Goal: Task Accomplishment & Management: Complete application form

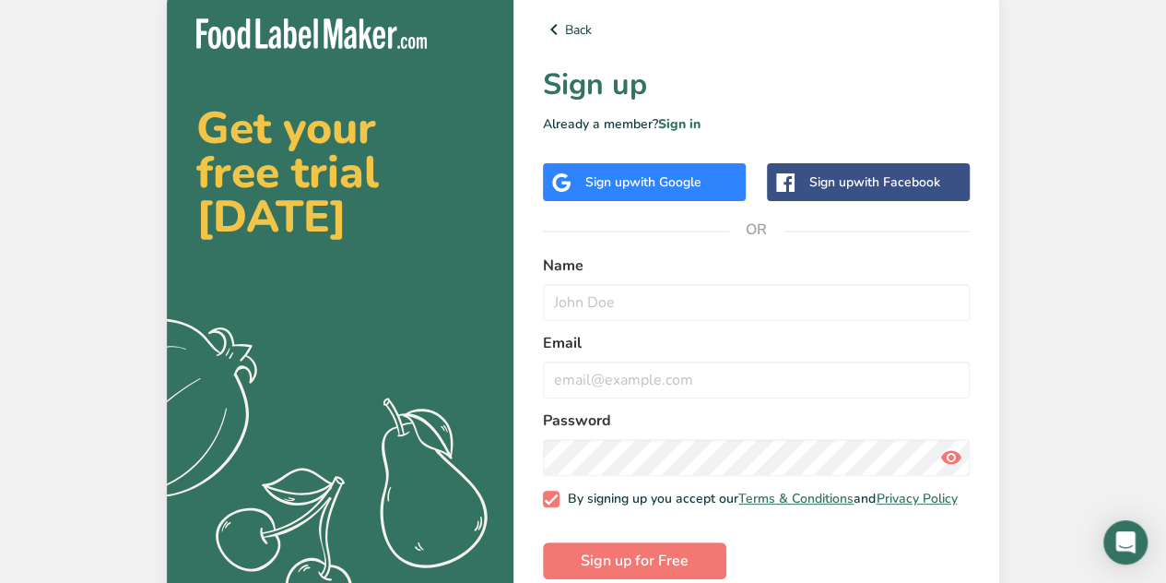
scroll to position [36, 0]
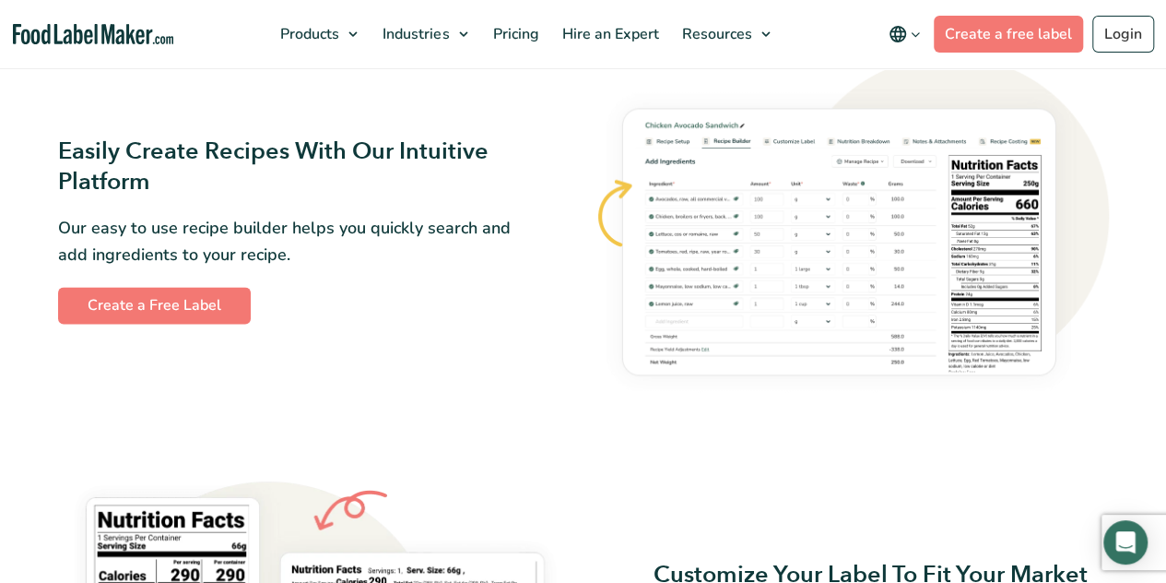
scroll to position [1048, 0]
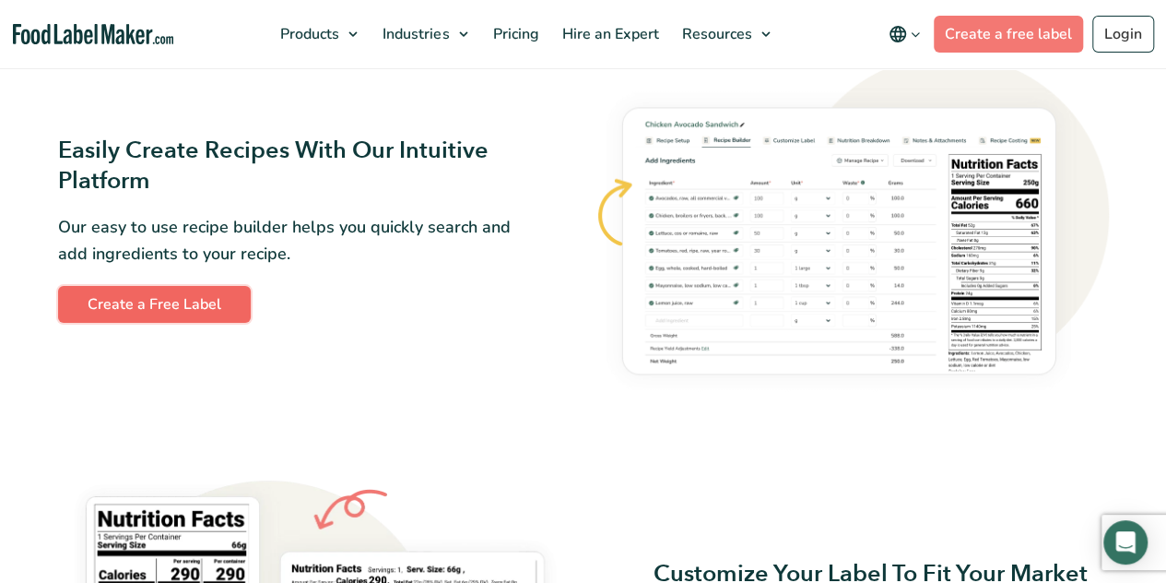
click at [227, 298] on link "Create a Free Label" at bounding box center [154, 304] width 193 height 37
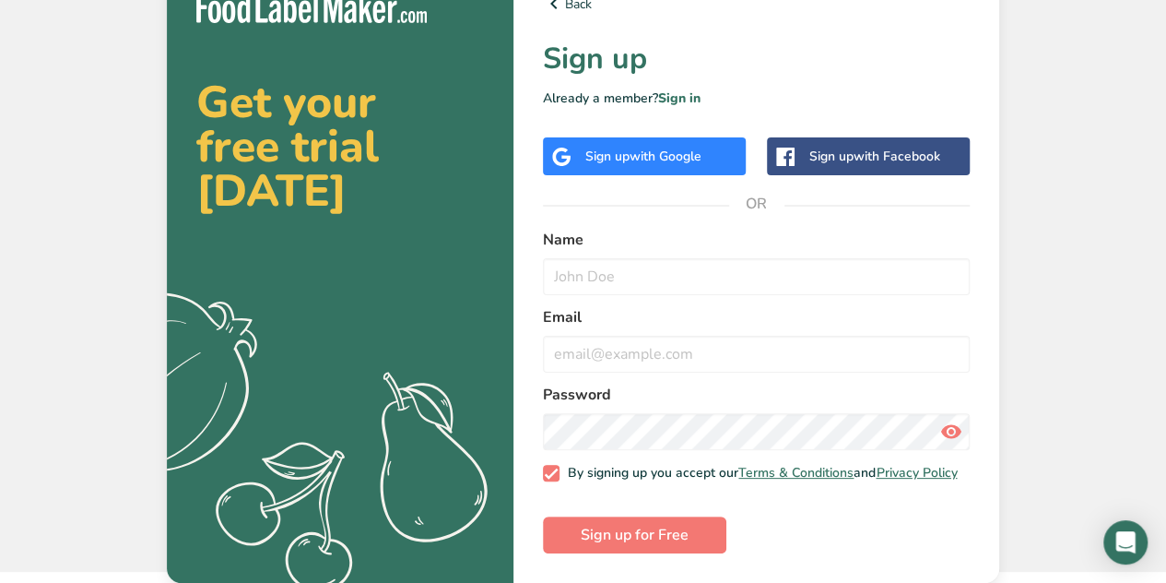
click at [662, 160] on div "Sign up with Google" at bounding box center [644, 156] width 203 height 38
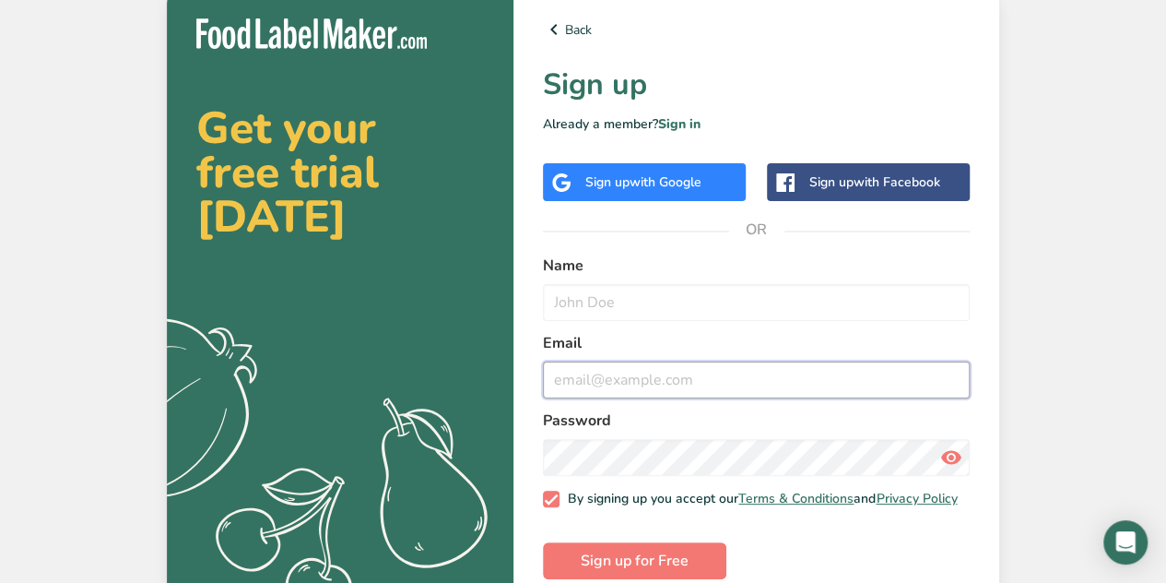
click at [698, 381] on input "email" at bounding box center [756, 379] width 427 height 37
type input "[EMAIL_ADDRESS][PERSON_NAME][DOMAIN_NAME]"
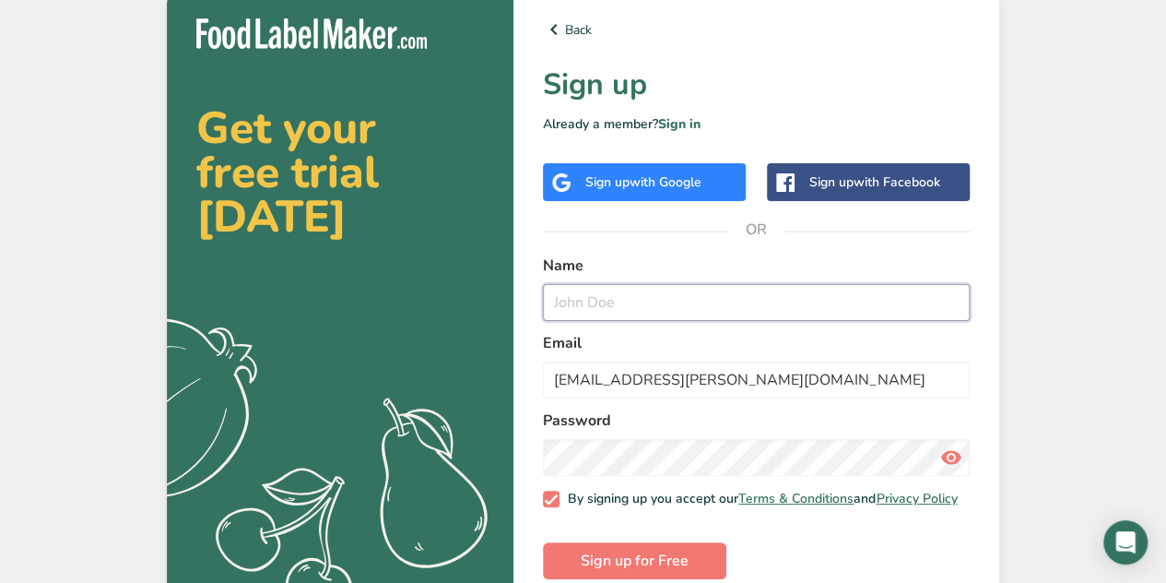
click at [636, 300] on input "text" at bounding box center [756, 302] width 427 height 37
type input "Mia"
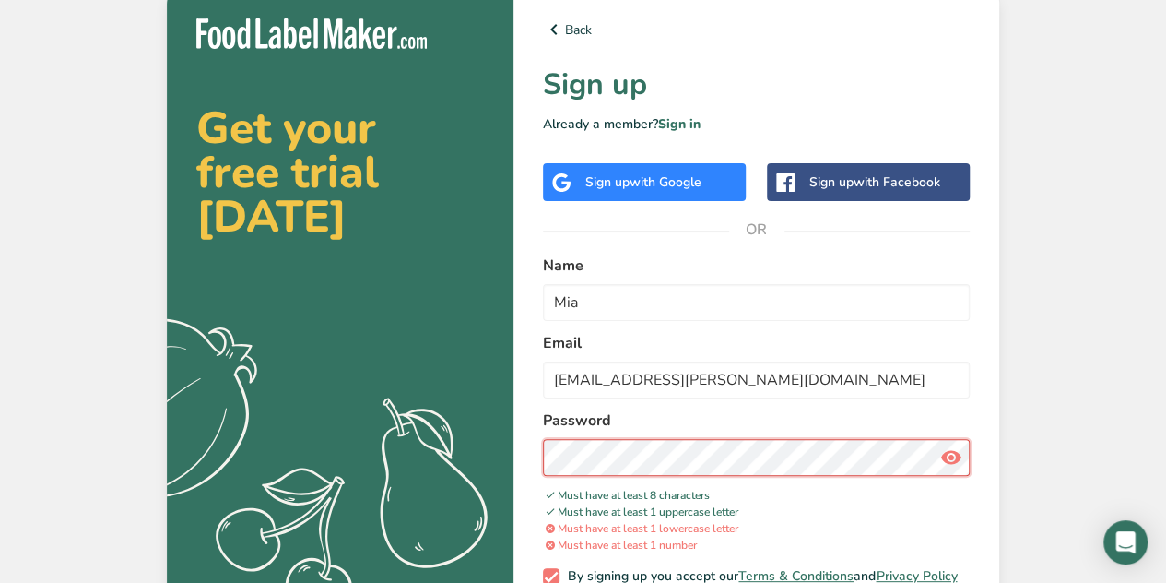
scroll to position [113, 0]
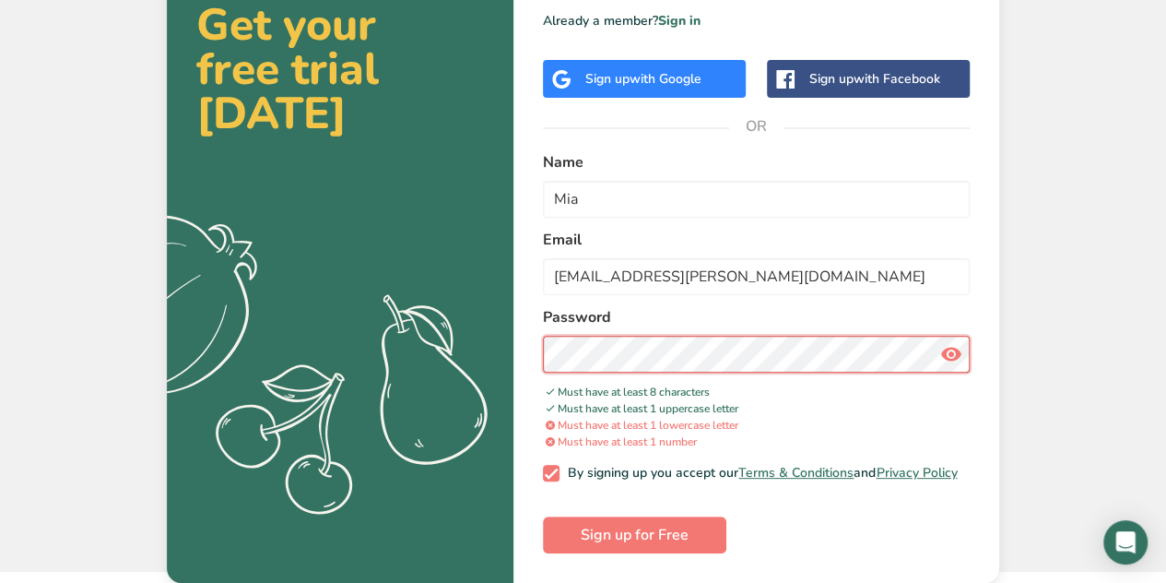
click at [507, 369] on section "Get your free trial [DATE] .a{fill:#f5f3ed;} Back Sign up Already a member? Sig…" at bounding box center [583, 234] width 833 height 697
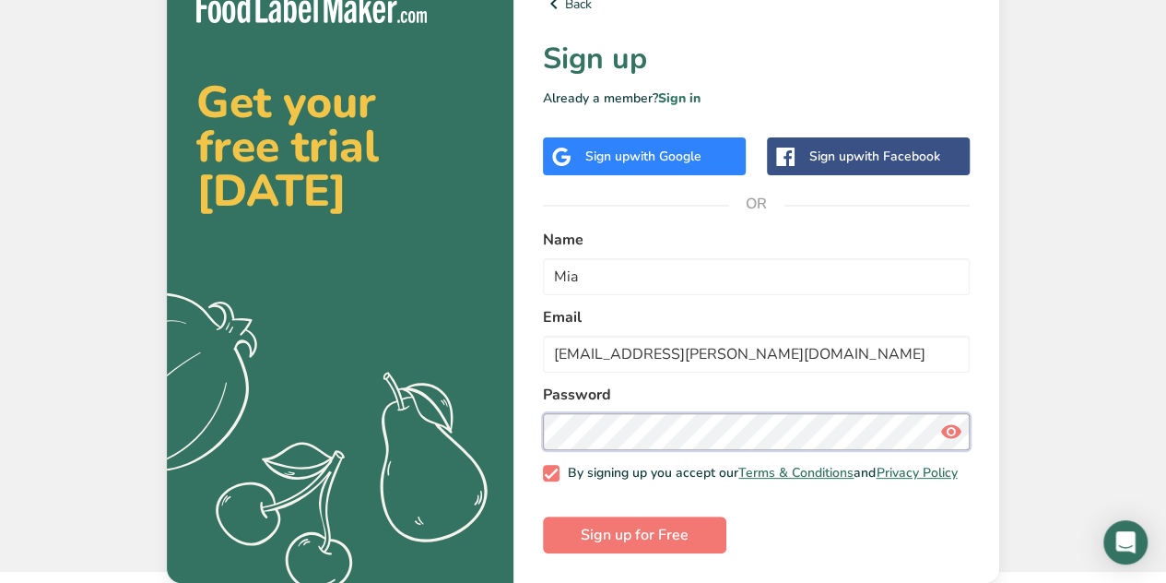
scroll to position [36, 0]
click at [945, 421] on icon at bounding box center [951, 431] width 22 height 33
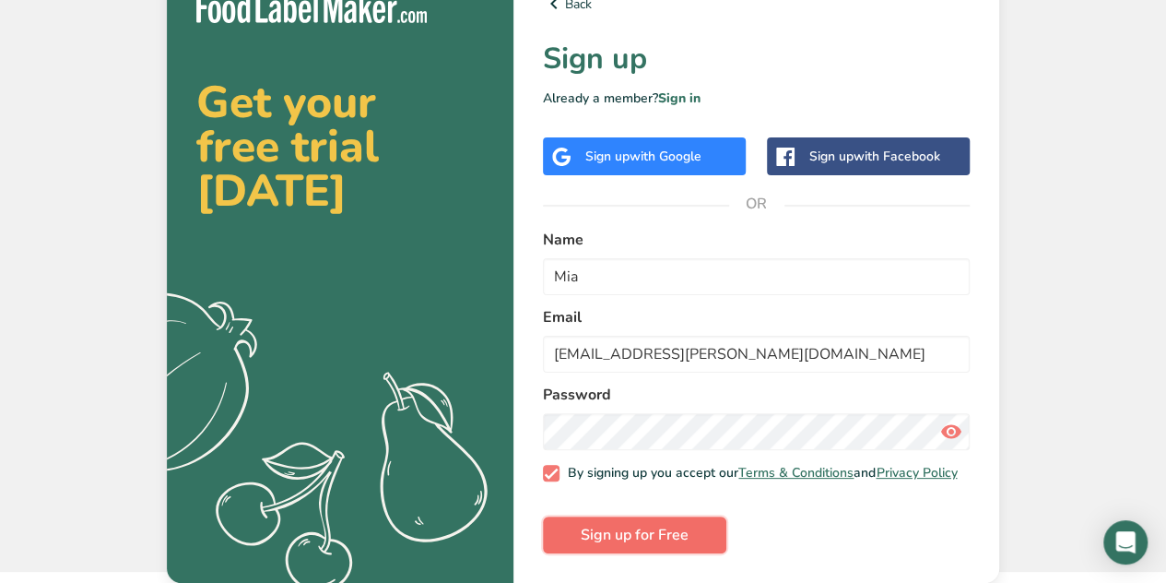
click at [703, 538] on button "Sign up for Free" at bounding box center [634, 534] width 183 height 37
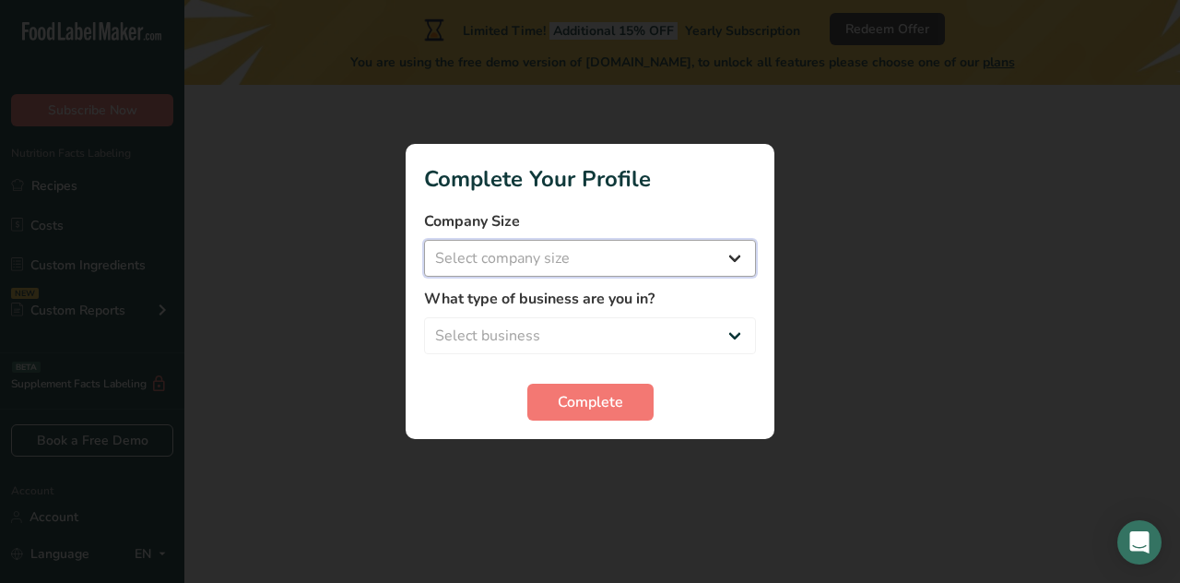
click at [653, 259] on select "Select company size Fewer than 10 Employees 10 to 50 Employees 51 to 500 Employ…" at bounding box center [590, 258] width 332 height 37
select select "1"
click at [424, 240] on select "Select company size Fewer than 10 Employees 10 to 50 Employees 51 to 500 Employ…" at bounding box center [590, 258] width 332 height 37
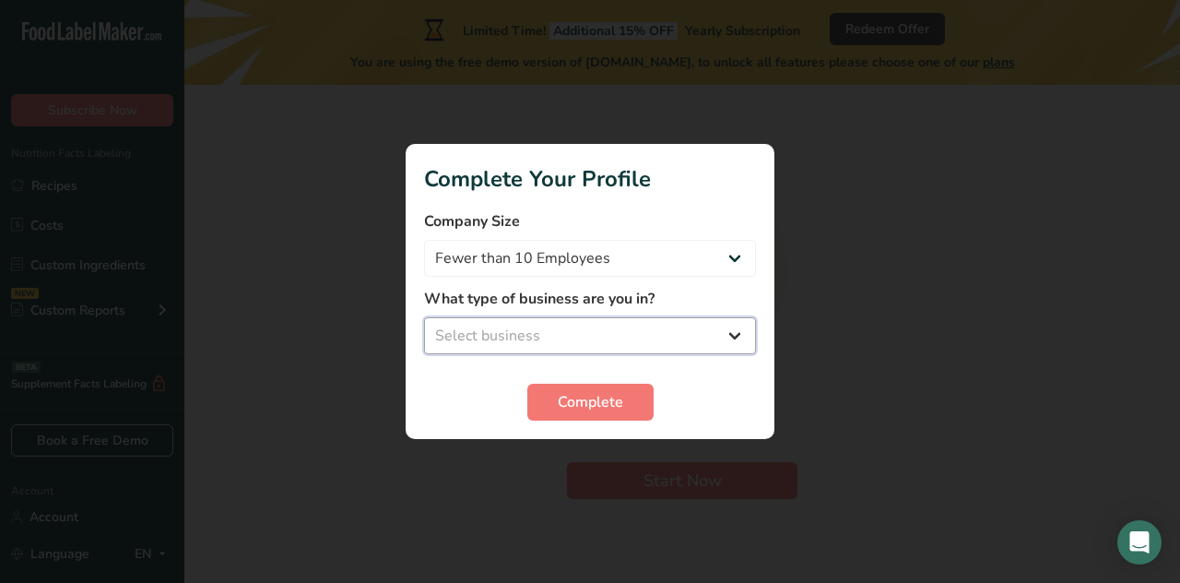
click at [621, 330] on select "Select business Packaged Food Manufacturer Restaurant & Cafe Bakery Meal Plans …" at bounding box center [590, 335] width 332 height 37
select select "8"
click at [424, 317] on select "Select business Packaged Food Manufacturer Restaurant & Cafe Bakery Meal Plans …" at bounding box center [590, 335] width 332 height 37
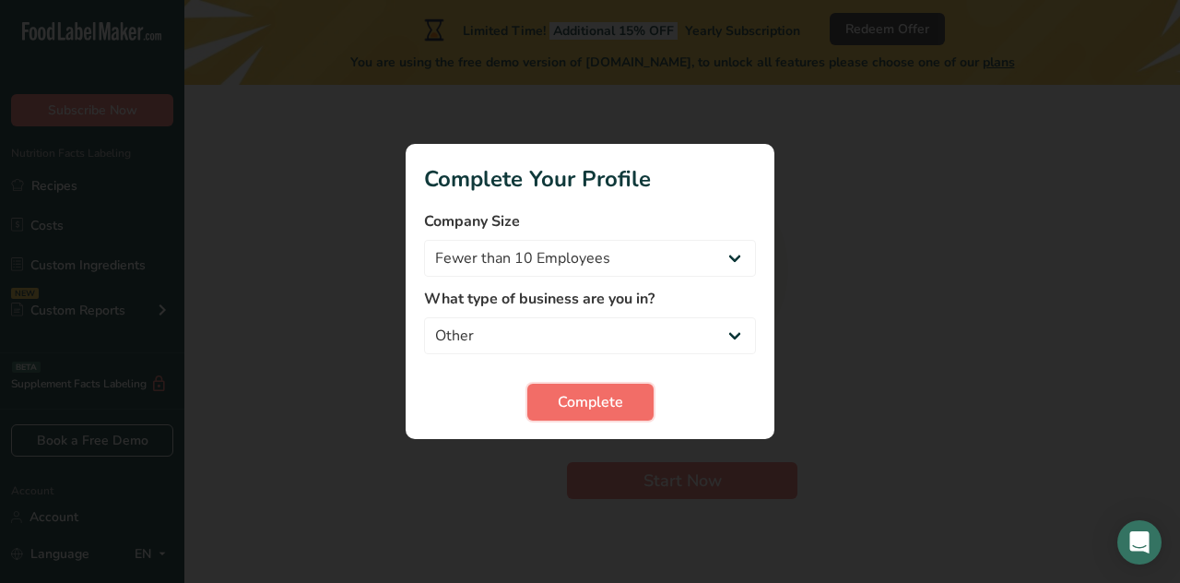
click at [578, 401] on span "Complete" at bounding box center [590, 402] width 65 height 22
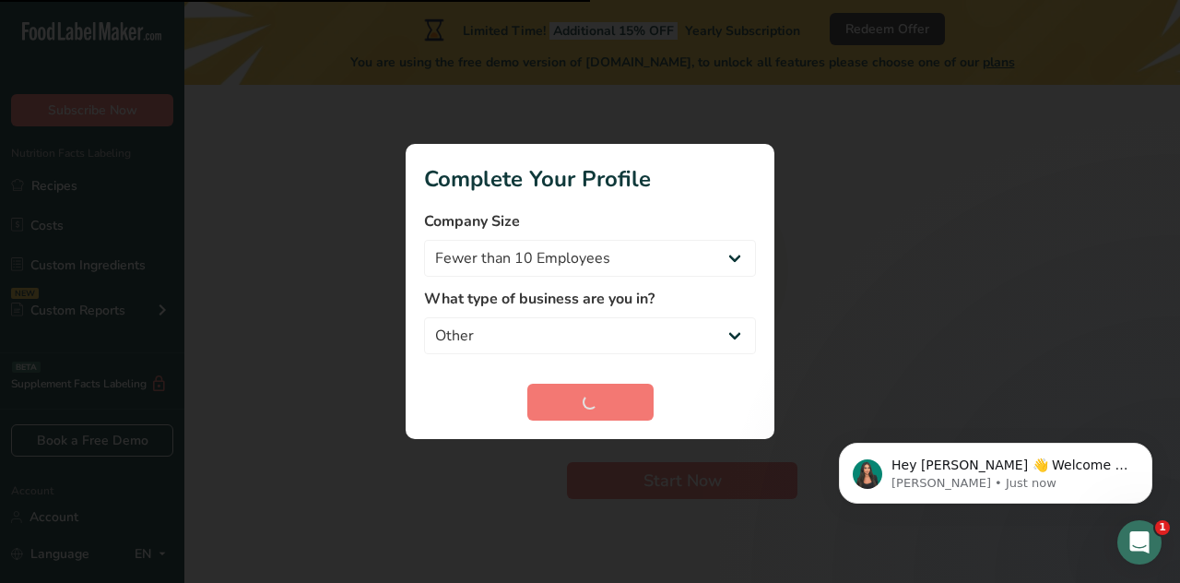
click at [733, 408] on div "Complete" at bounding box center [590, 402] width 332 height 37
click html "Hey [PERSON_NAME] 👋 Welcome to Food Label Maker🙌 Take a look around! If you hav…"
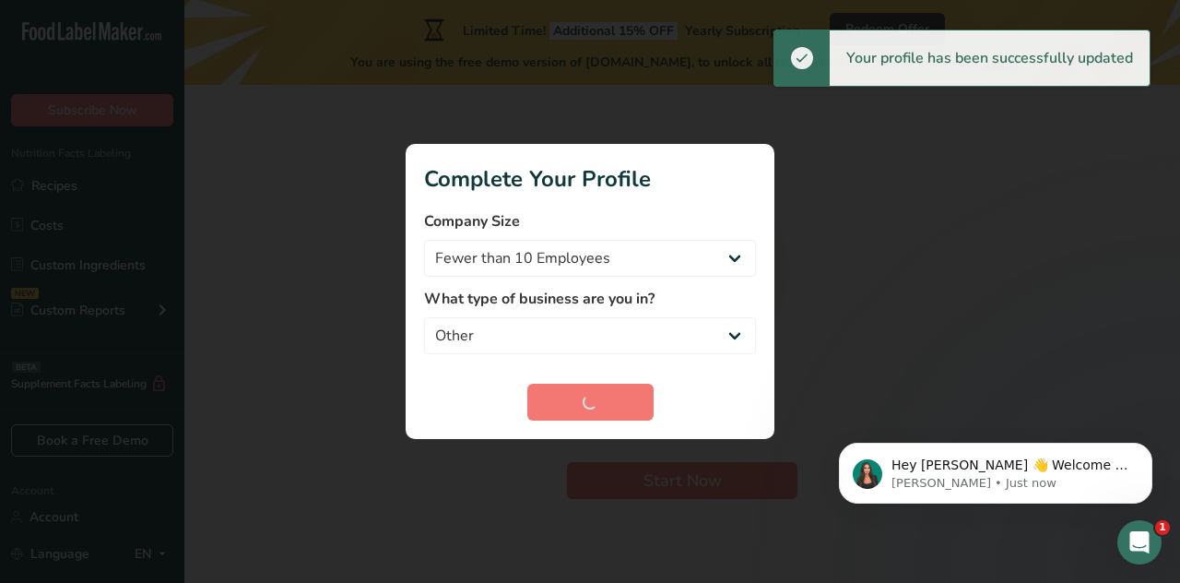
click html "Hey [PERSON_NAME] 👋 Welcome to Food Label Maker🙌 Take a look around! If you hav…"
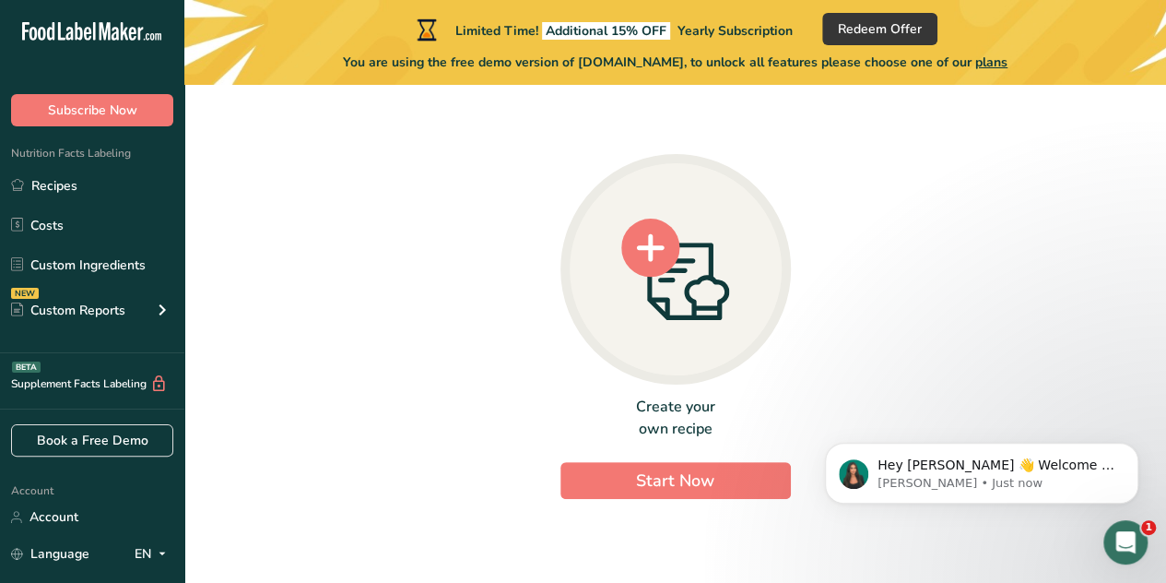
click at [697, 327] on div at bounding box center [676, 269] width 230 height 230
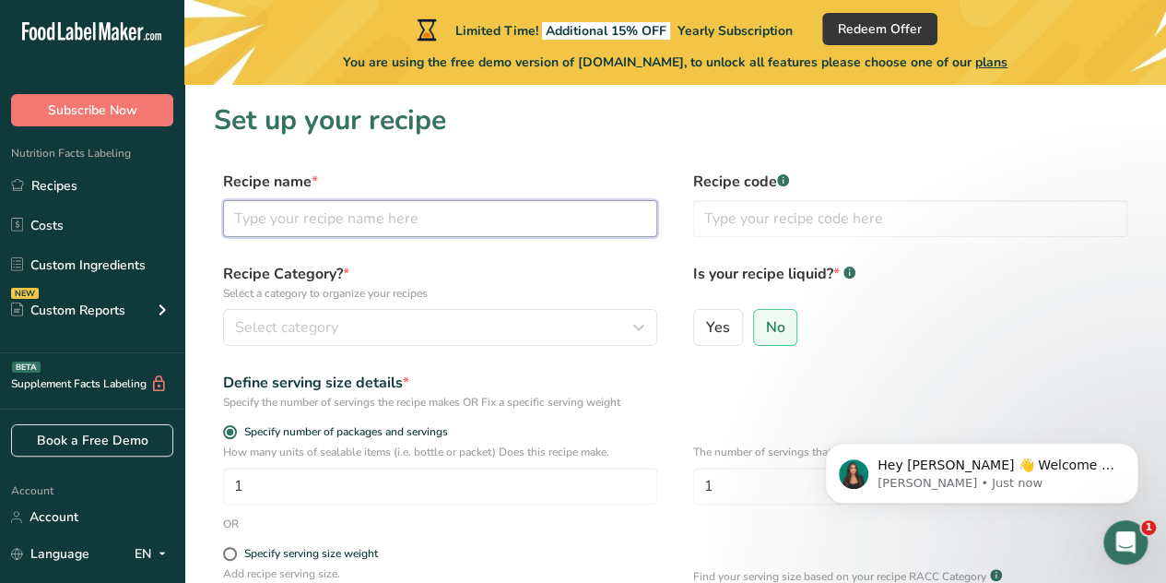
click at [396, 211] on input "text" at bounding box center [440, 218] width 434 height 37
type input "Sushi"
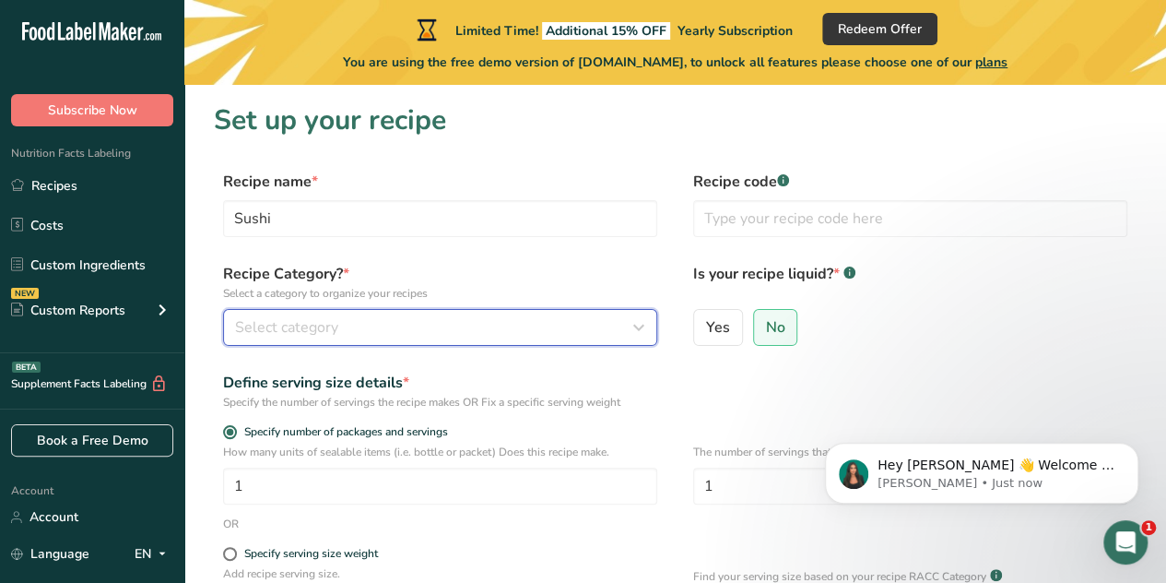
click at [426, 332] on div "Select category" at bounding box center [434, 327] width 399 height 22
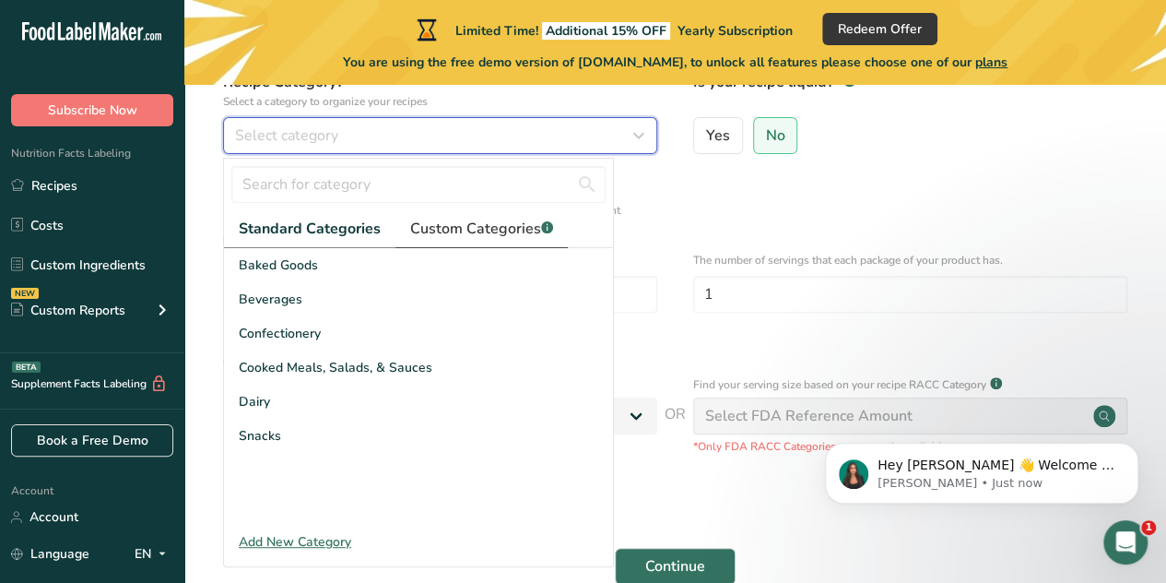
scroll to position [198, 0]
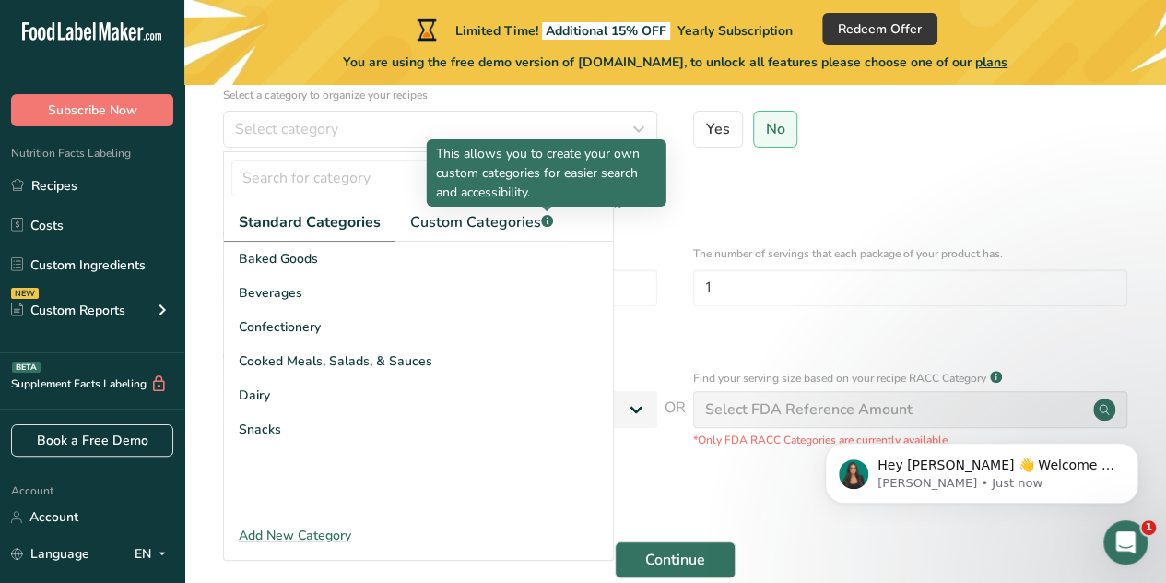
click at [660, 204] on div "This allows you to create your own custom categories for easier search and acce…" at bounding box center [547, 172] width 240 height 67
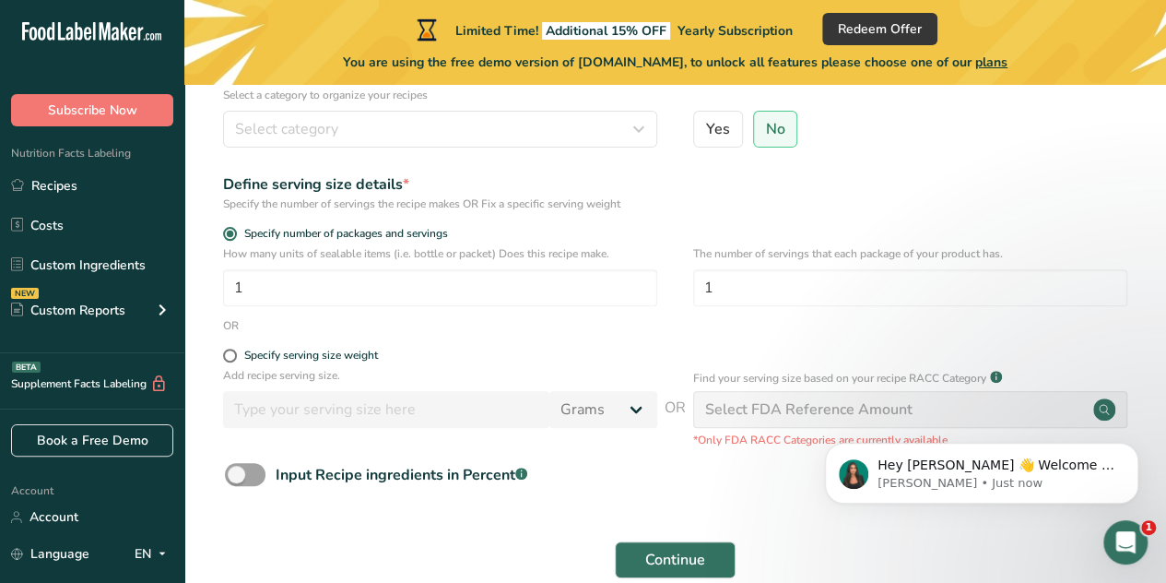
click at [771, 219] on form "Recipe name * Sushi Recipe code .a-a{fill:#347362;}.b-a{fill:#fff;} Recipe Cate…" at bounding box center [675, 280] width 923 height 617
drag, startPoint x: 807, startPoint y: 281, endPoint x: 643, endPoint y: 278, distance: 164.2
click at [643, 278] on div "How many units of sealable items (i.e. bottle or packet) Does this recipe make.…" at bounding box center [675, 281] width 923 height 72
type input "4"
click at [681, 342] on form "Recipe name * Sushi Recipe code .a-a{fill:#347362;}.b-a{fill:#fff;} Recipe Cate…" at bounding box center [675, 280] width 923 height 617
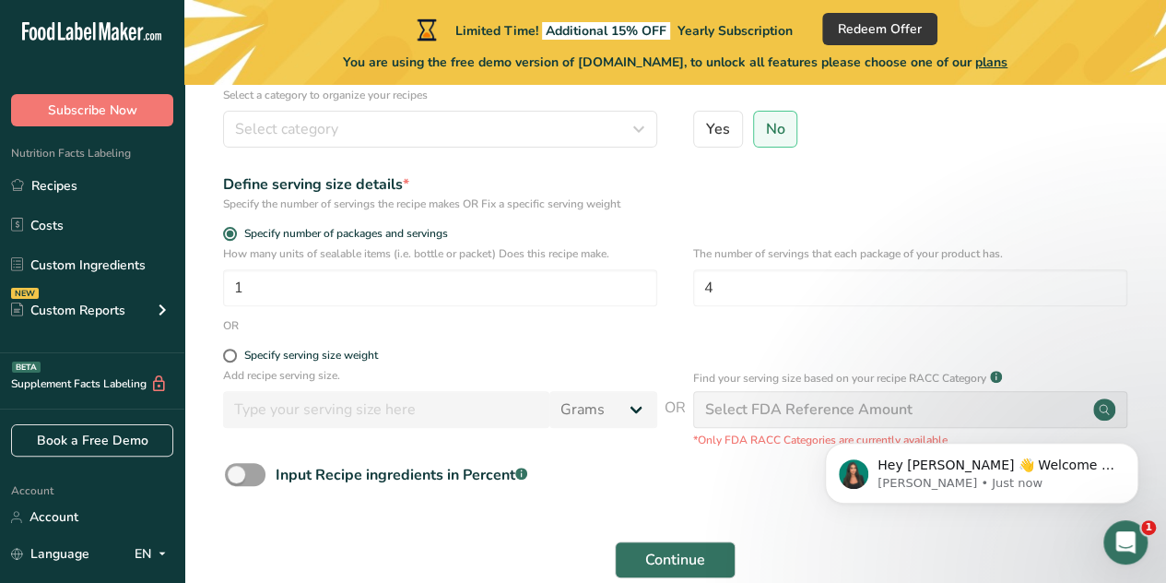
scroll to position [217, 0]
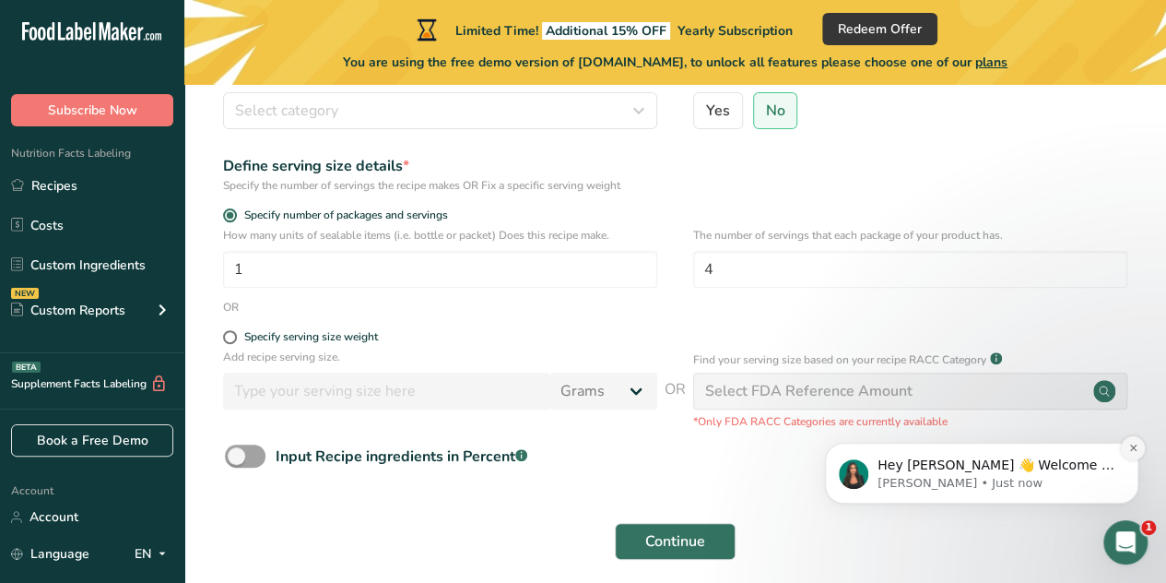
click at [1133, 449] on icon "Dismiss notification" at bounding box center [1132, 447] width 6 height 6
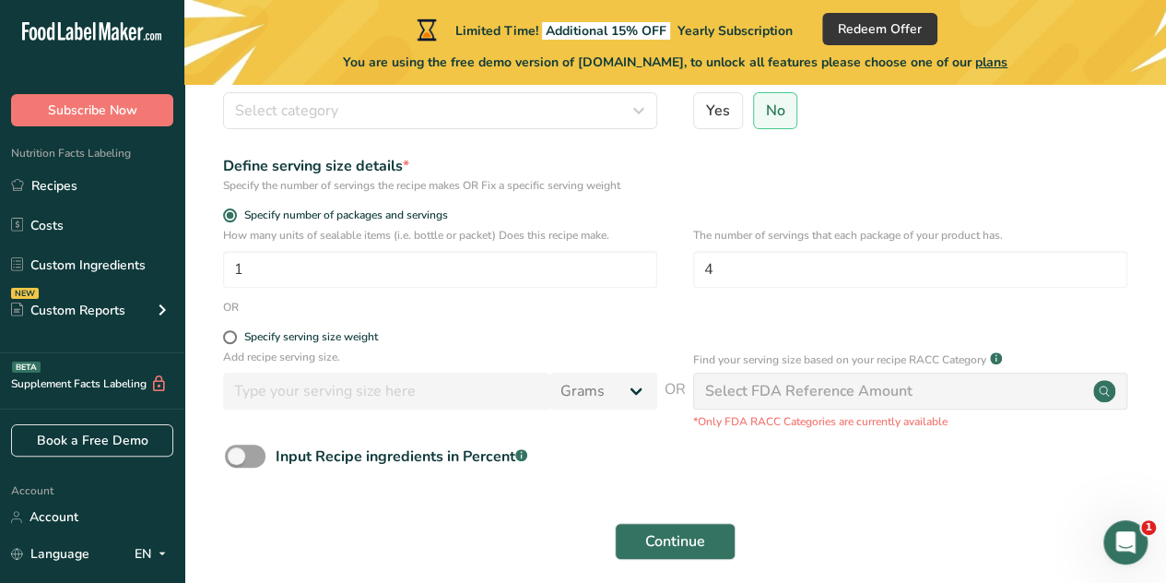
scroll to position [293, 0]
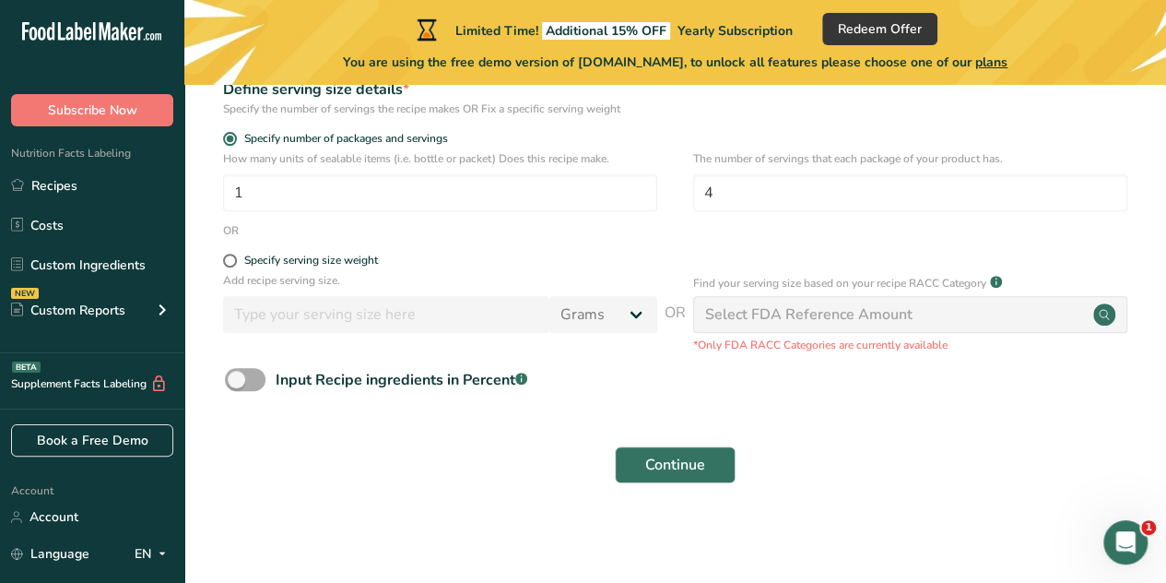
click at [257, 383] on span at bounding box center [245, 379] width 41 height 23
click at [237, 383] on input "Input Recipe ingredients in Percent .a-a{fill:#347362;}.b-a{fill:#fff;}" at bounding box center [231, 379] width 12 height 12
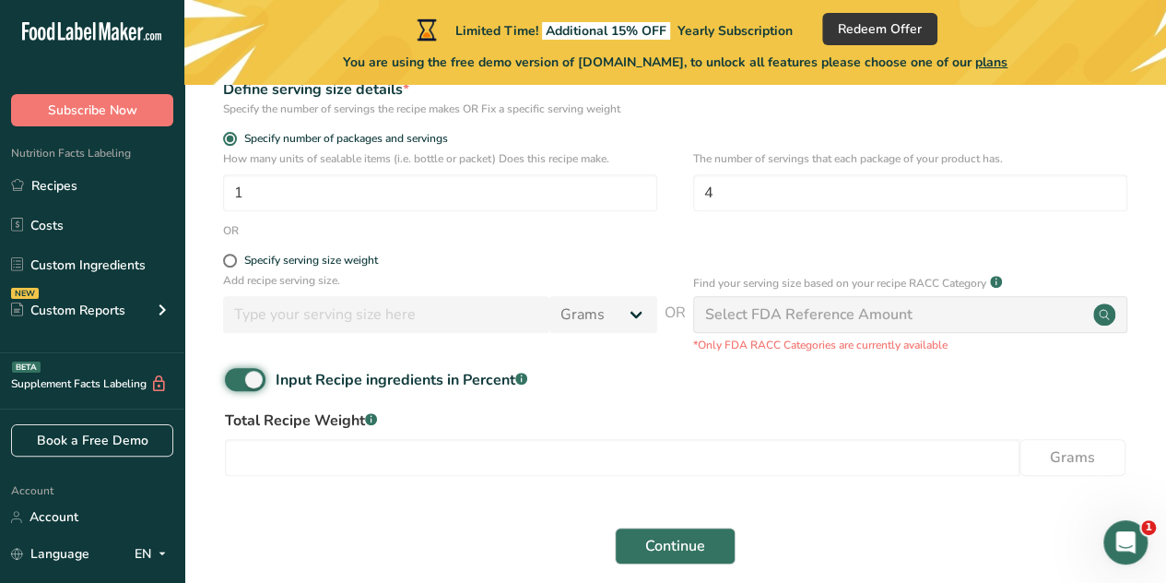
scroll to position [322, 0]
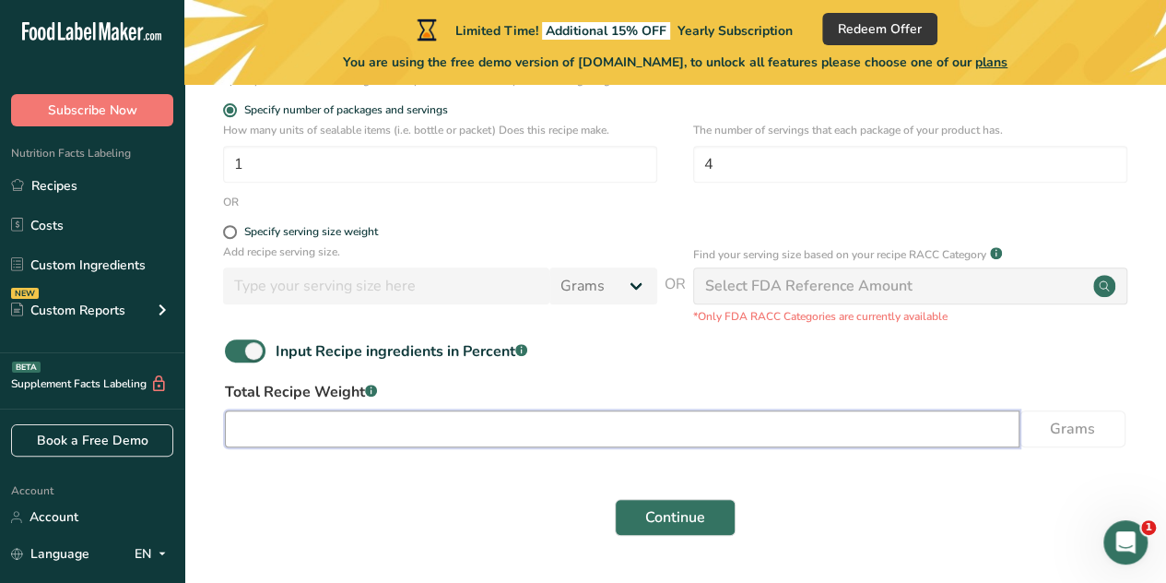
click at [383, 430] on input "number" at bounding box center [622, 428] width 795 height 37
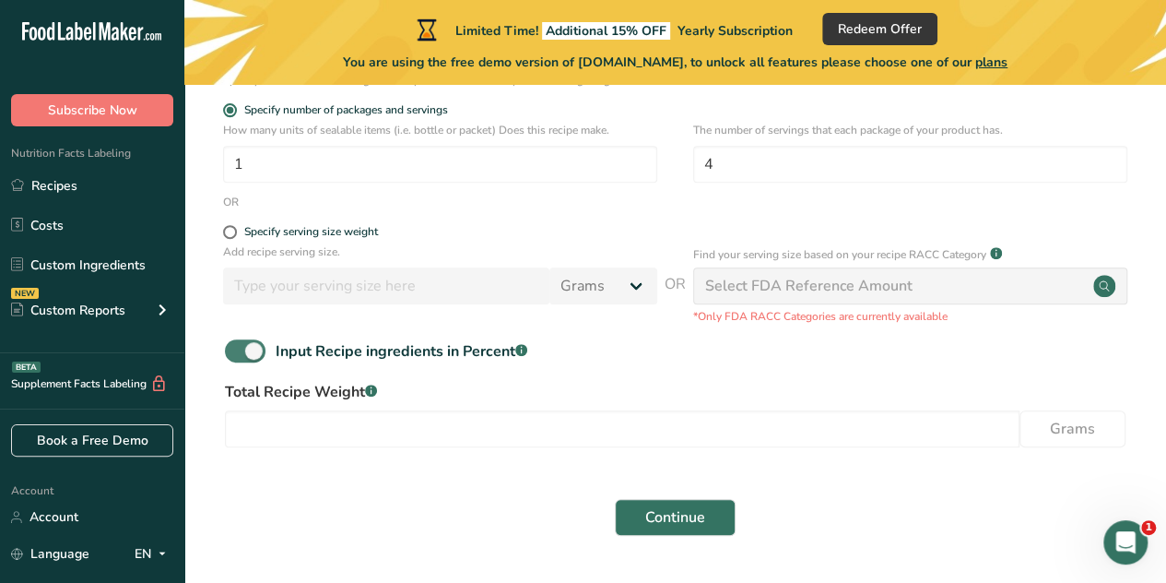
click at [263, 352] on span at bounding box center [245, 350] width 41 height 23
click at [237, 352] on input "Input Recipe ingredients in Percent .a-a{fill:#347362;}.b-a{fill:#fff;}" at bounding box center [231, 351] width 12 height 12
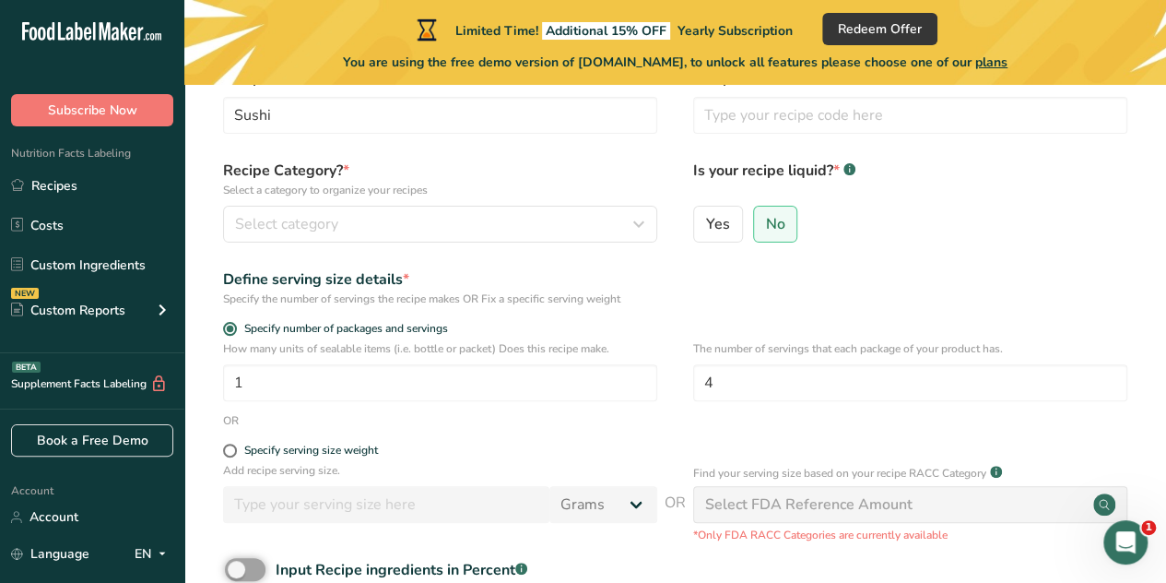
scroll to position [106, 0]
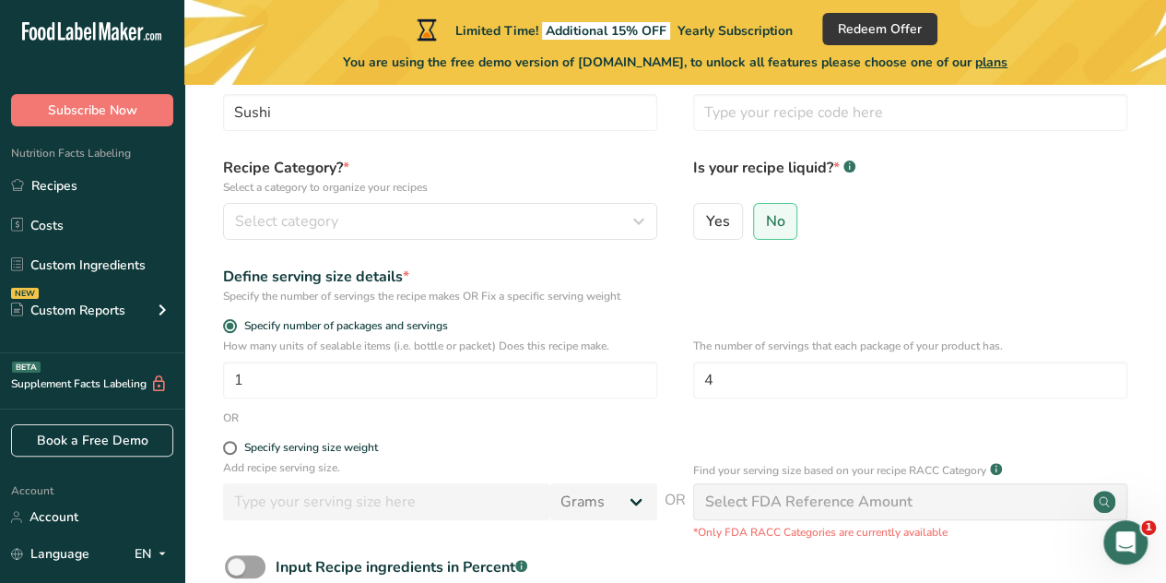
click at [555, 337] on p "How many units of sealable items (i.e. bottle or packet) Does this recipe make." at bounding box center [440, 345] width 434 height 17
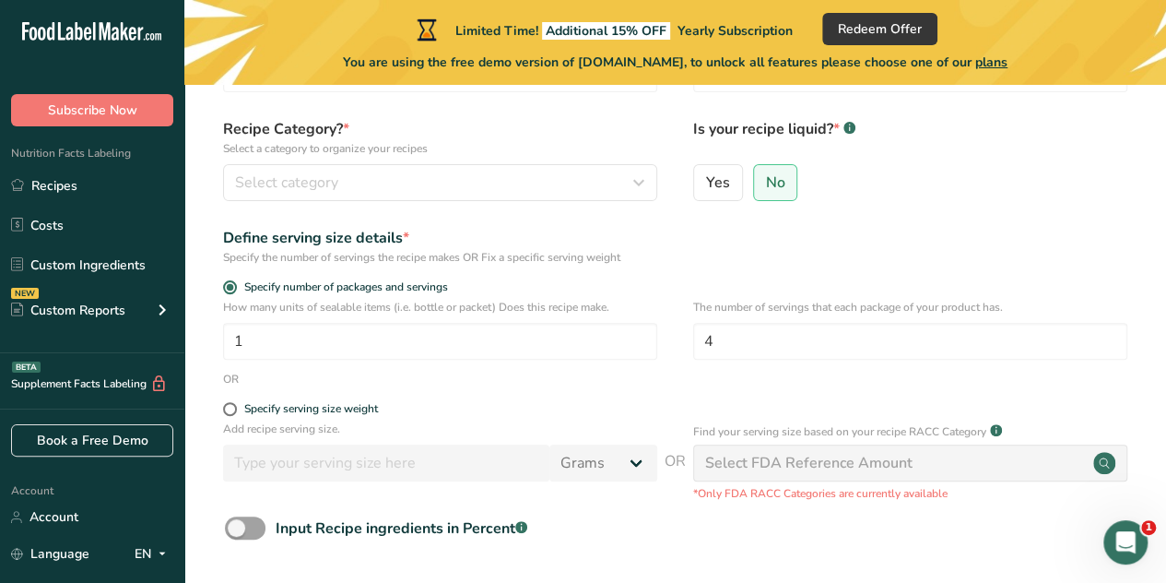
scroll to position [140, 0]
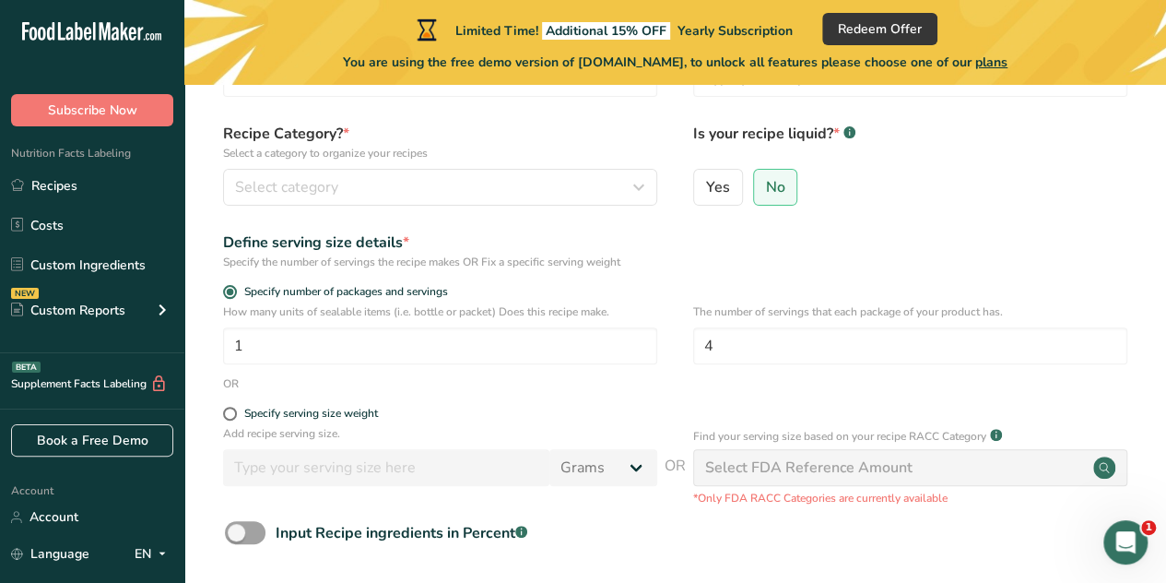
click at [475, 490] on div "Add recipe serving size. Grams kg mg mcg lb oz l mL fl oz tbsp tsp cup qt gallon" at bounding box center [440, 460] width 434 height 70
click at [236, 517] on form "Recipe name * Sushi Recipe code .a-a{fill:#347362;}.b-a{fill:#fff;} Recipe Cate…" at bounding box center [675, 338] width 923 height 617
click at [244, 530] on span at bounding box center [245, 532] width 41 height 23
click at [237, 530] on input "Input Recipe ingredients in Percent .a-a{fill:#347362;}.b-a{fill:#fff;}" at bounding box center [231, 532] width 12 height 12
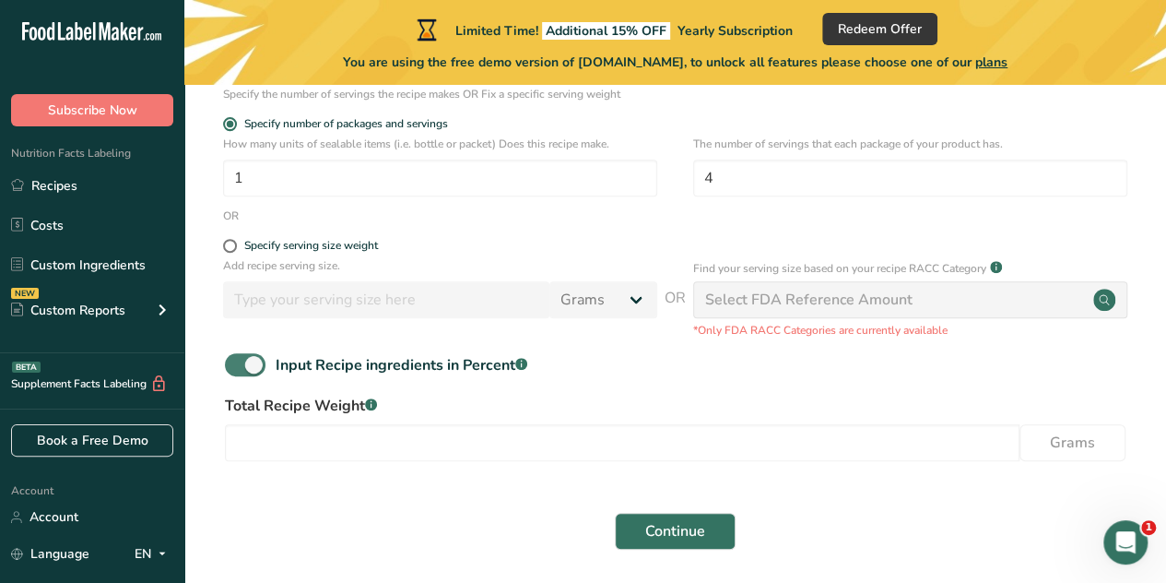
click at [243, 360] on span at bounding box center [245, 364] width 41 height 23
click at [237, 360] on input "Input Recipe ingredients in Percent .a-a{fill:#347362;}.b-a{fill:#fff;}" at bounding box center [231, 365] width 12 height 12
checkbox input "false"
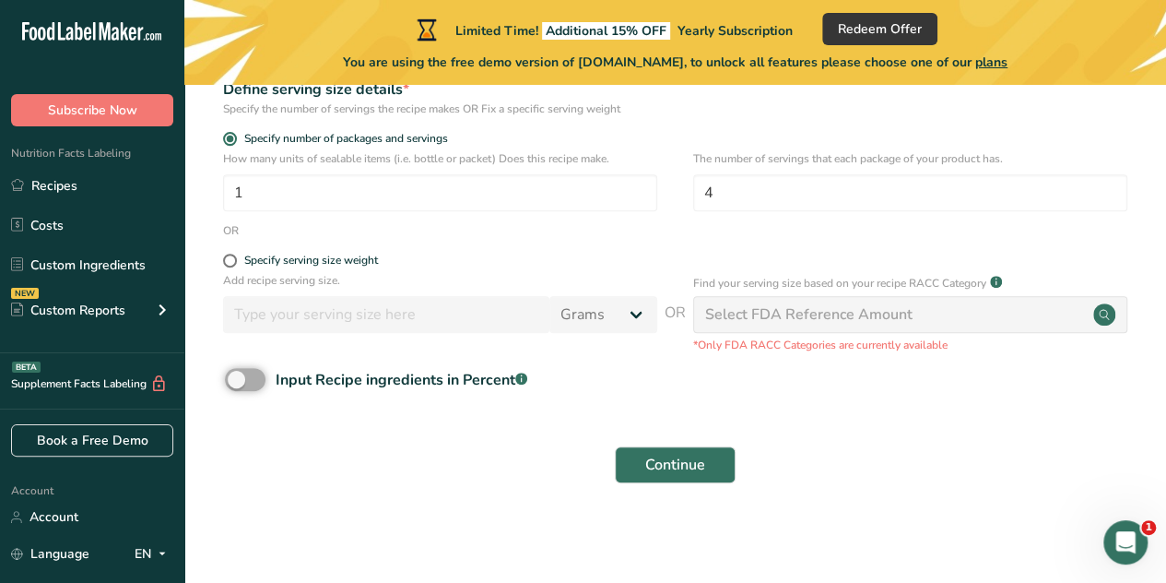
scroll to position [293, 0]
click at [229, 263] on span at bounding box center [230, 261] width 14 height 14
click at [229, 263] on input "Specify serving size weight" at bounding box center [229, 260] width 12 height 12
radio input "true"
radio input "false"
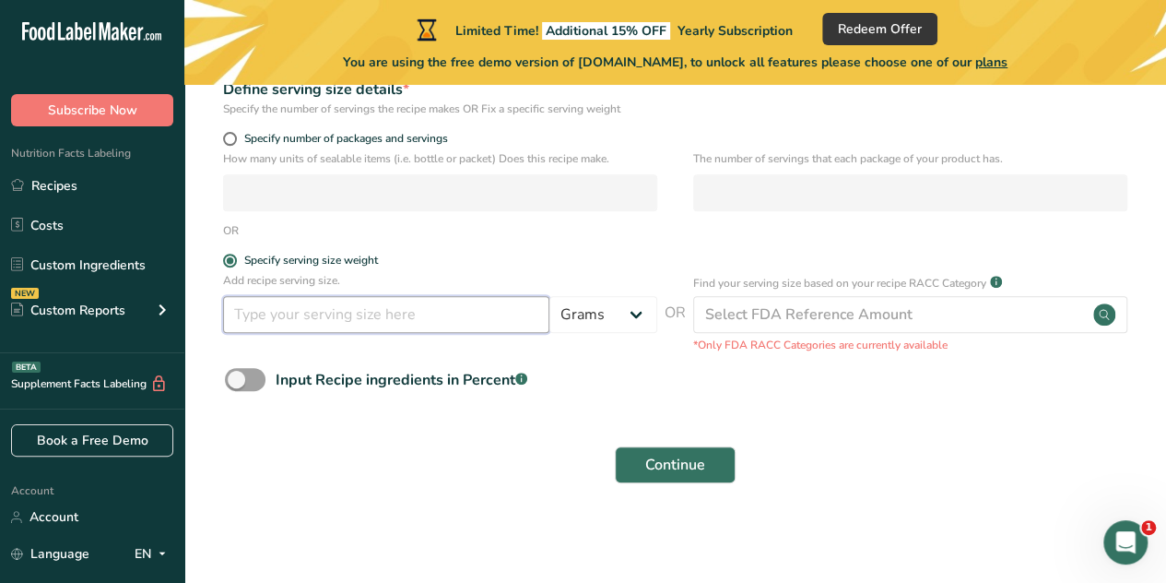
click at [324, 329] on input "number" at bounding box center [386, 314] width 326 height 37
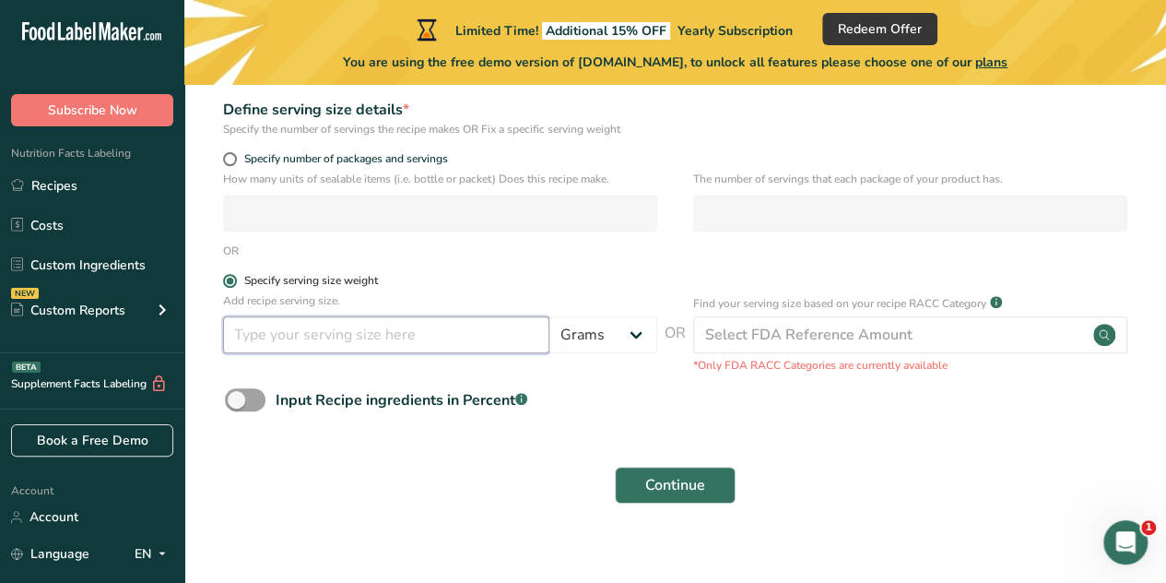
scroll to position [264, 0]
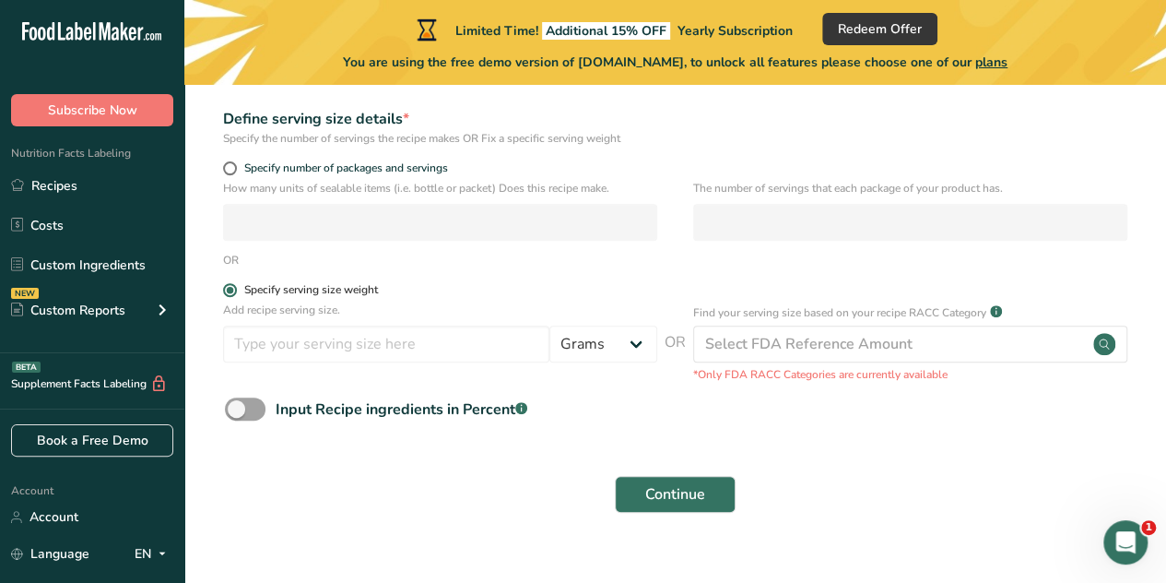
click at [225, 284] on label "Specify serving size weight" at bounding box center [440, 290] width 434 height 14
click at [225, 284] on input "Specify serving size weight" at bounding box center [229, 290] width 12 height 12
click at [225, 284] on label "Specify serving size weight" at bounding box center [440, 290] width 434 height 14
click at [225, 284] on input "Specify serving size weight" at bounding box center [229, 290] width 12 height 12
click at [226, 170] on span at bounding box center [230, 168] width 14 height 14
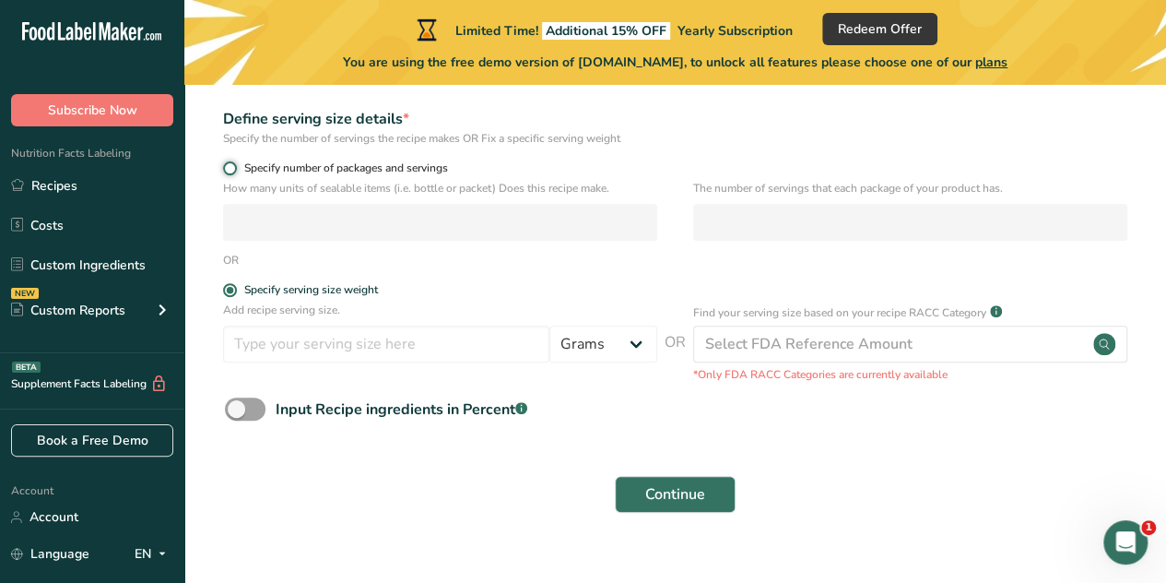
click at [226, 170] on input "Specify number of packages and servings" at bounding box center [229, 168] width 12 height 12
radio input "true"
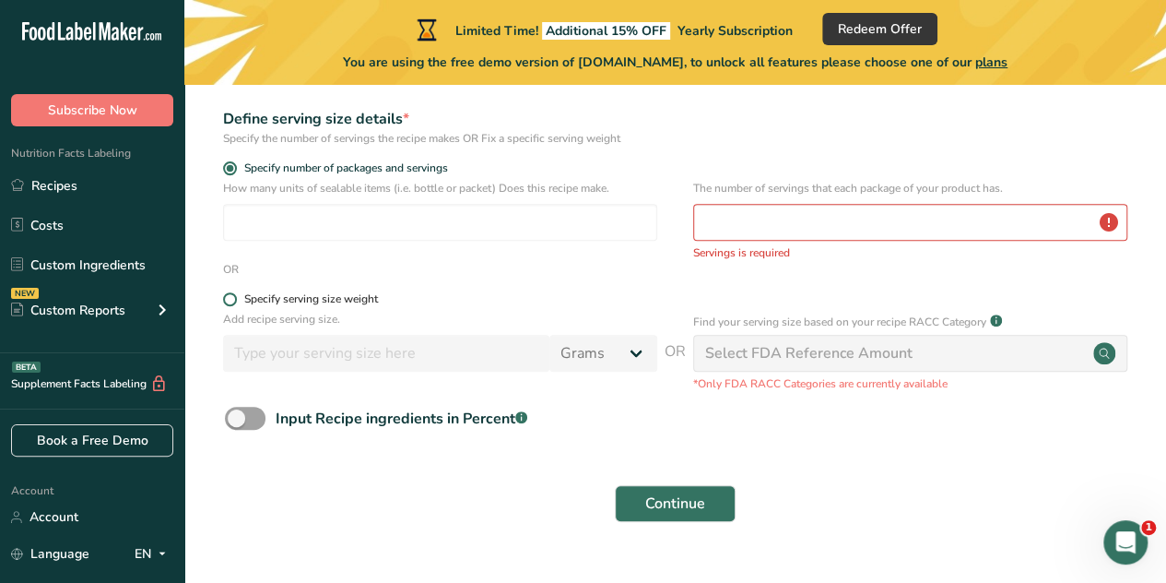
click at [230, 297] on span at bounding box center [230, 299] width 14 height 14
click at [230, 297] on input "Specify serving size weight" at bounding box center [229, 299] width 12 height 12
radio input "true"
radio input "false"
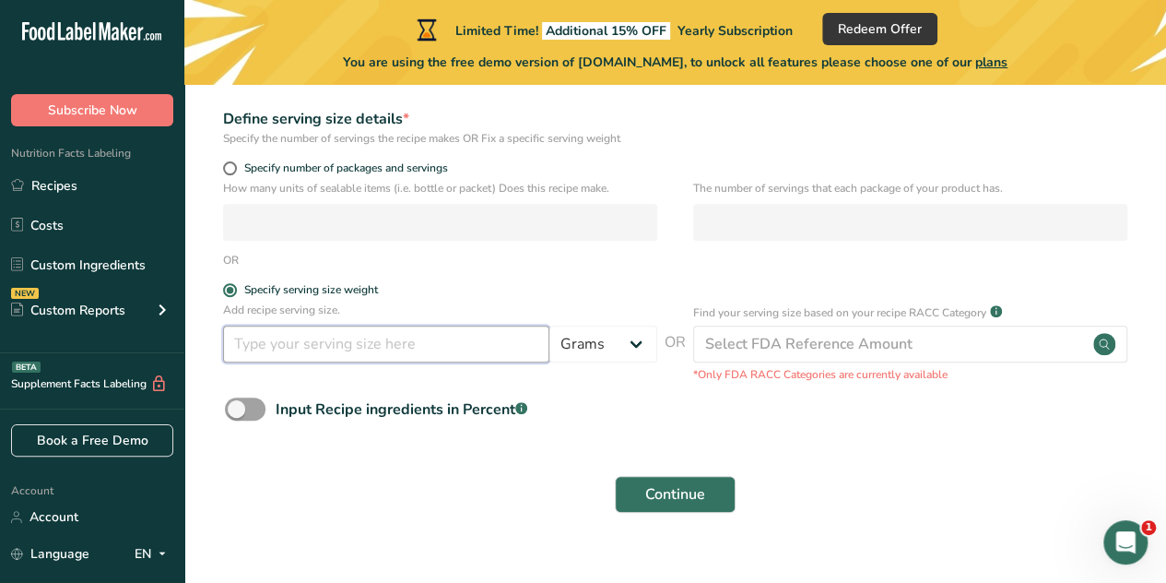
click at [346, 353] on input "number" at bounding box center [386, 343] width 326 height 37
click at [575, 123] on div "Define serving size details *" at bounding box center [440, 119] width 434 height 22
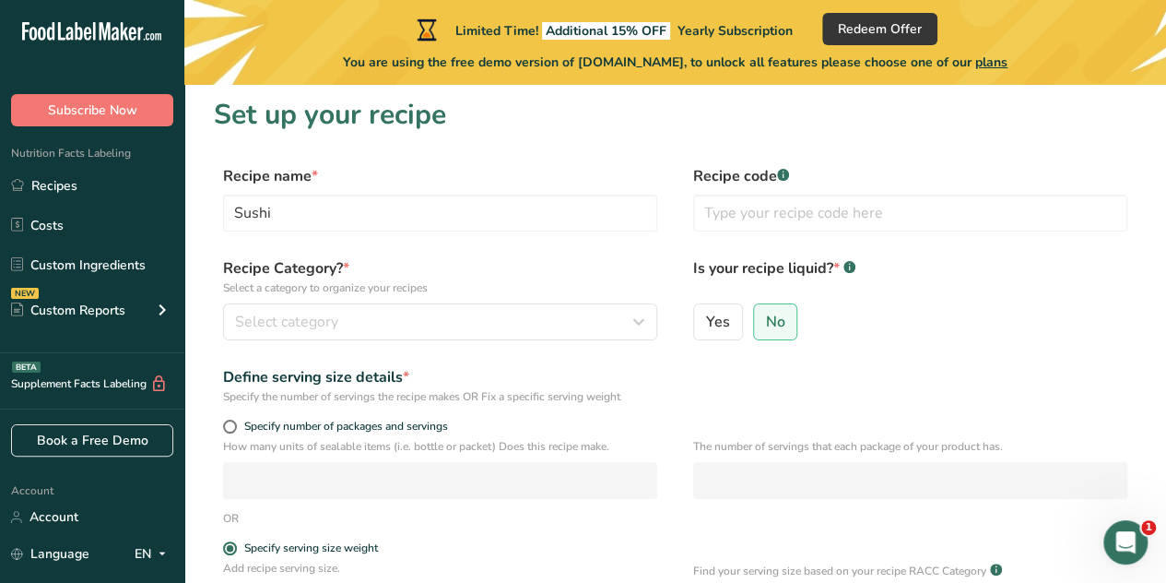
scroll to position [6, 0]
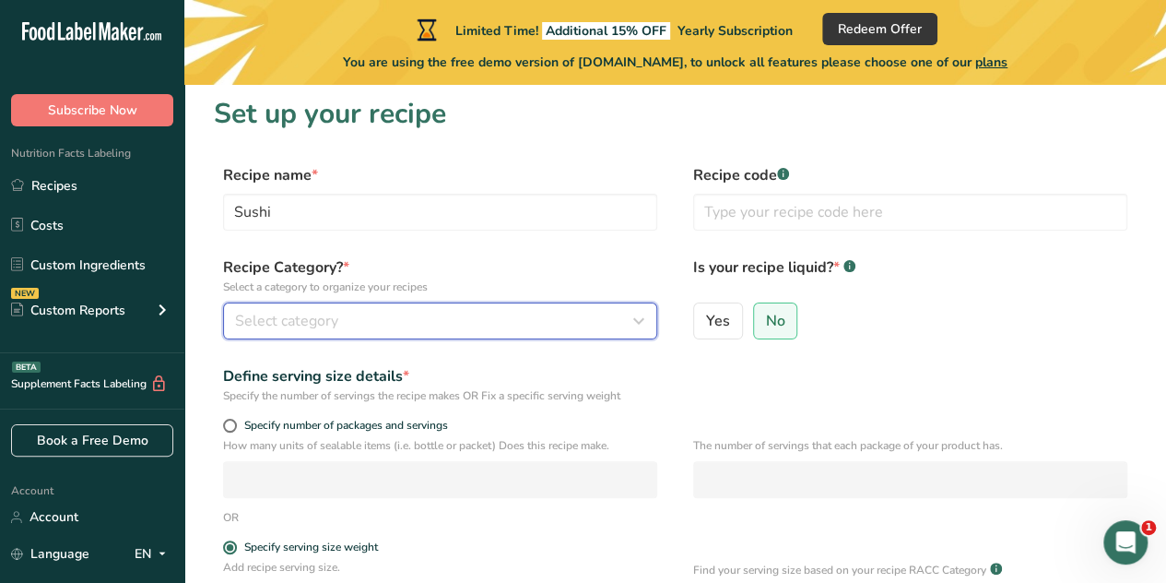
click at [436, 303] on button "Select category" at bounding box center [440, 320] width 434 height 37
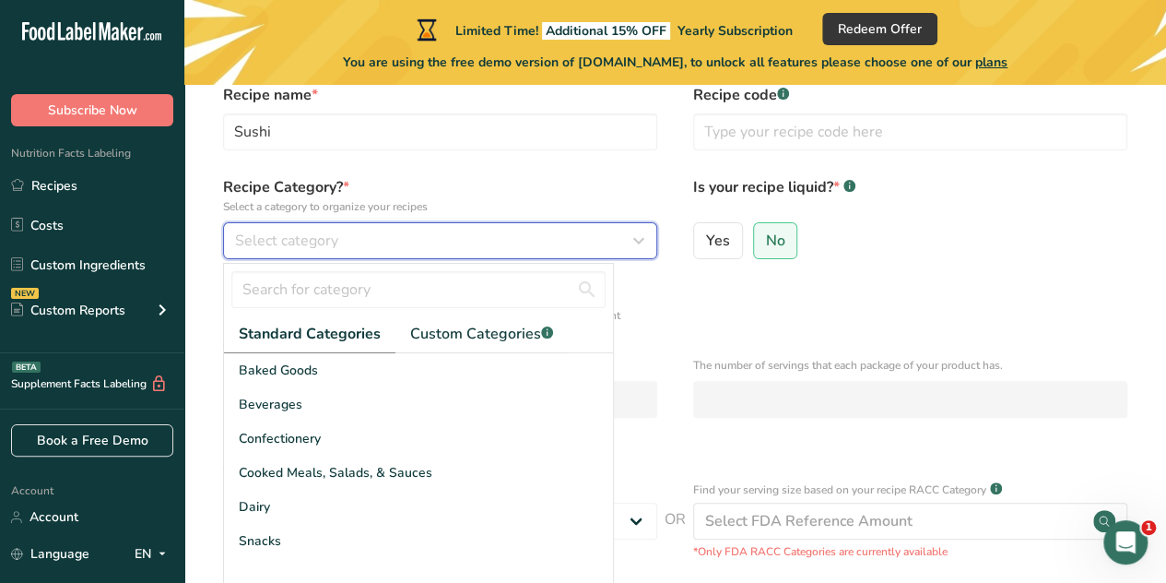
scroll to position [88, 0]
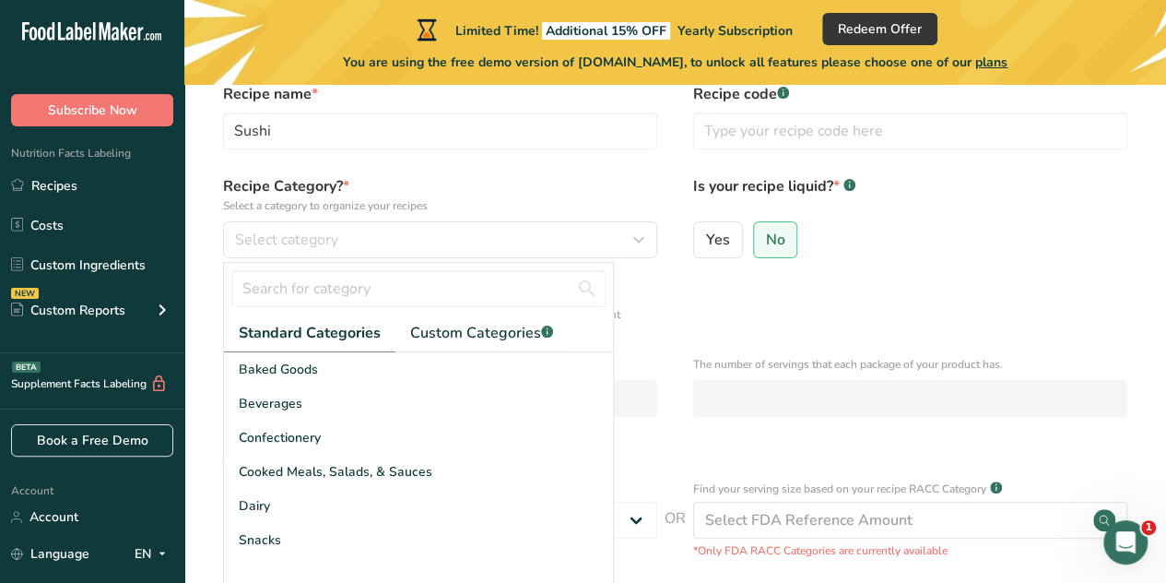
click at [651, 300] on div "Define serving size details *" at bounding box center [440, 295] width 434 height 22
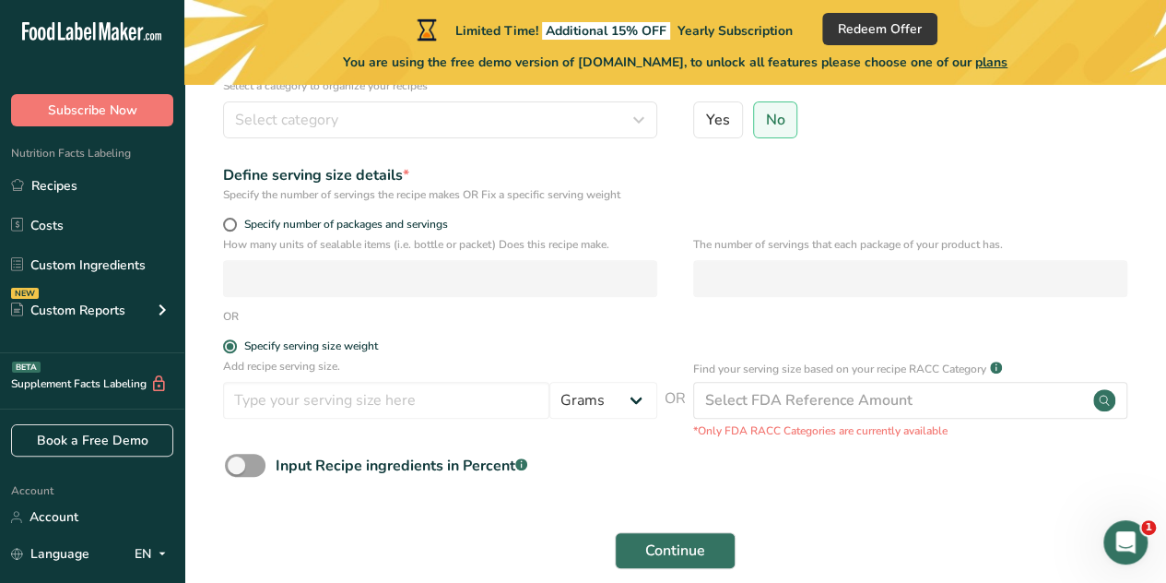
scroll to position [242, 0]
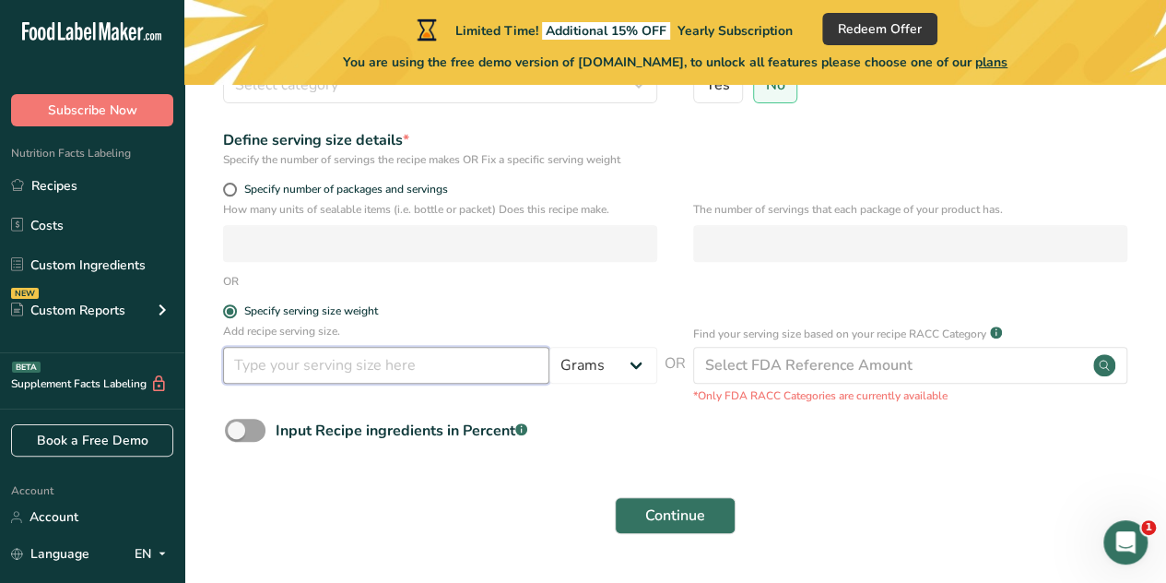
click at [470, 357] on input "number" at bounding box center [386, 365] width 326 height 37
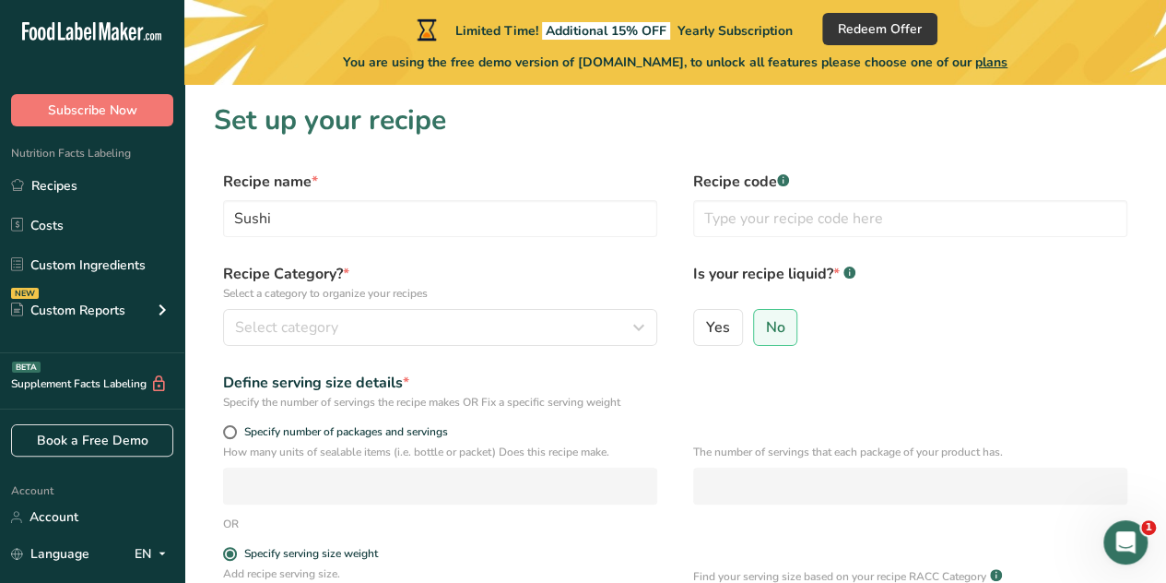
click at [741, 325] on div "Yes No" at bounding box center [910, 333] width 434 height 48
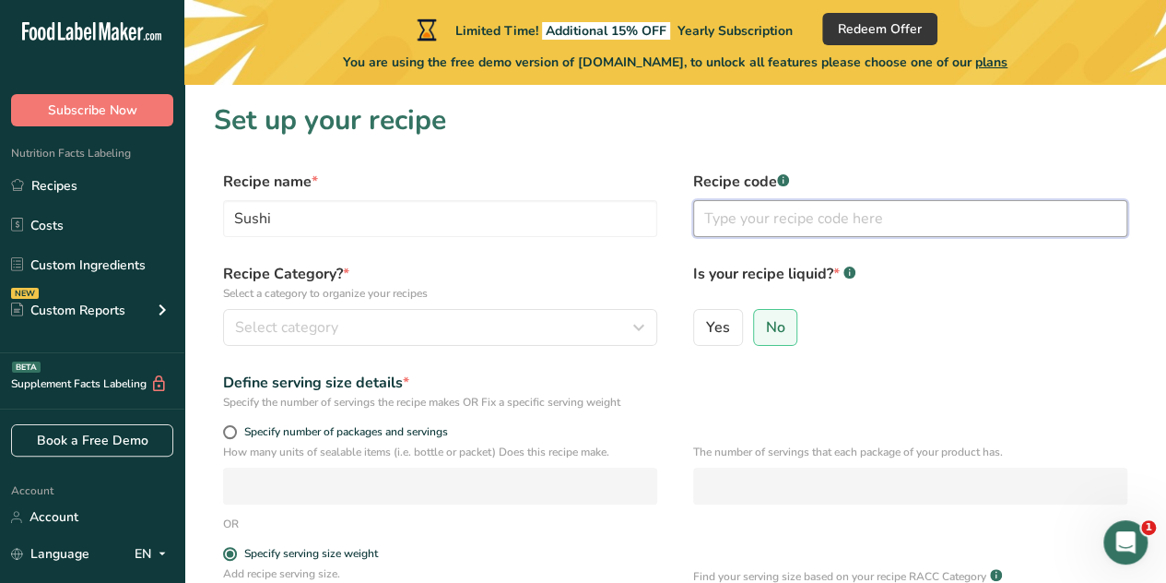
click at [838, 207] on input "text" at bounding box center [910, 218] width 434 height 37
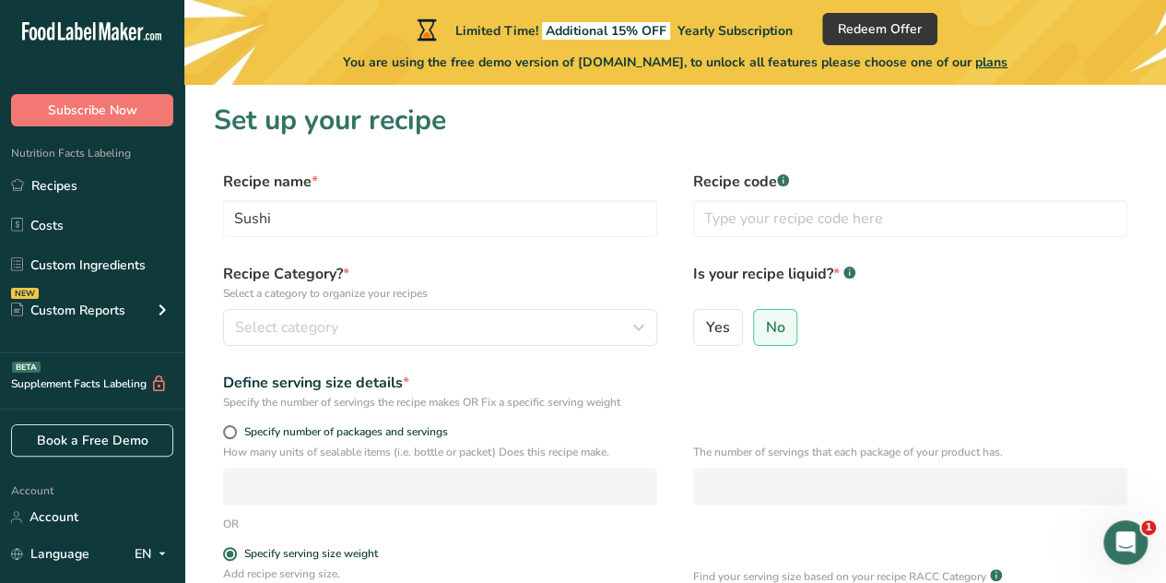
click at [365, 354] on div "Recipe Category? * Select a category to organize your recipes Select category S…" at bounding box center [675, 310] width 923 height 94
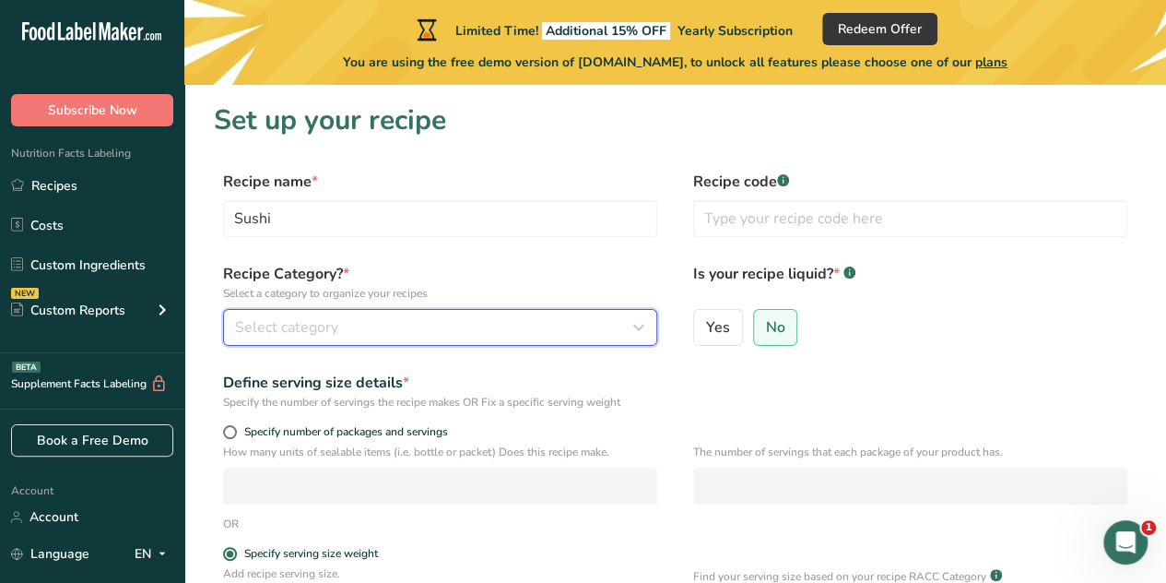
click at [364, 333] on div "Select category" at bounding box center [434, 327] width 399 height 22
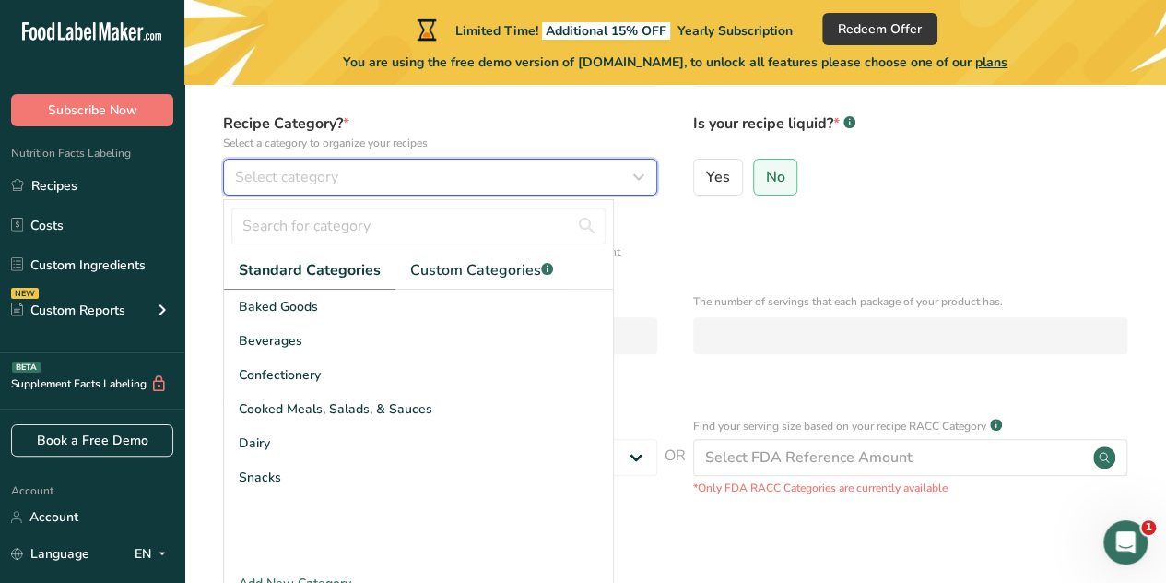
scroll to position [153, 0]
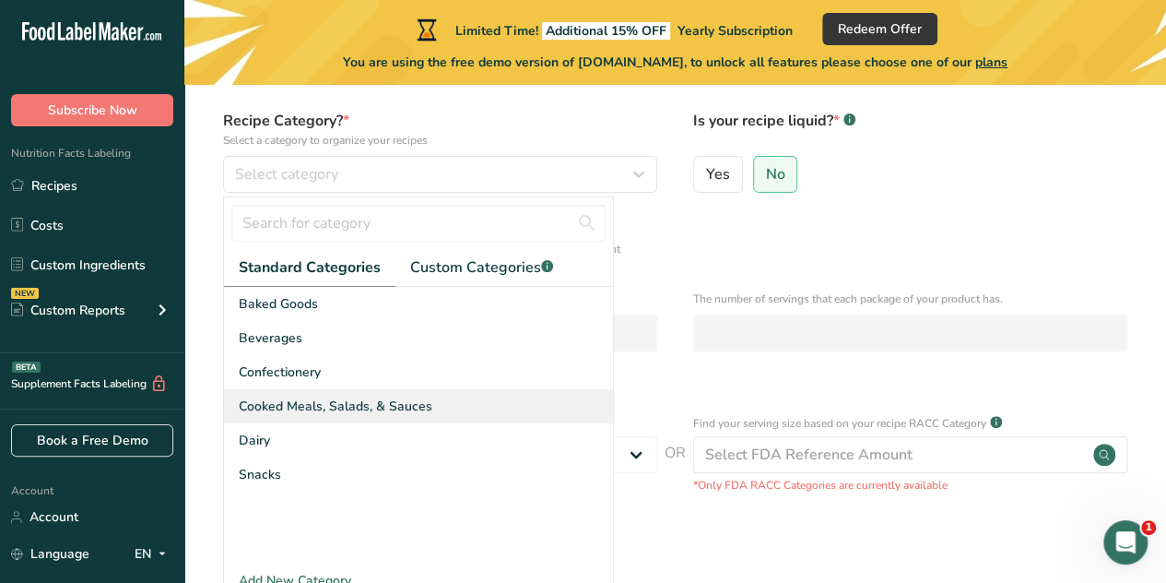
click at [400, 416] on div "Cooked Meals, Salads, & Sauces" at bounding box center [418, 406] width 389 height 34
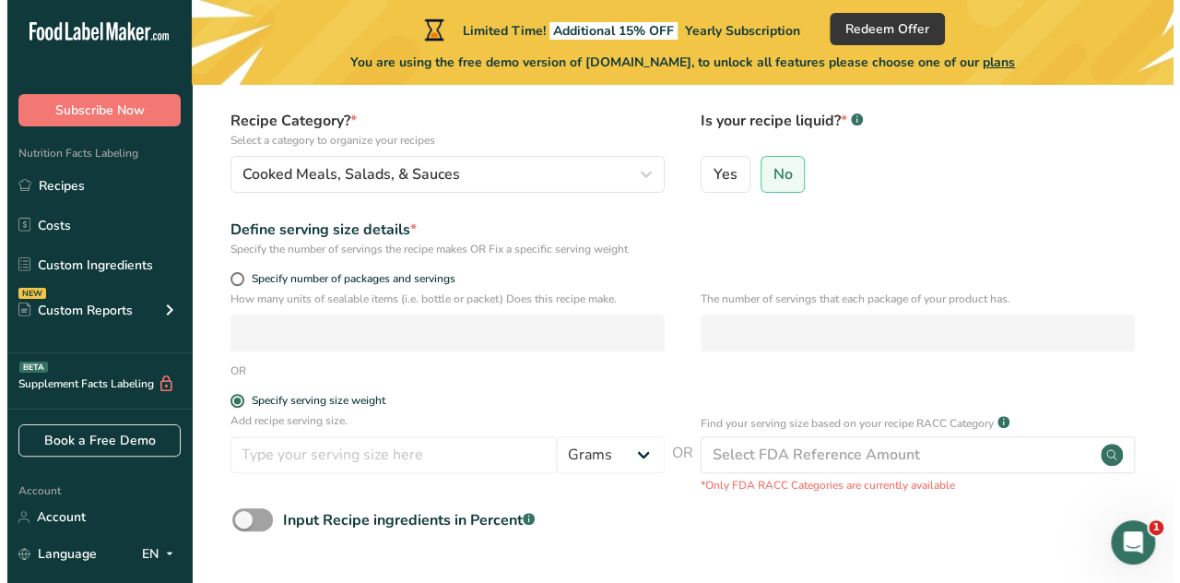
scroll to position [171, 0]
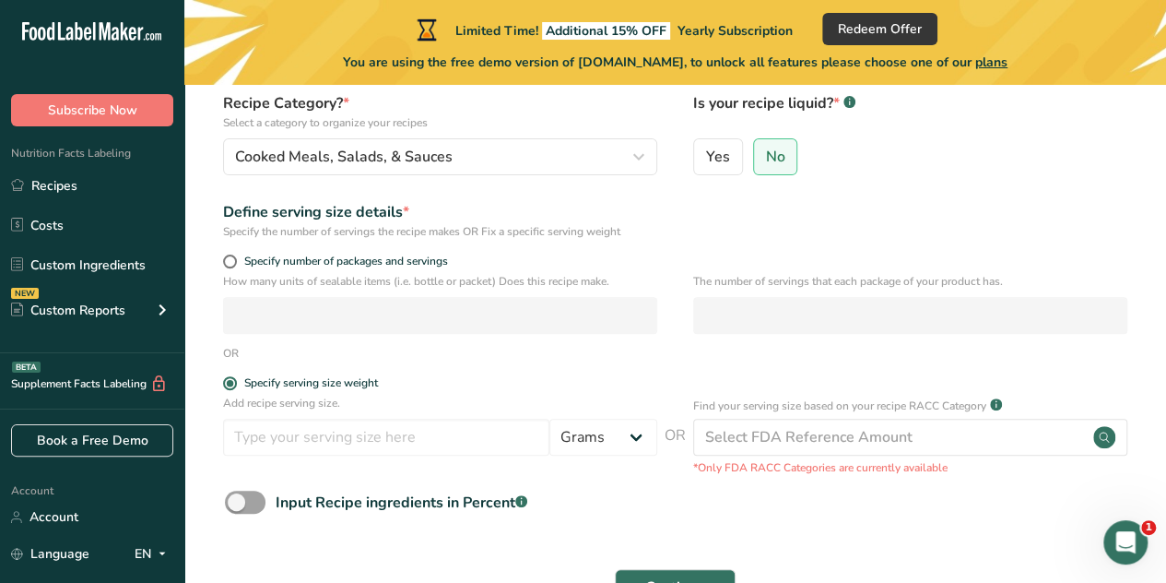
click at [555, 183] on div "Recipe Category? * Select a category to organize your recipes Cooked Meals, Sal…" at bounding box center [675, 139] width 923 height 94
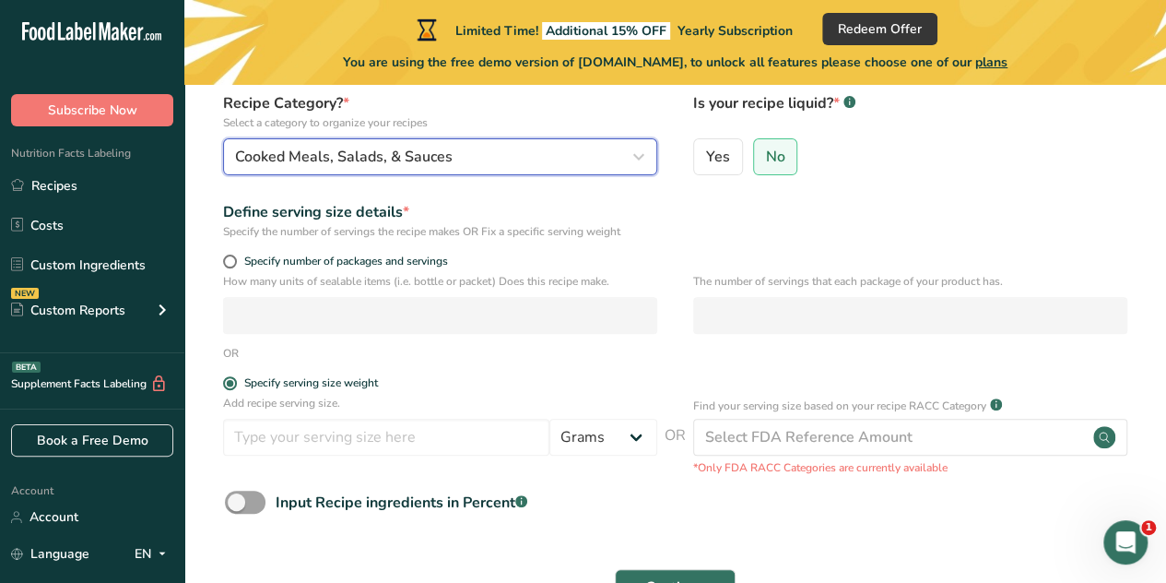
click at [544, 150] on div "Cooked Meals, Salads, & Sauces" at bounding box center [434, 157] width 399 height 22
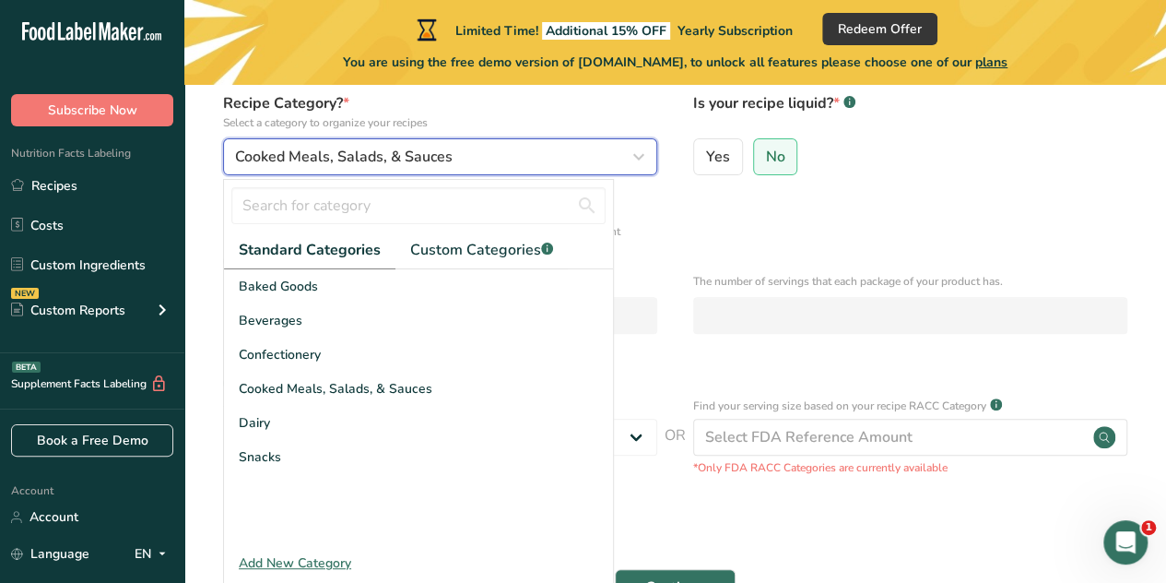
click at [501, 163] on div "Cooked Meals, Salads, & Sauces" at bounding box center [434, 157] width 399 height 22
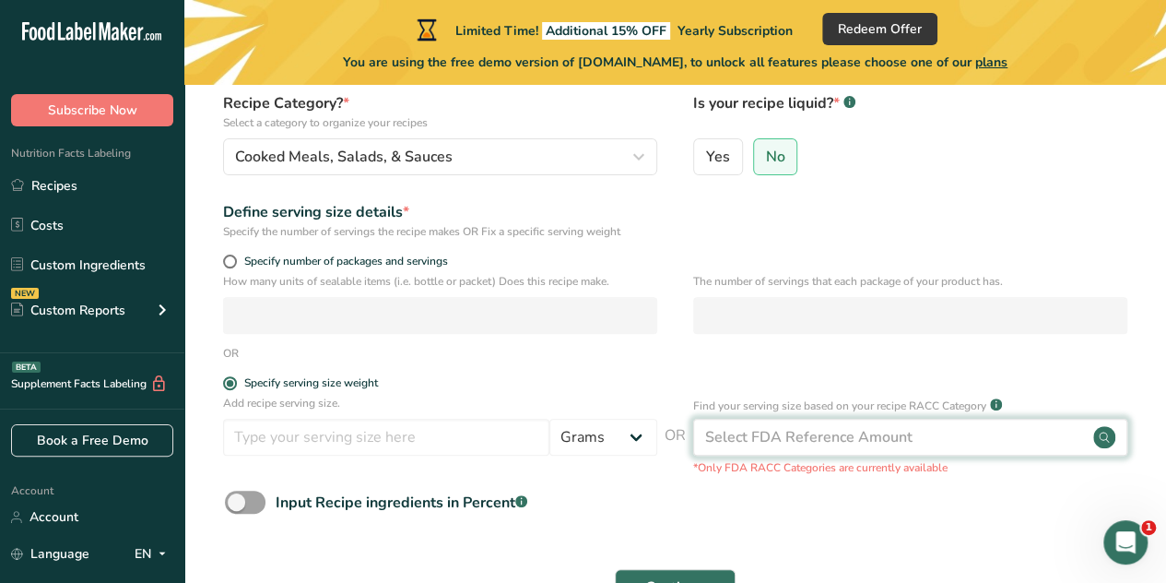
click at [783, 433] on div "Select FDA Reference Amount" at bounding box center [808, 437] width 207 height 22
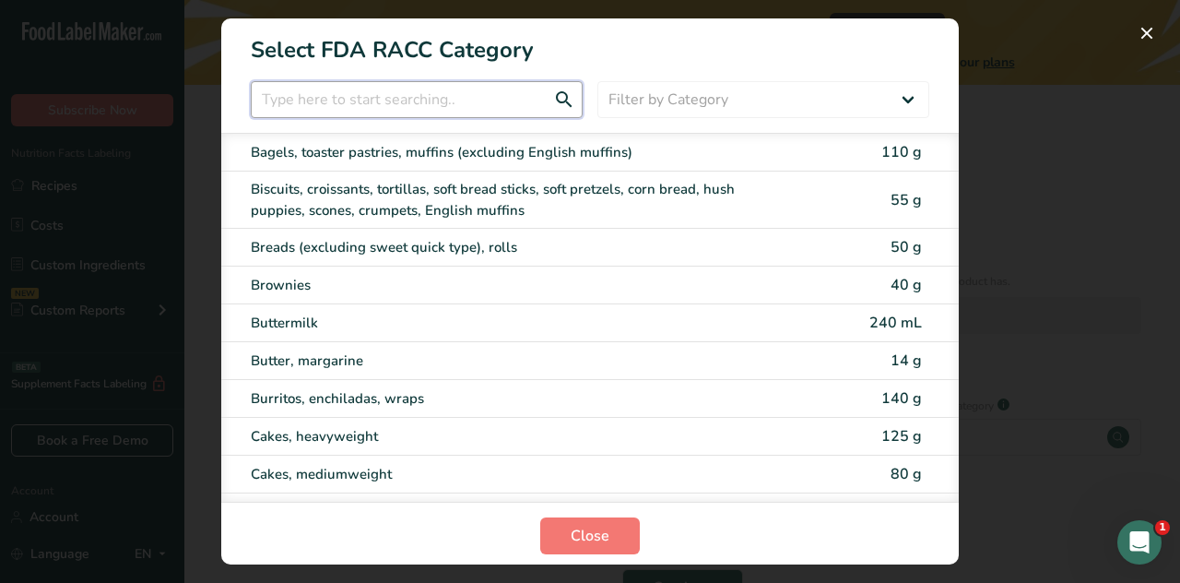
click at [433, 97] on input "RACC Category Selection Modal" at bounding box center [417, 99] width 332 height 37
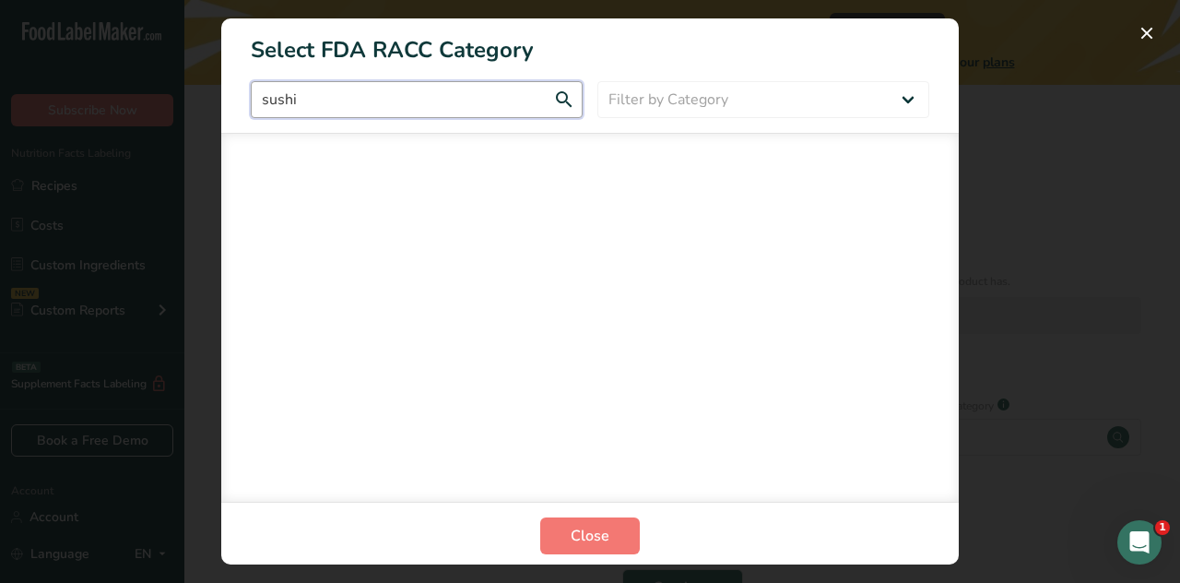
type input "sushi"
drag, startPoint x: 433, startPoint y: 97, endPoint x: 155, endPoint y: 109, distance: 278.7
click at [155, 109] on div "Select FDA RACC Category sushi Filter by Category All Bakery products [GEOGRAPH…" at bounding box center [590, 291] width 1180 height 583
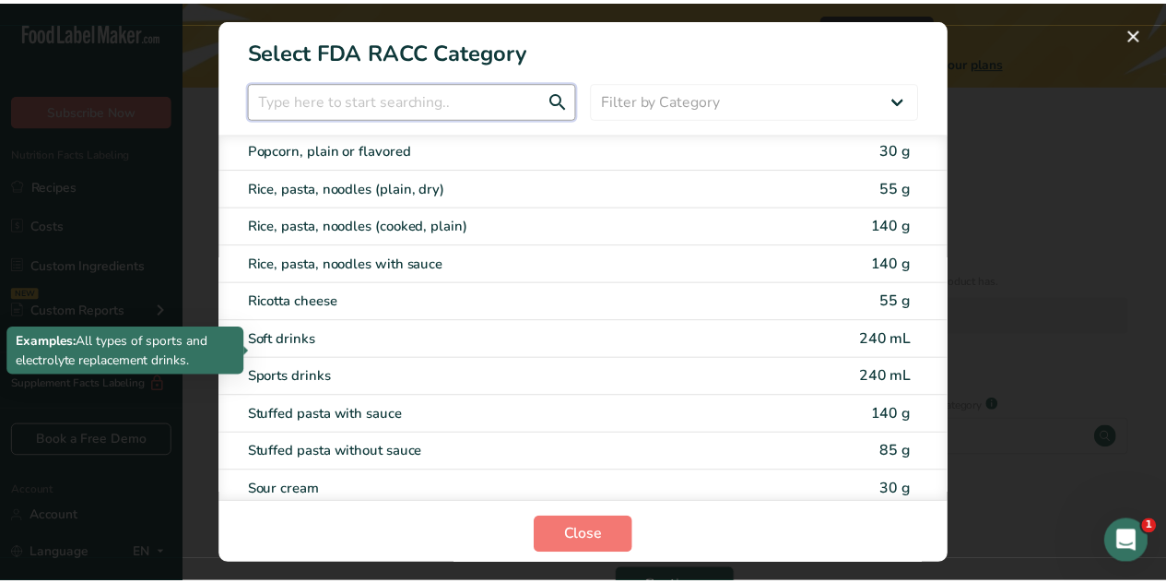
scroll to position [3045, 0]
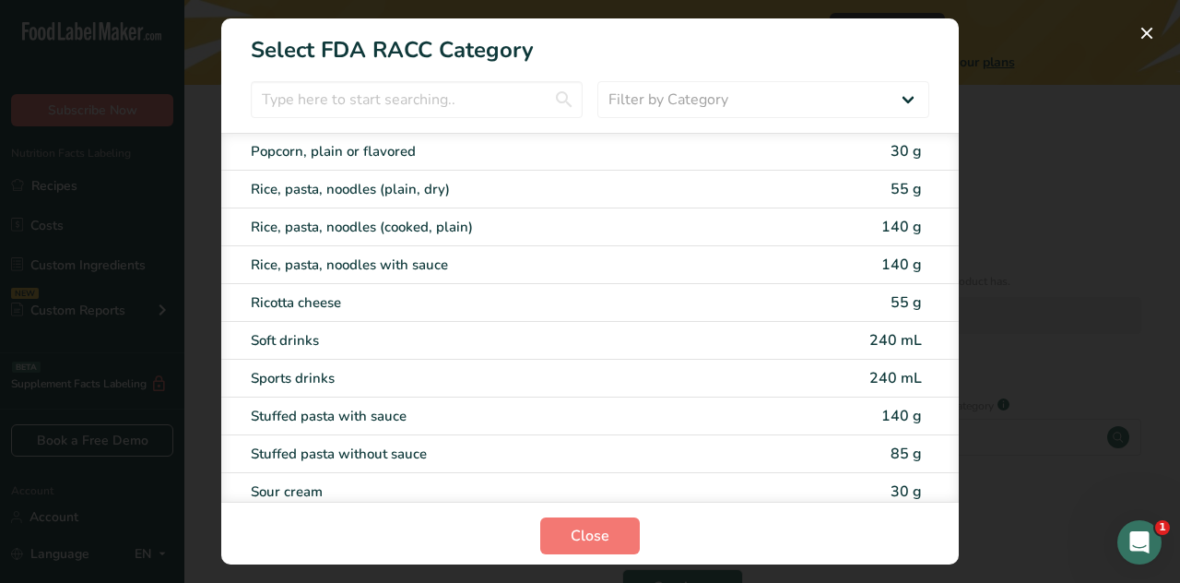
click at [1165, 112] on div "RACC Category Selection Modal" at bounding box center [590, 291] width 1180 height 583
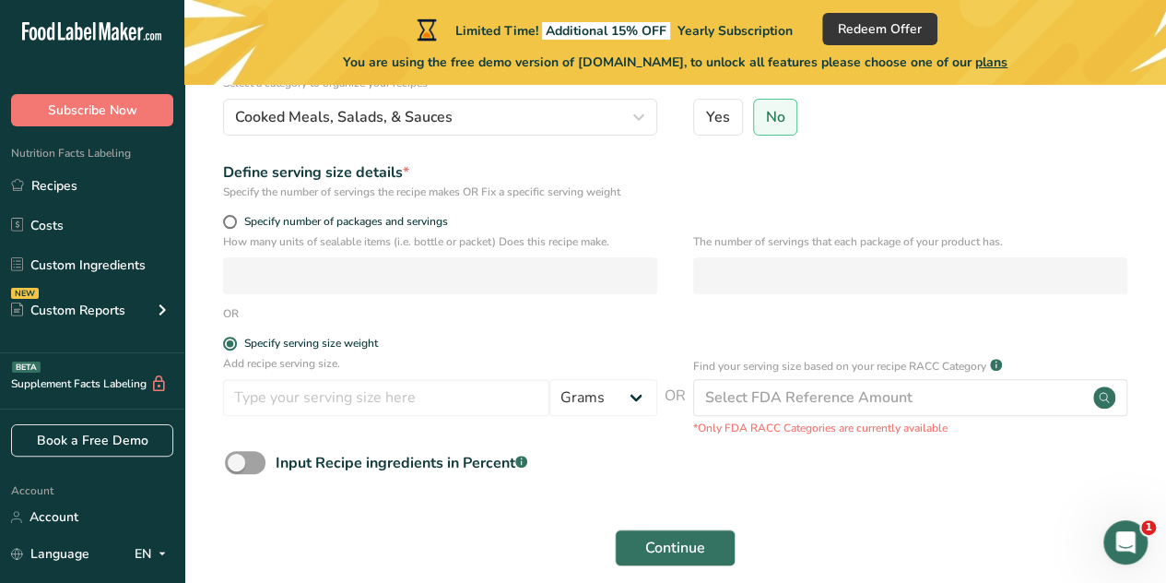
scroll to position [211, 0]
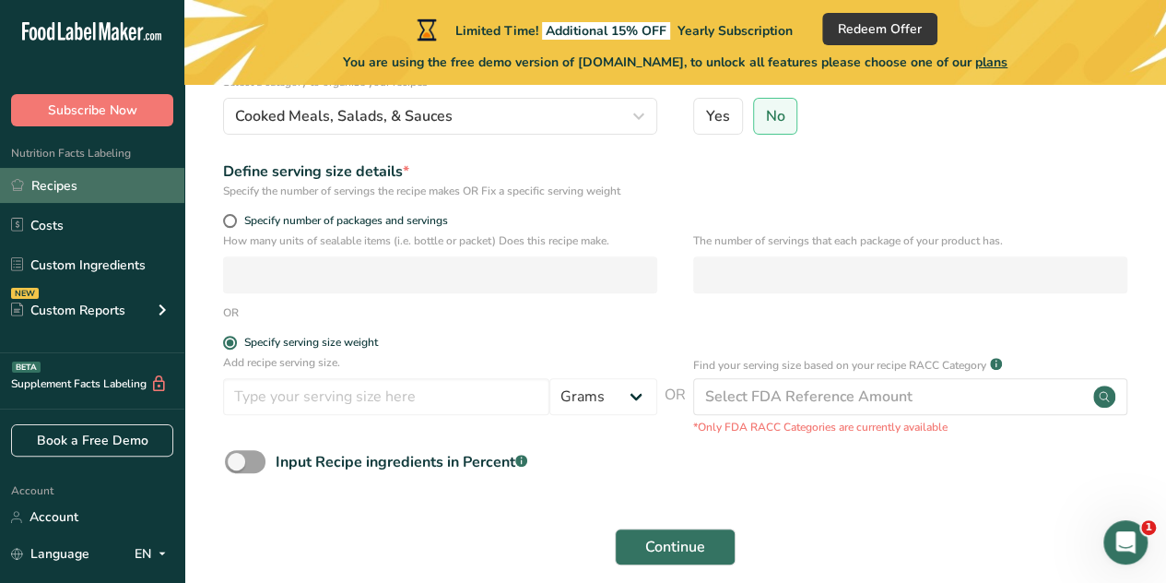
click at [89, 180] on link "Recipes" at bounding box center [92, 185] width 184 height 35
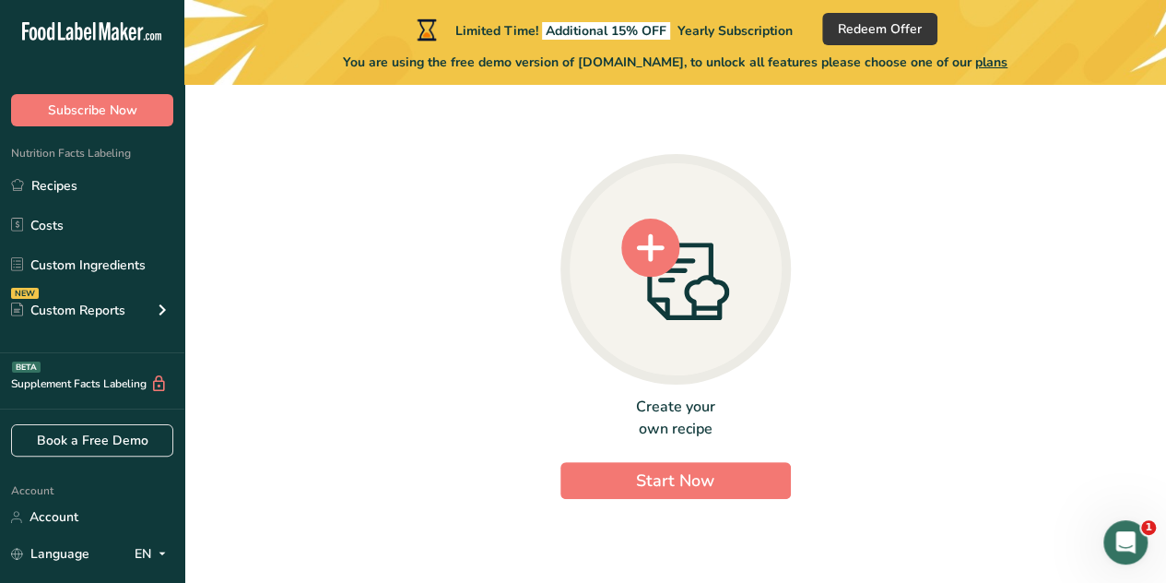
click at [656, 279] on icon at bounding box center [675, 270] width 109 height 102
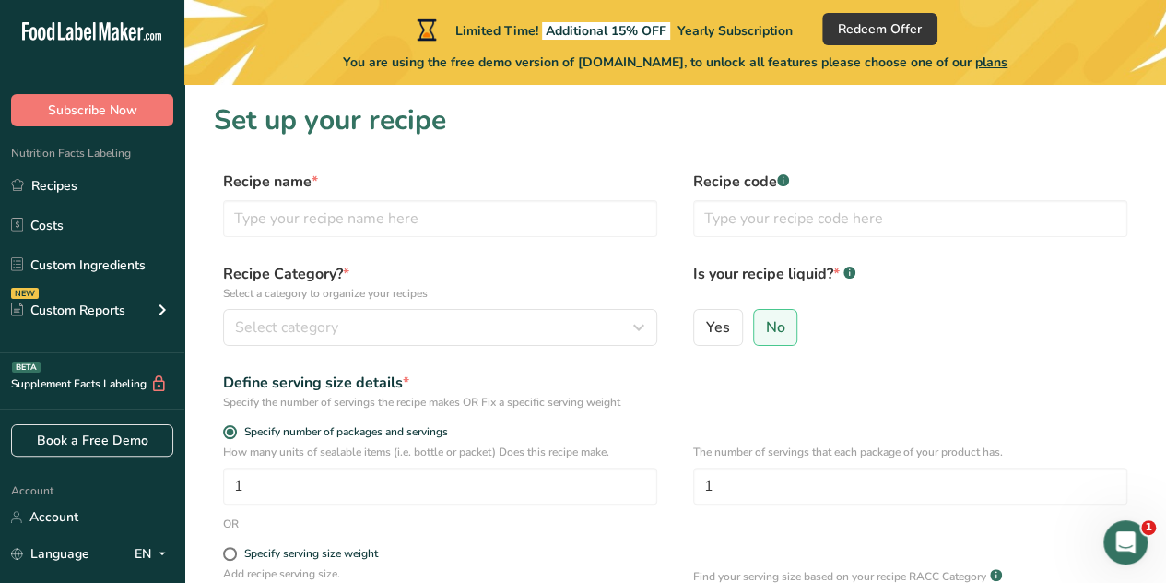
click at [588, 196] on div "Recipe name *" at bounding box center [440, 204] width 434 height 66
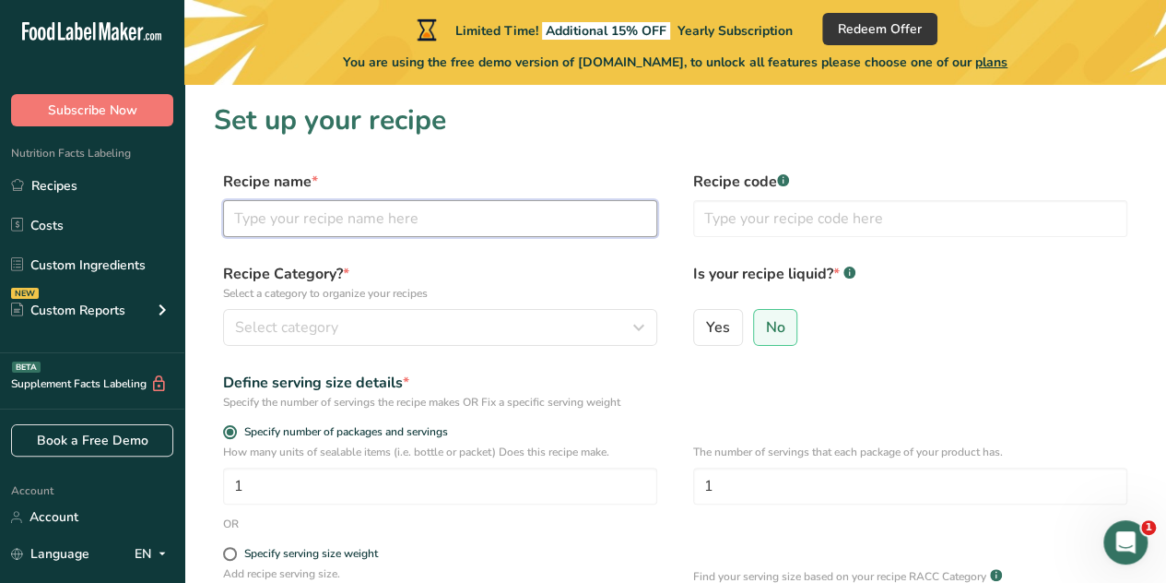
click at [590, 208] on input "text" at bounding box center [440, 218] width 434 height 37
type input "Sushi"
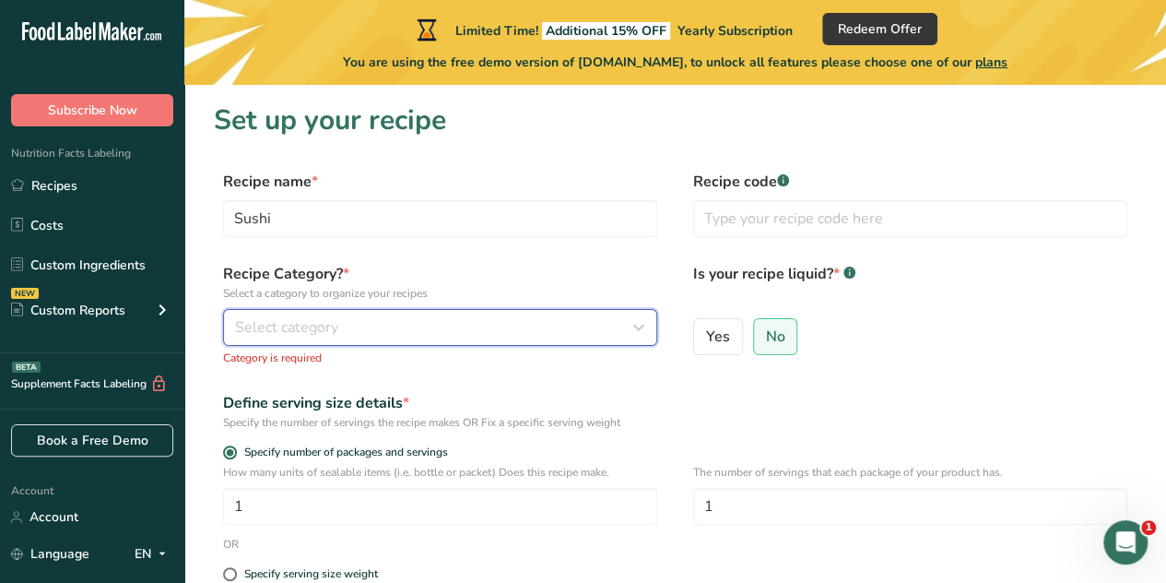
click at [618, 326] on div "Select category" at bounding box center [434, 327] width 399 height 22
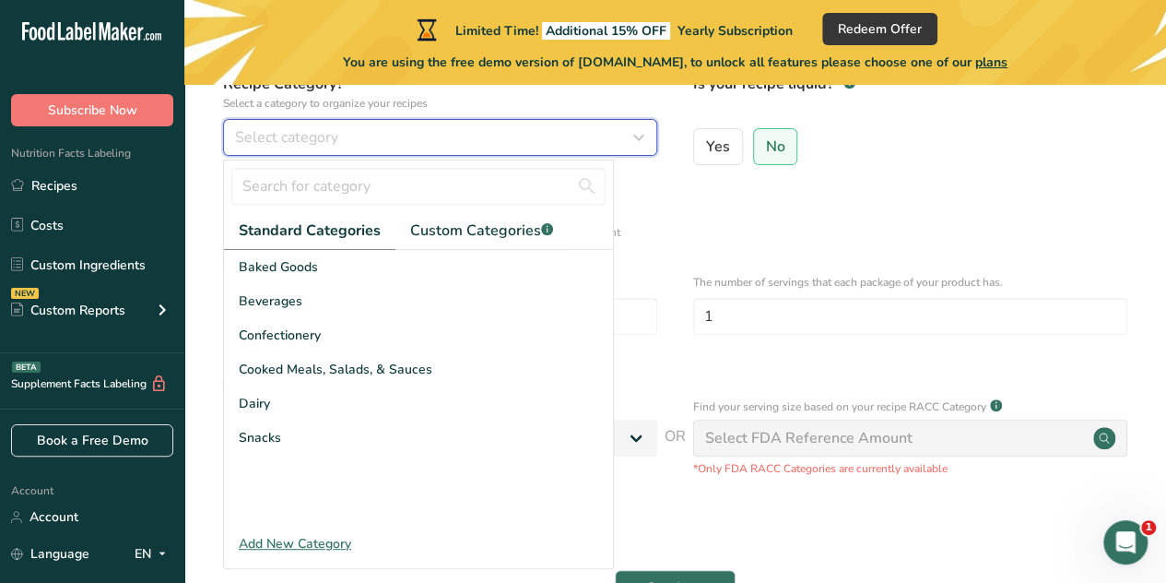
scroll to position [207, 0]
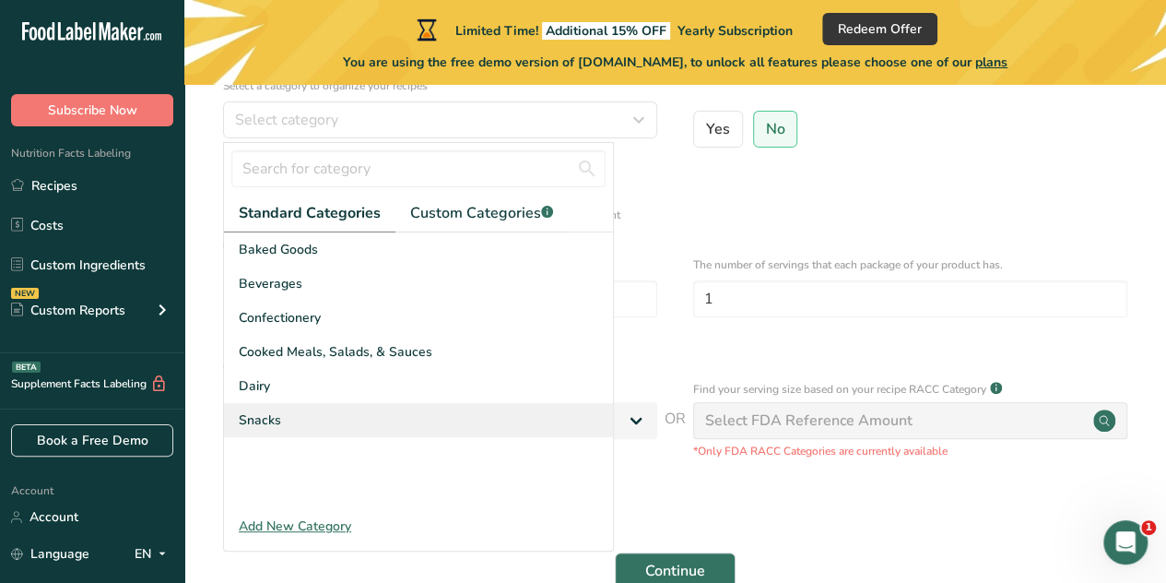
click at [429, 407] on div "Snacks" at bounding box center [418, 420] width 389 height 34
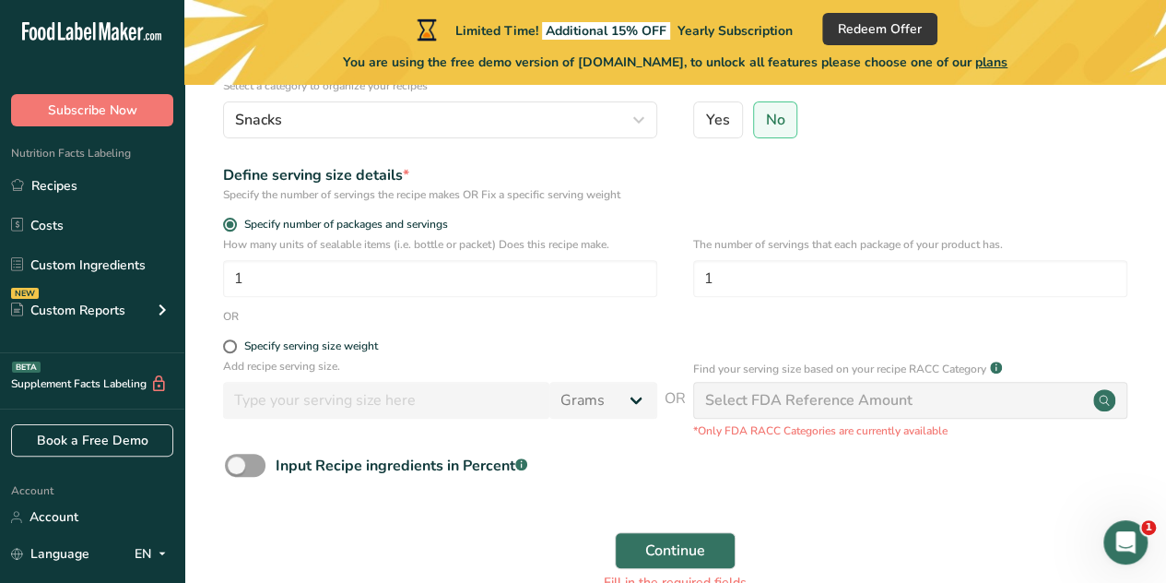
click at [225, 353] on div "Specify serving size weight" at bounding box center [440, 348] width 434 height 18
click at [227, 351] on span at bounding box center [230, 346] width 14 height 14
click at [227, 351] on input "Specify serving size weight" at bounding box center [229, 346] width 12 height 12
radio input "true"
radio input "false"
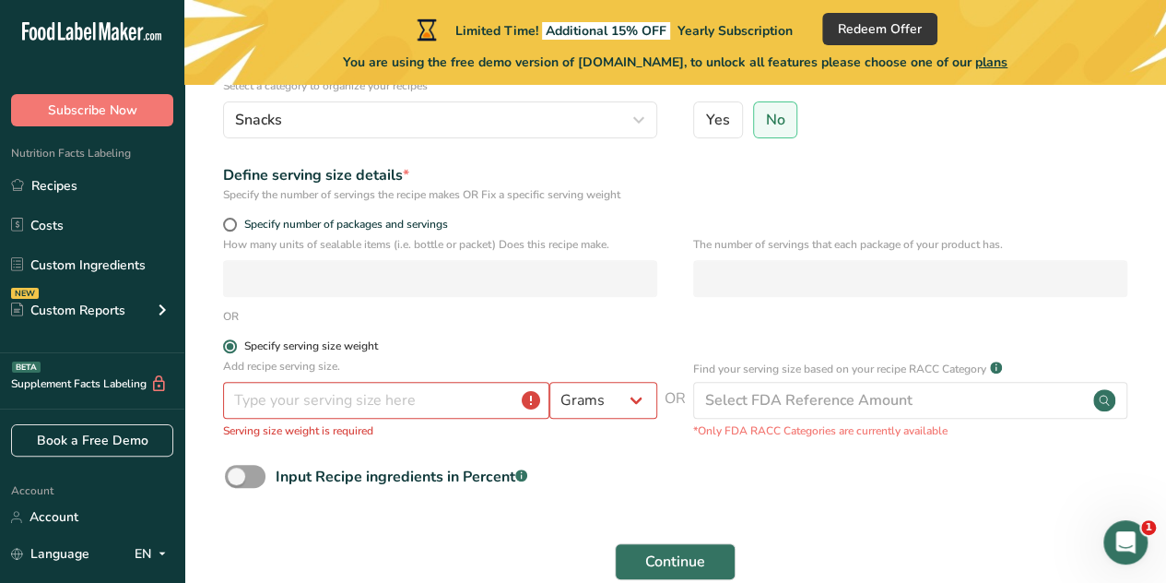
click at [225, 341] on span at bounding box center [230, 346] width 14 height 14
click at [225, 341] on input "Specify serving size weight" at bounding box center [229, 346] width 12 height 12
click at [327, 395] on input "number" at bounding box center [386, 400] width 326 height 37
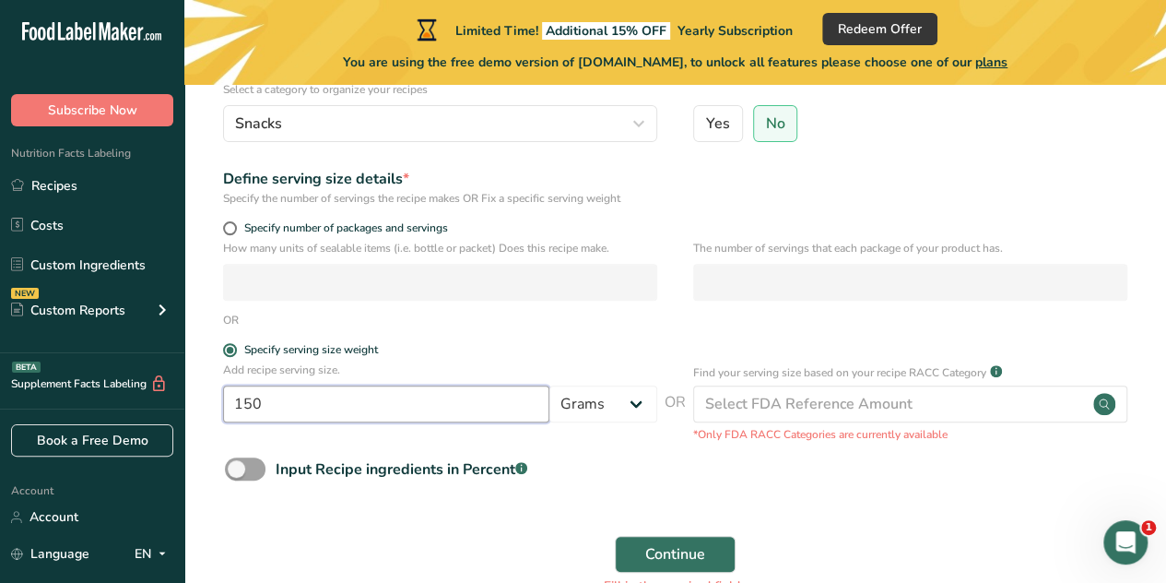
scroll to position [209, 0]
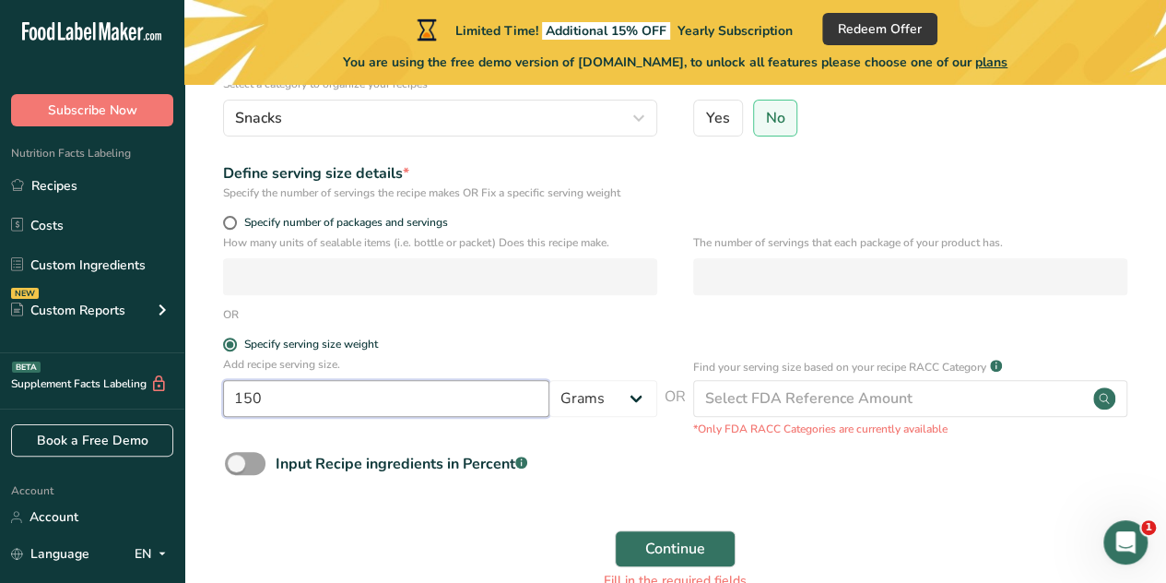
type input "150"
click at [879, 375] on p "Find your serving size based on your recipe RACC Category" at bounding box center [839, 367] width 293 height 17
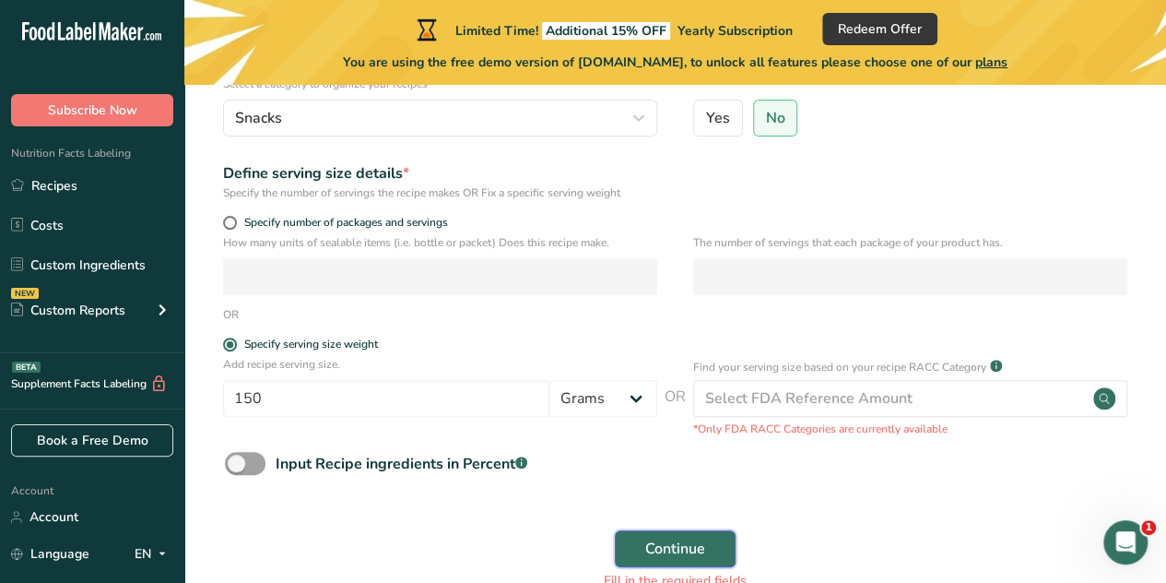
click at [712, 545] on button "Continue" at bounding box center [675, 548] width 121 height 37
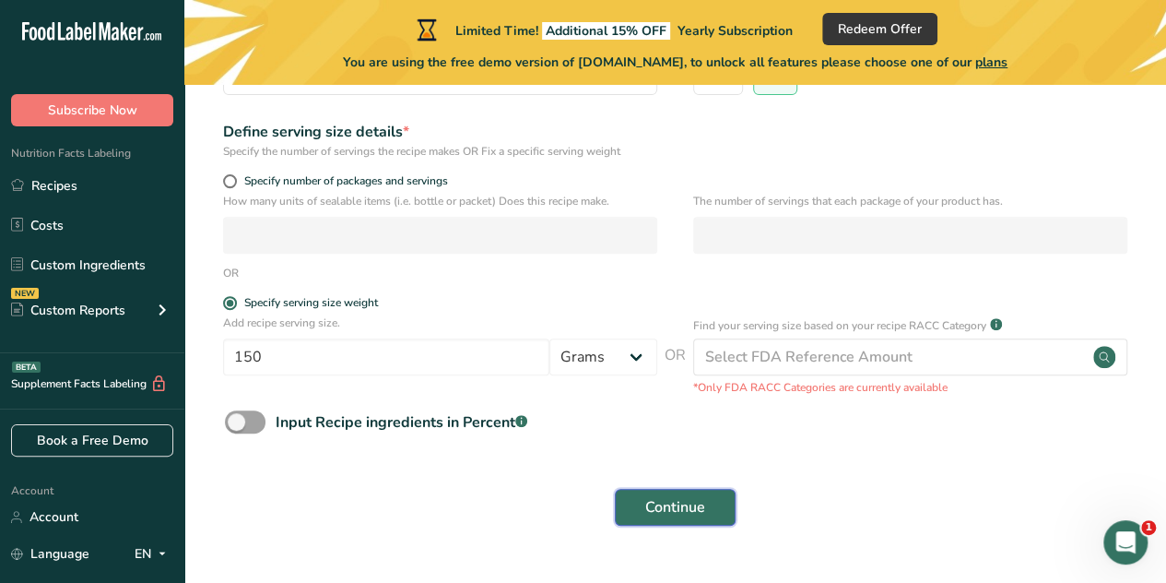
scroll to position [293, 0]
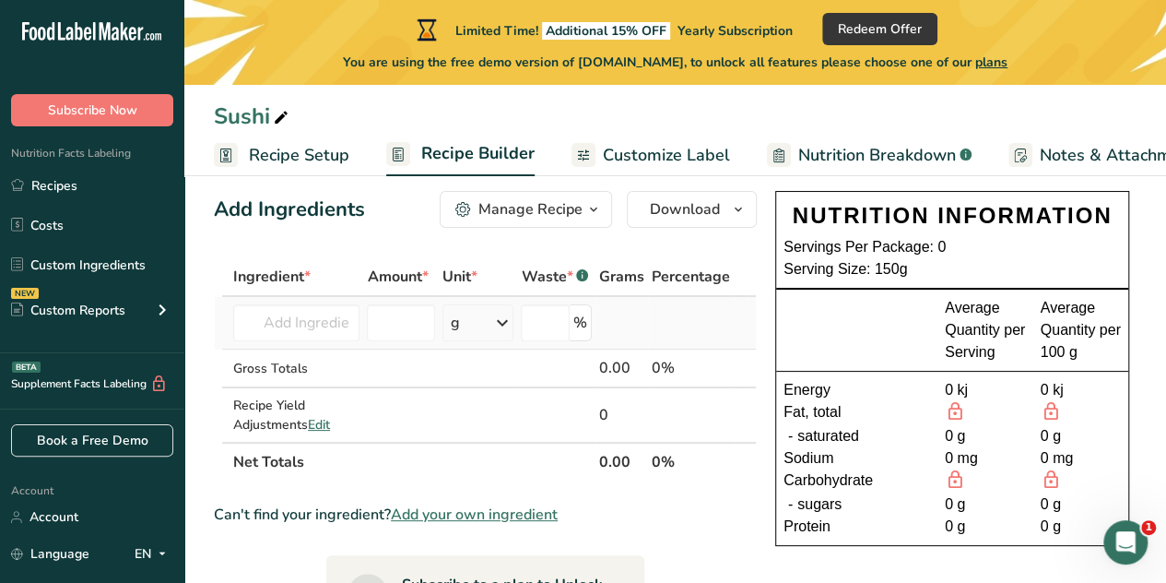
scroll to position [17, 0]
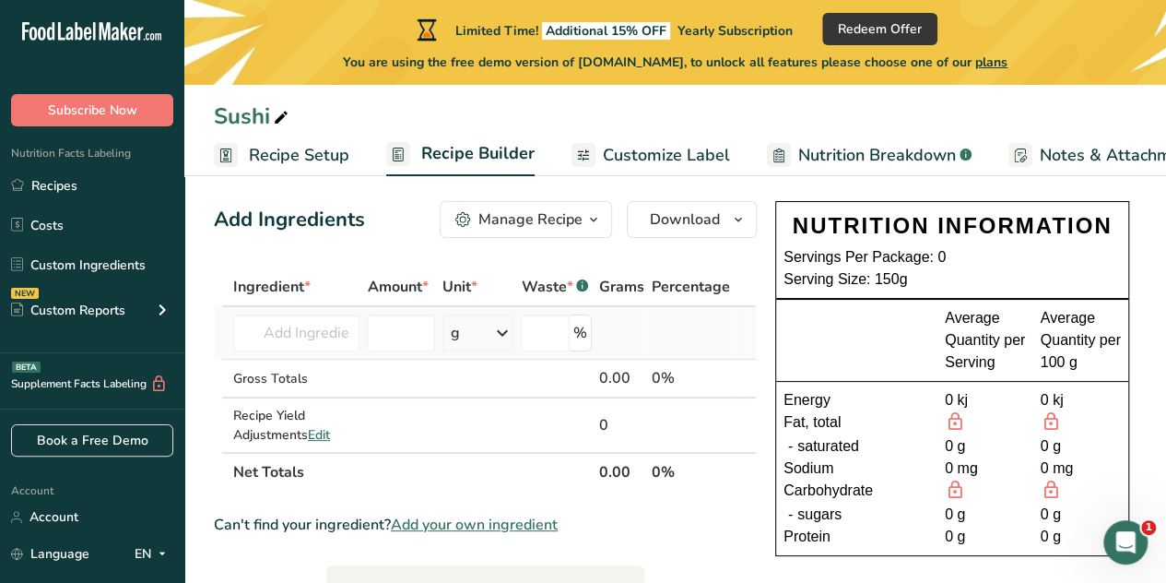
click at [577, 342] on div "%" at bounding box center [556, 332] width 71 height 37
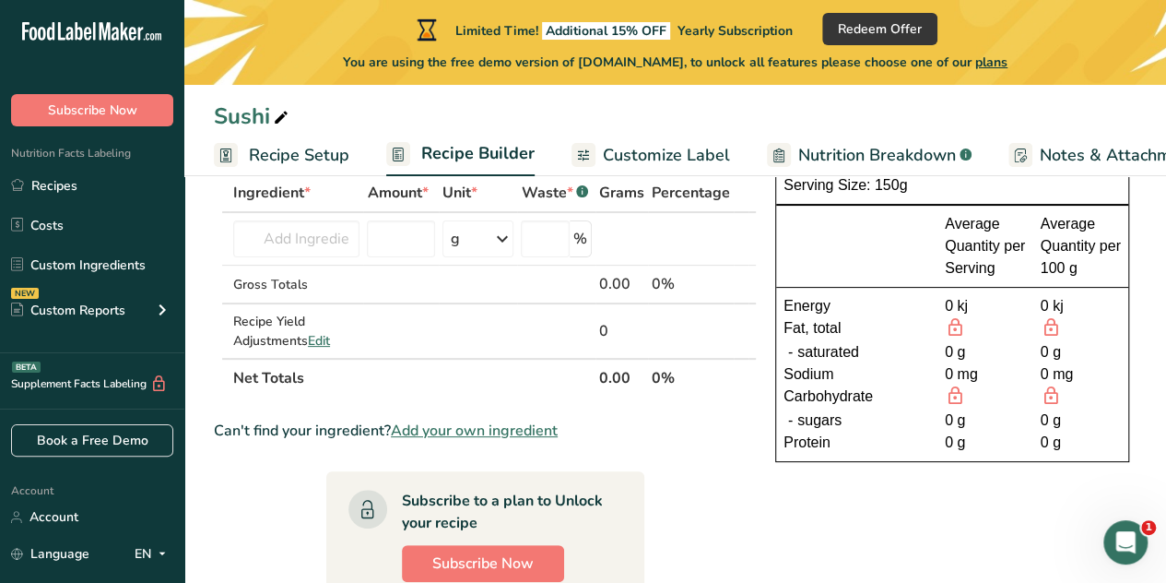
scroll to position [0, 0]
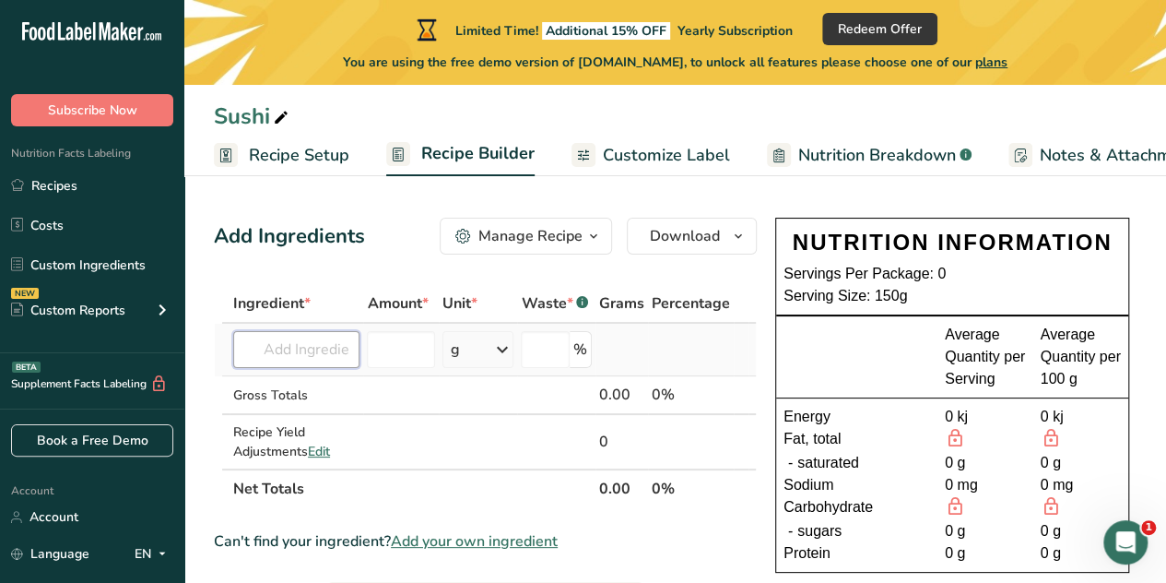
click at [325, 344] on input "text" at bounding box center [296, 349] width 126 height 37
drag, startPoint x: 330, startPoint y: 347, endPoint x: 281, endPoint y: 346, distance: 48.9
click at [281, 346] on input "sushi rice" at bounding box center [296, 349] width 126 height 37
click at [307, 353] on input "sushi rice" at bounding box center [296, 349] width 126 height 37
drag, startPoint x: 296, startPoint y: 349, endPoint x: 197, endPoint y: 368, distance: 100.4
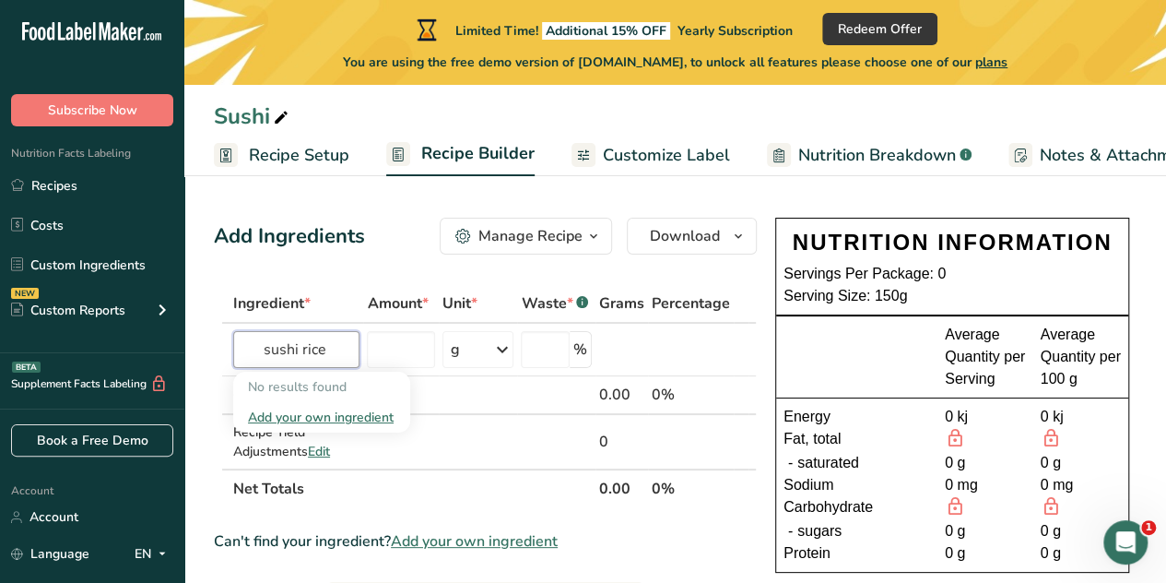
click at [267, 349] on input "rice" at bounding box center [296, 349] width 126 height 37
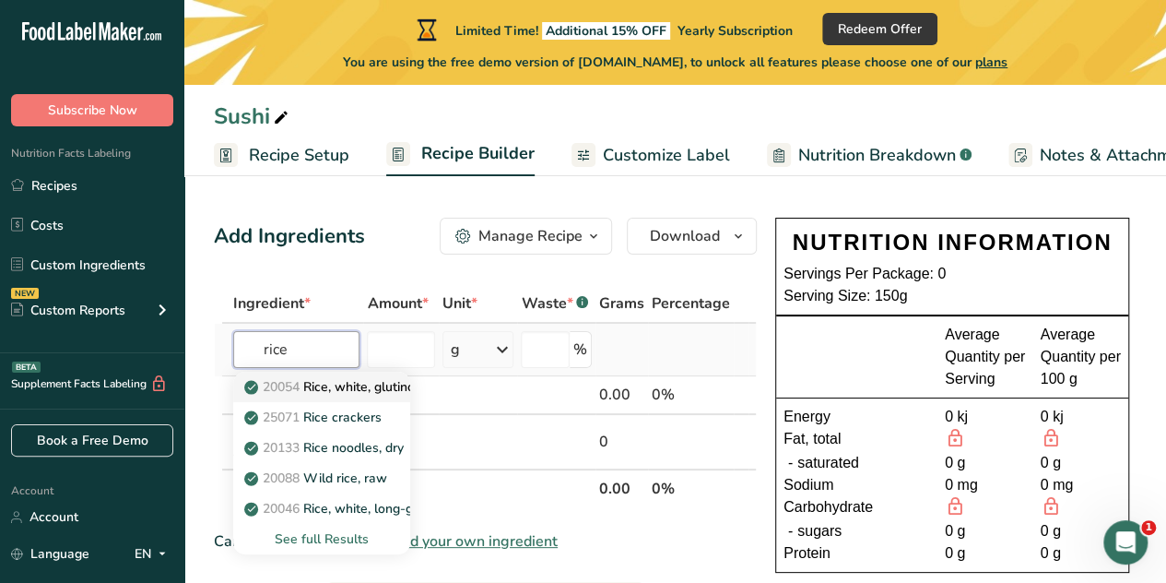
type input "rice"
click at [340, 391] on p "20054 Rice, white, glutinous, unenriched, uncooked" at bounding box center [406, 386] width 316 height 19
type input "Rice, white, glutinous, unenriched, uncooked"
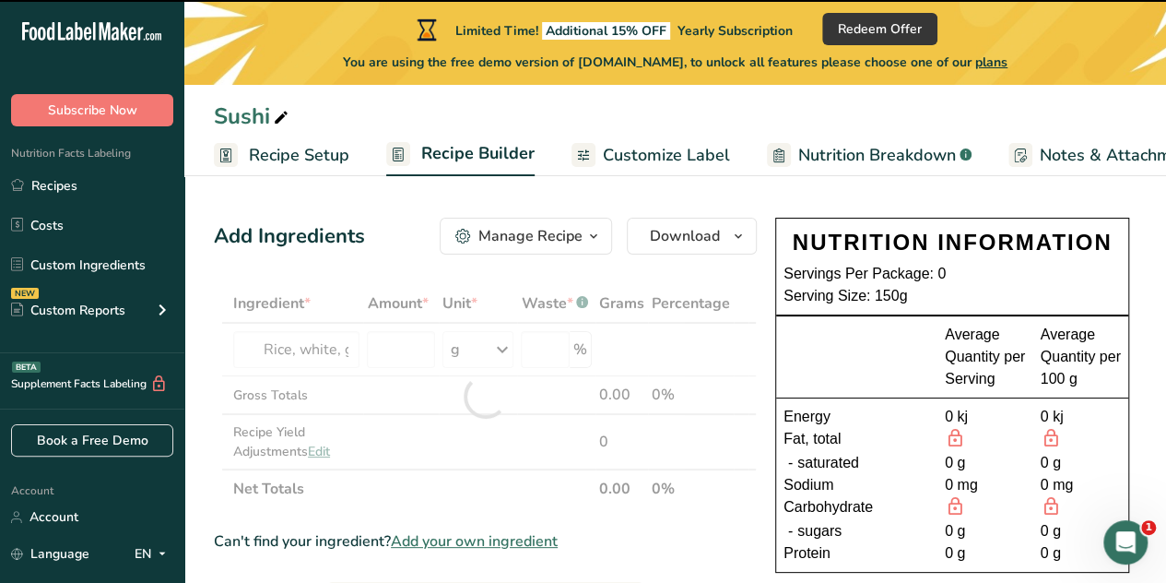
type input "0"
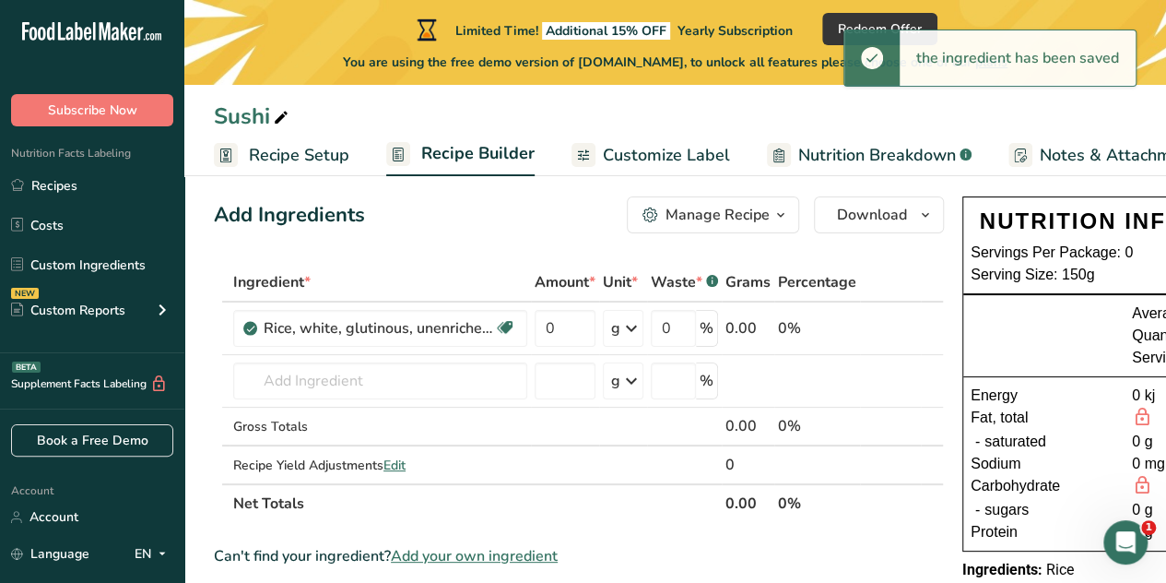
scroll to position [23, 0]
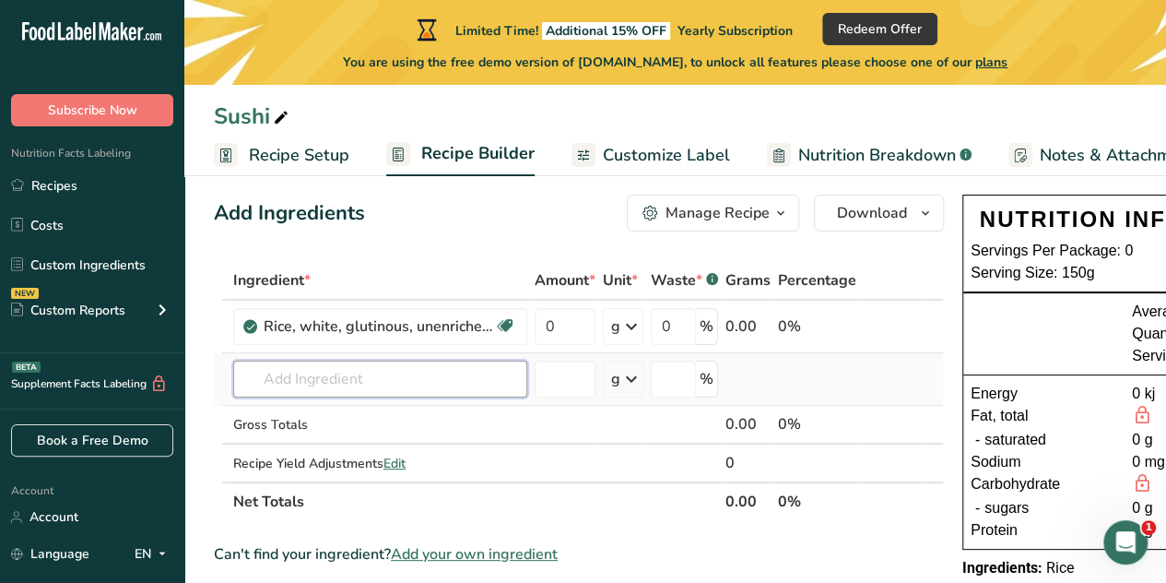
click at [402, 375] on input "text" at bounding box center [380, 378] width 294 height 37
click at [623, 329] on icon at bounding box center [631, 326] width 22 height 33
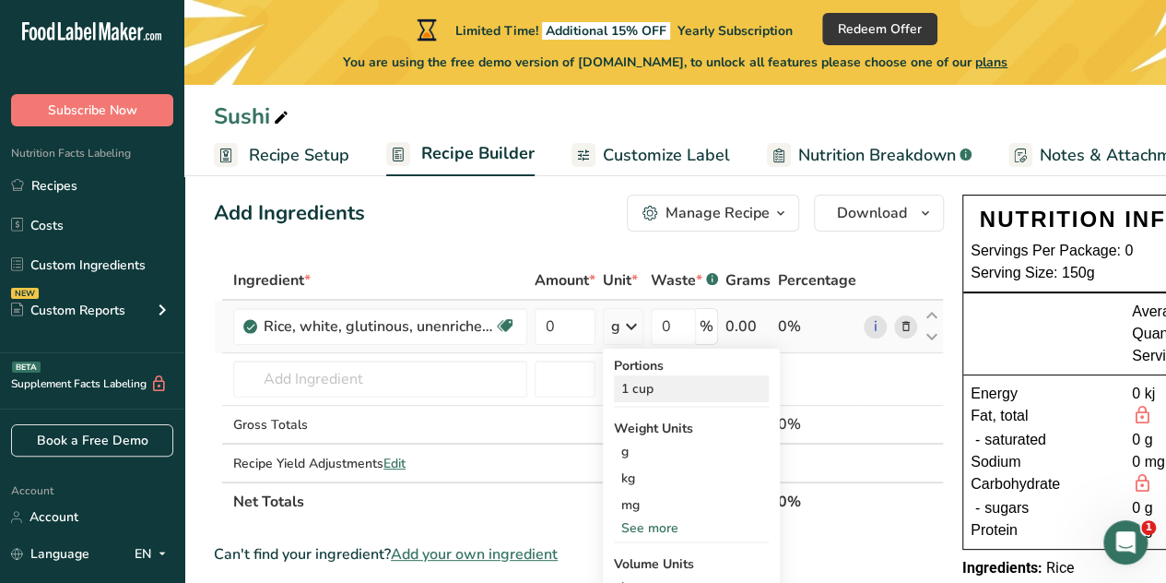
click at [655, 386] on div "1 cup" at bounding box center [691, 388] width 155 height 27
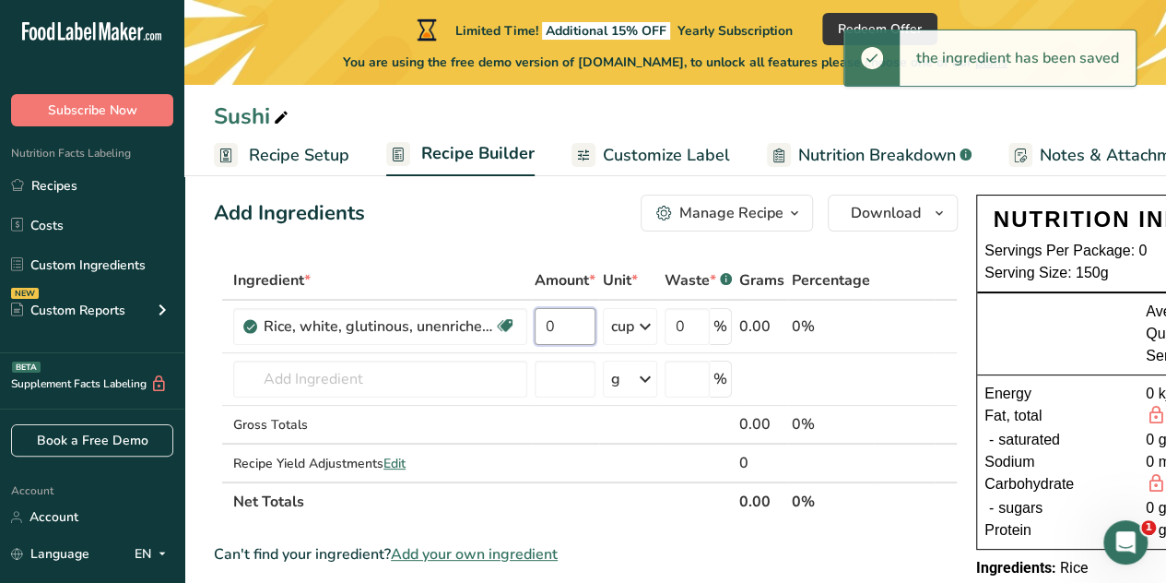
click at [574, 335] on input "0" at bounding box center [565, 326] width 61 height 37
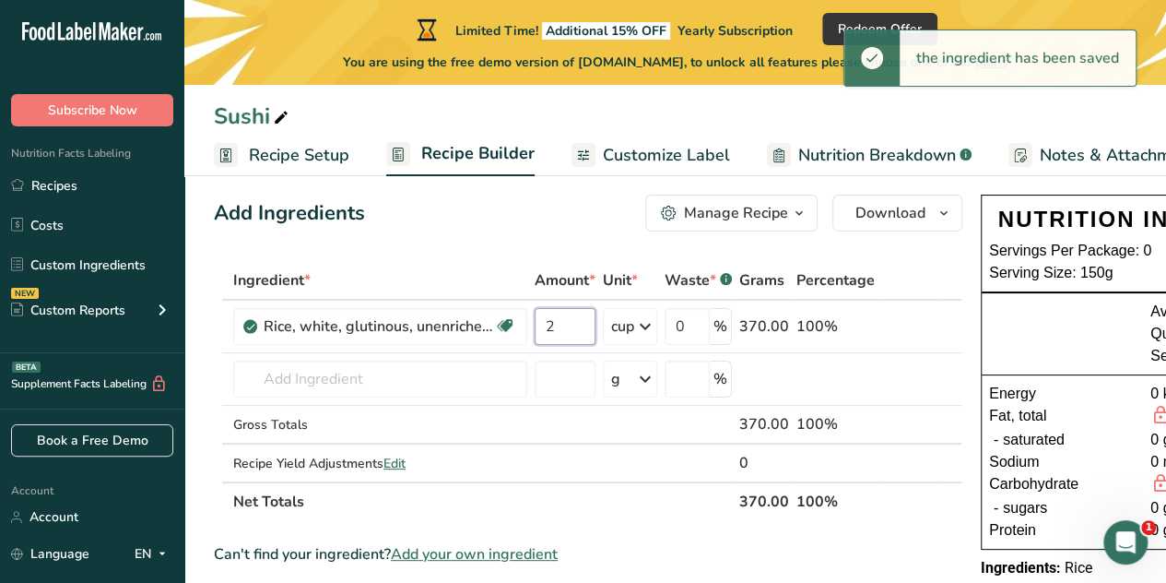
type input "2"
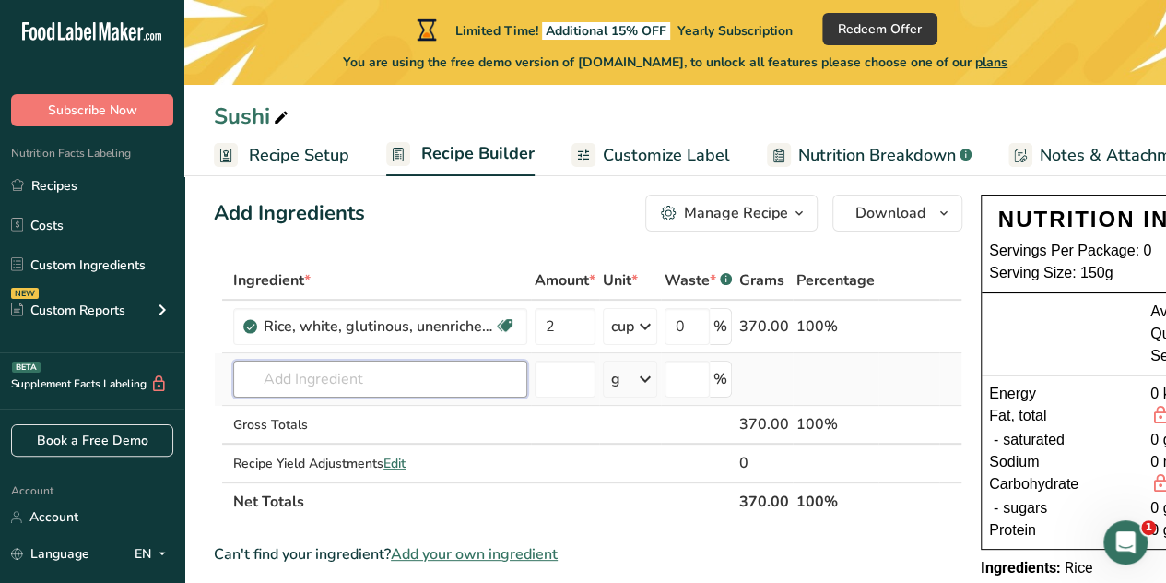
click at [407, 372] on div "Ingredient * Amount * Unit * Waste * .a-a{fill:#347362;}.b-a{fill:#fff;} Grams …" at bounding box center [588, 391] width 749 height 260
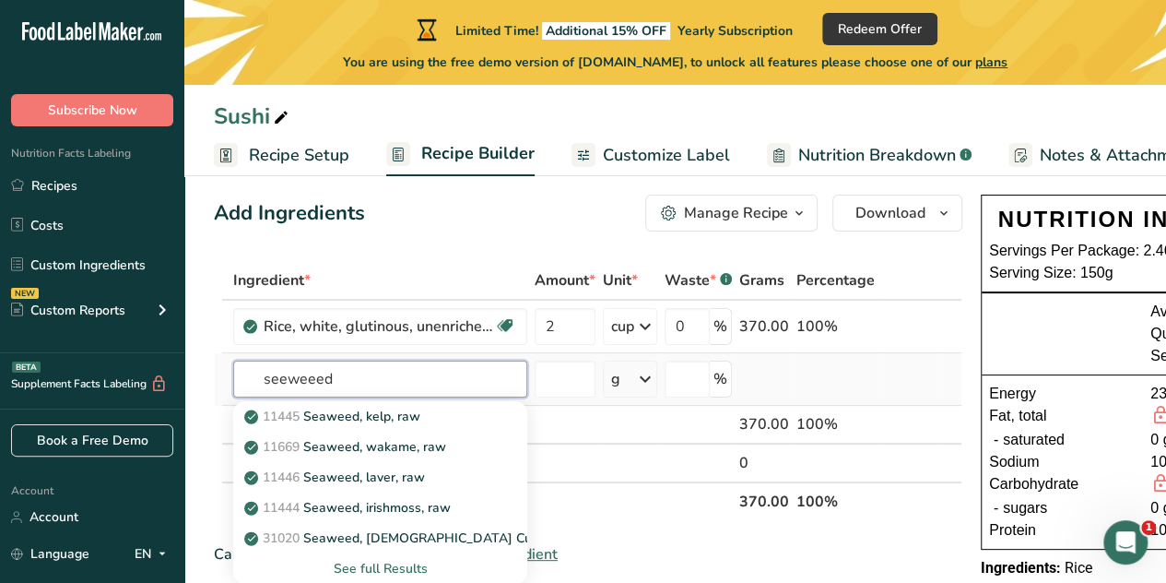
click at [258, 382] on input "seeweeed" at bounding box center [380, 378] width 294 height 37
click at [283, 384] on input "seeweeed" at bounding box center [380, 378] width 294 height 37
click at [256, 377] on input "seaweeed" at bounding box center [380, 378] width 294 height 37
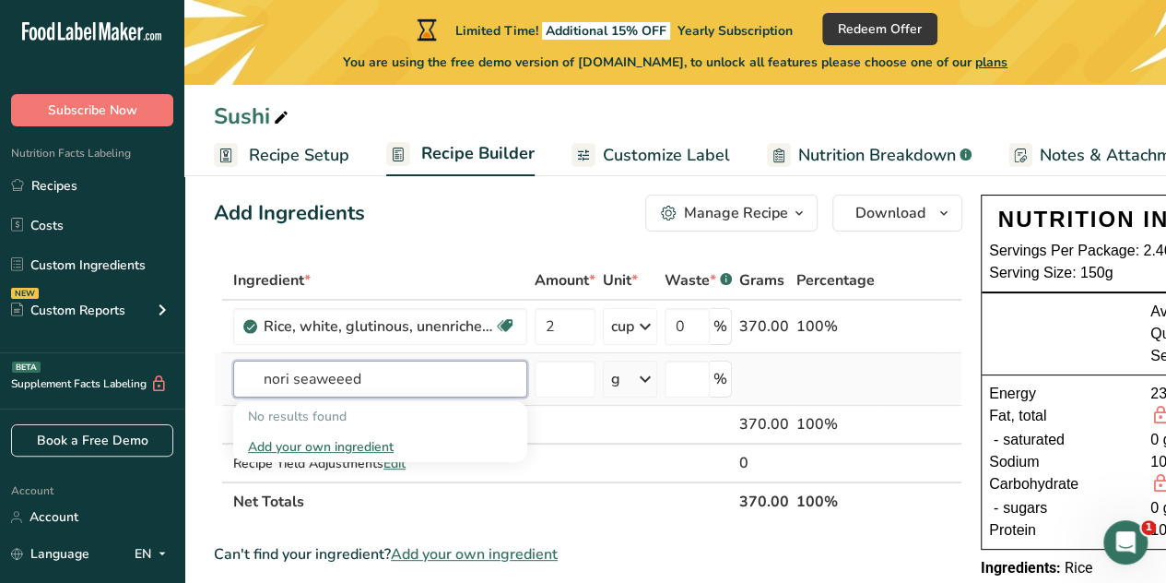
click at [349, 372] on input "nori seaweeed" at bounding box center [380, 378] width 294 height 37
click at [312, 376] on input "nori seaweed" at bounding box center [380, 378] width 294 height 37
click at [291, 379] on input "nori seeweed" at bounding box center [380, 378] width 294 height 37
click at [291, 379] on input "seeweed" at bounding box center [380, 378] width 294 height 37
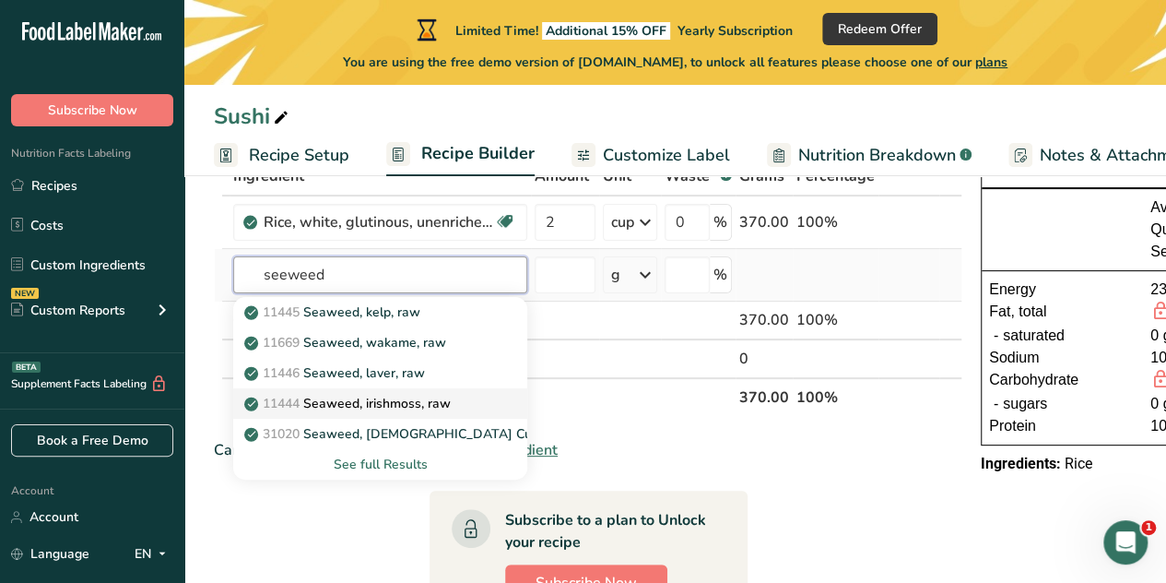
scroll to position [0, 0]
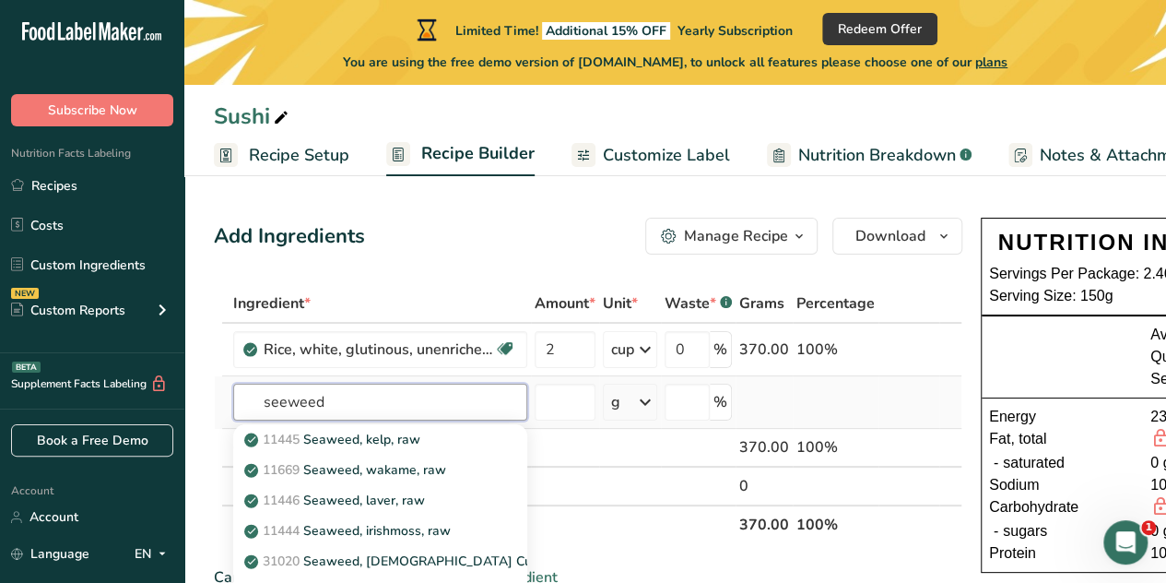
click at [347, 413] on input "seeweed" at bounding box center [380, 402] width 294 height 37
click at [281, 395] on input "seeweed" at bounding box center [380, 402] width 294 height 37
click at [286, 395] on input "seeweed" at bounding box center [380, 402] width 294 height 37
click at [347, 403] on input "seaweed" at bounding box center [380, 402] width 294 height 37
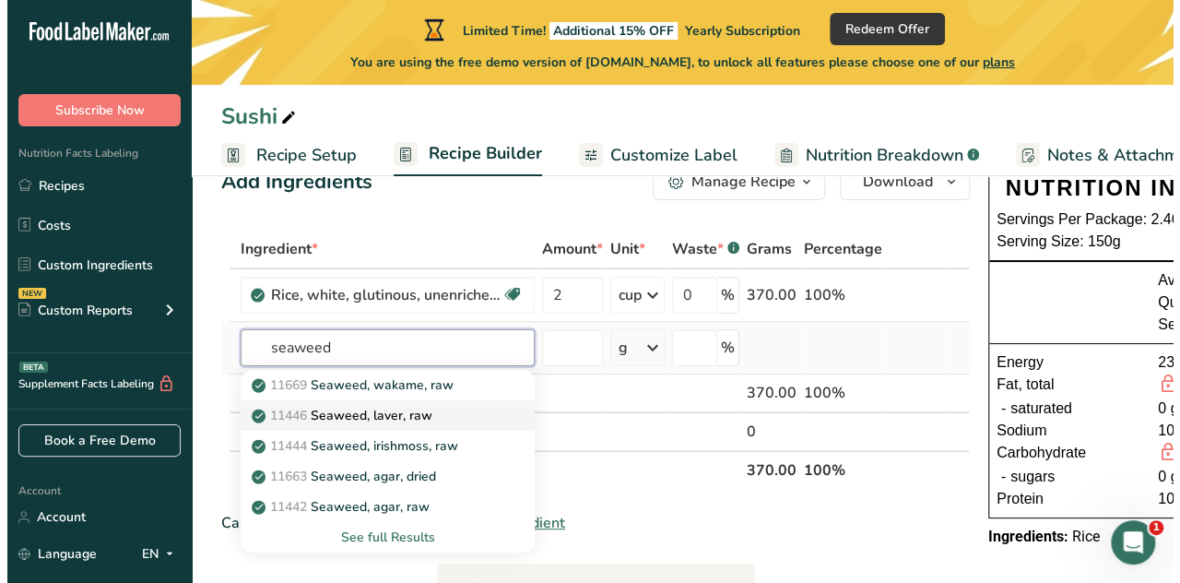
scroll to position [55, 0]
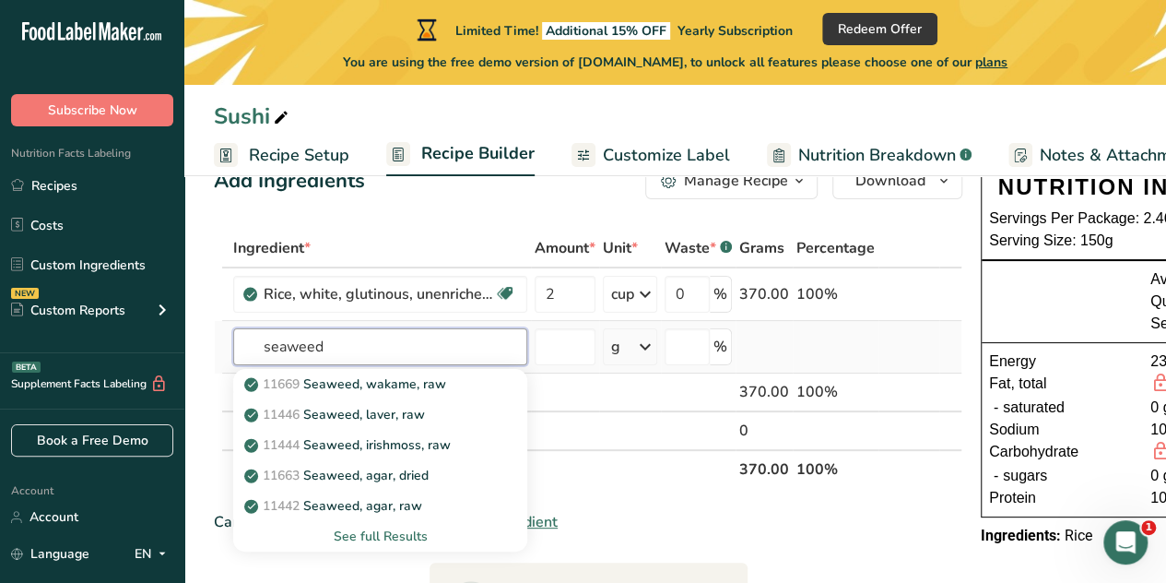
type input "seaweed"
click at [384, 536] on div "See full Results" at bounding box center [380, 535] width 265 height 19
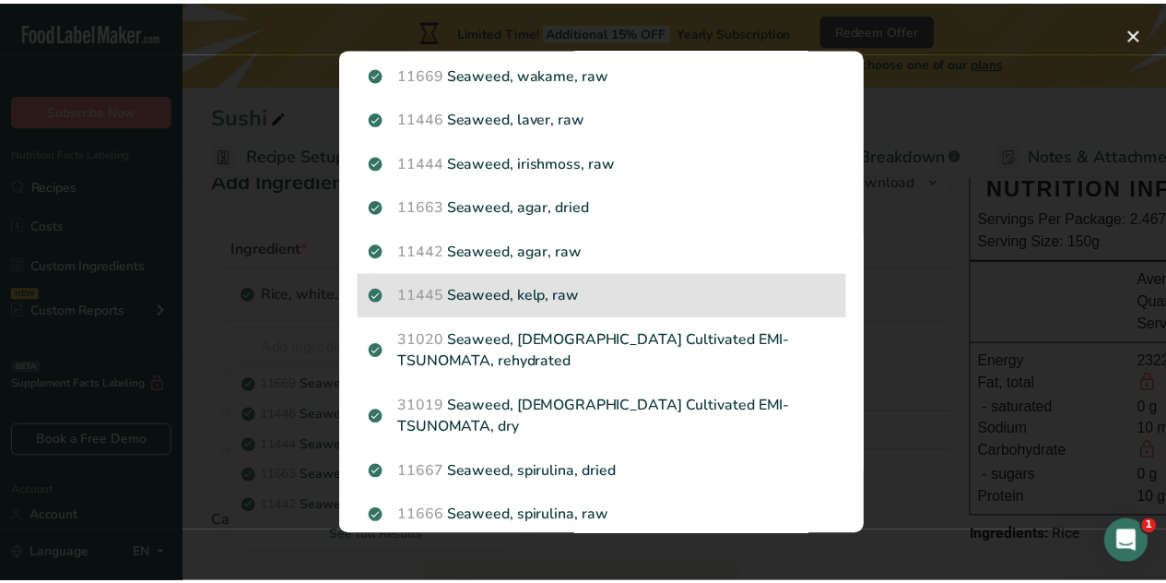
scroll to position [0, 0]
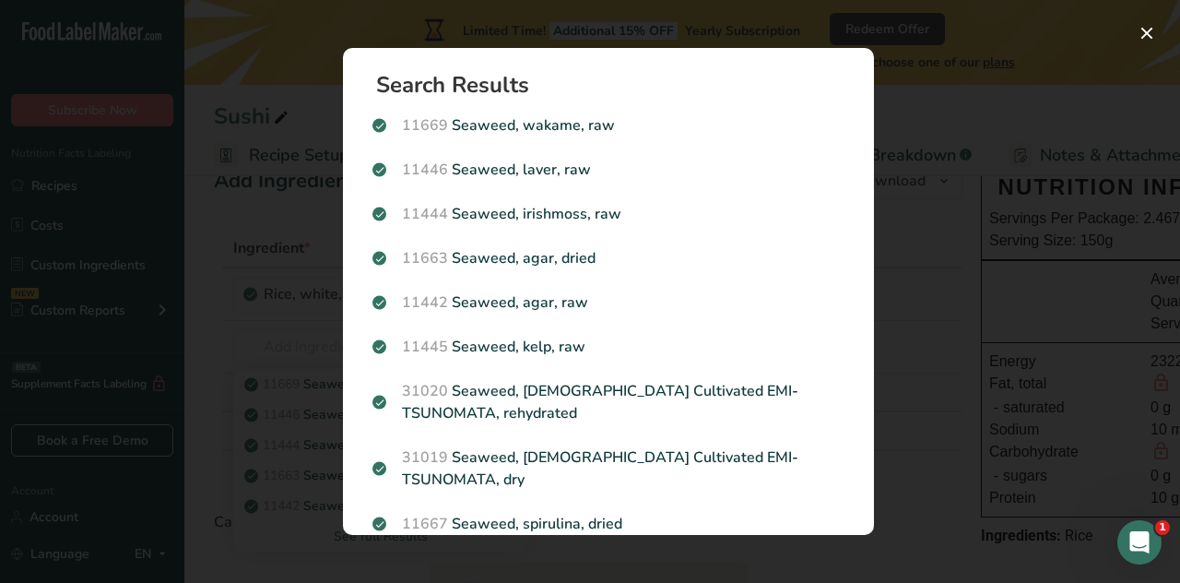
click at [899, 230] on div "Search Results 11669 Seaweed, wakame, raw 11446 Seaweed, laver, raw 11444 Seawe…" at bounding box center [608, 291] width 590 height 546
click at [1138, 40] on button "Search results modal" at bounding box center [1147, 33] width 30 height 30
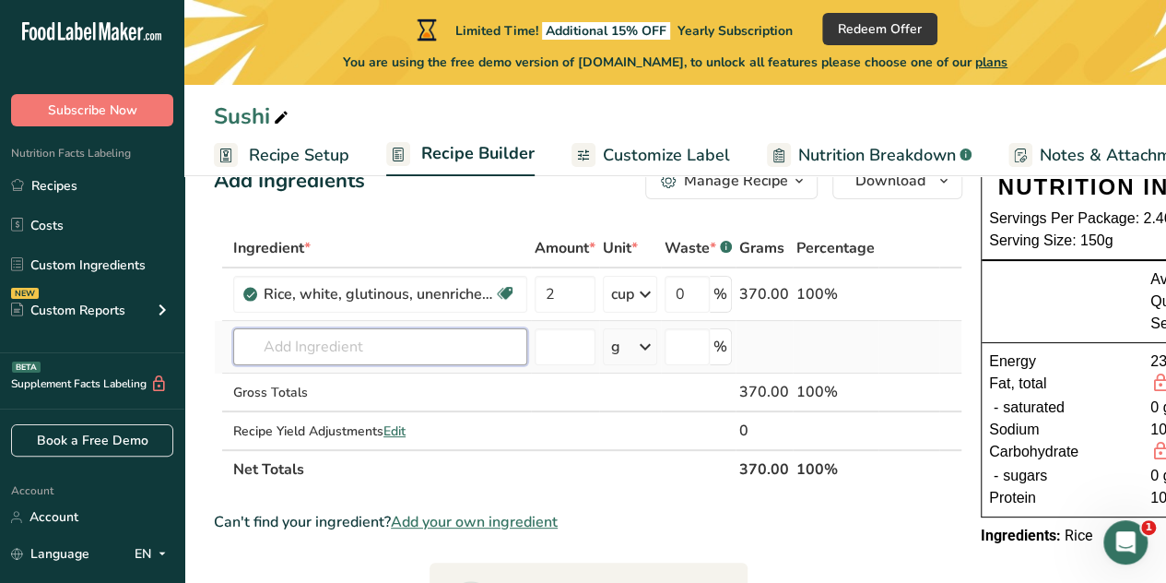
click at [413, 338] on input "text" at bounding box center [380, 346] width 294 height 37
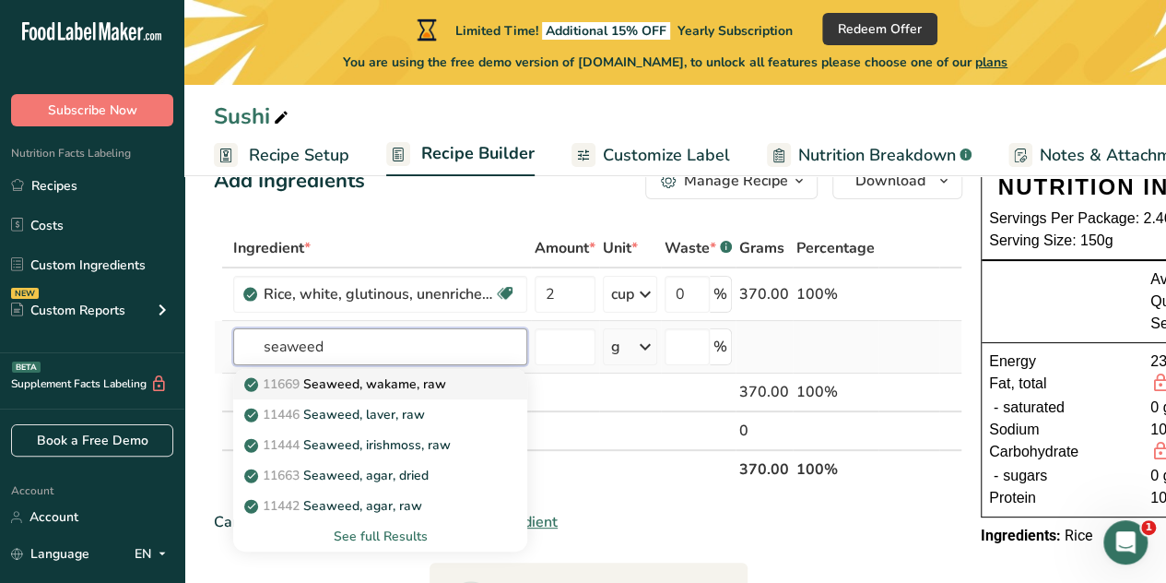
type input "seaweed"
click at [430, 383] on p "11669 Seaweed, wakame, raw" at bounding box center [347, 383] width 198 height 19
type input "Seaweed, wakame, raw"
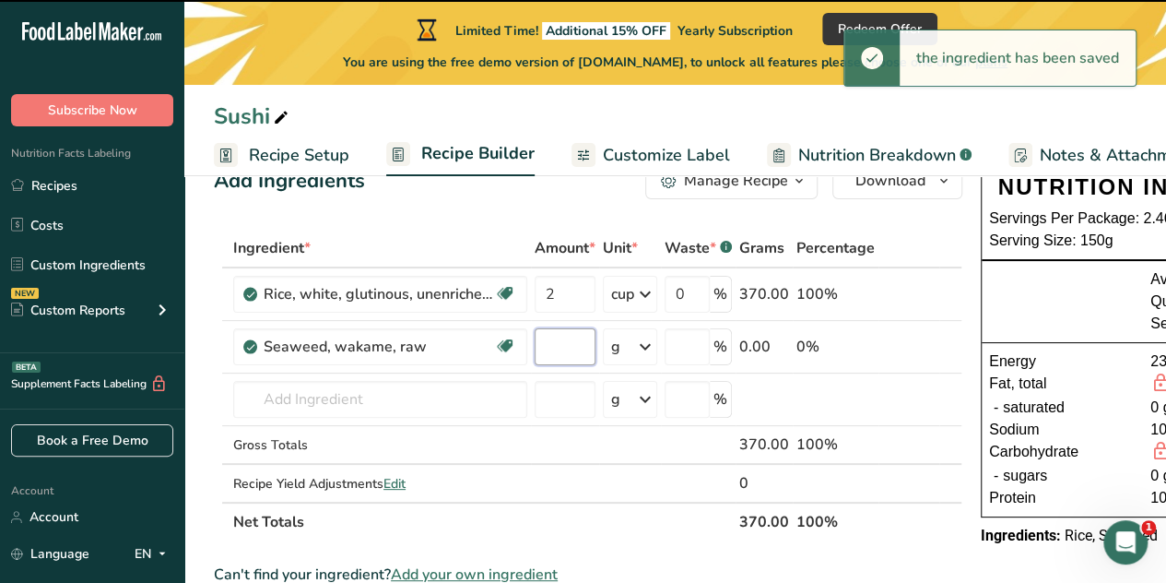
type input "0"
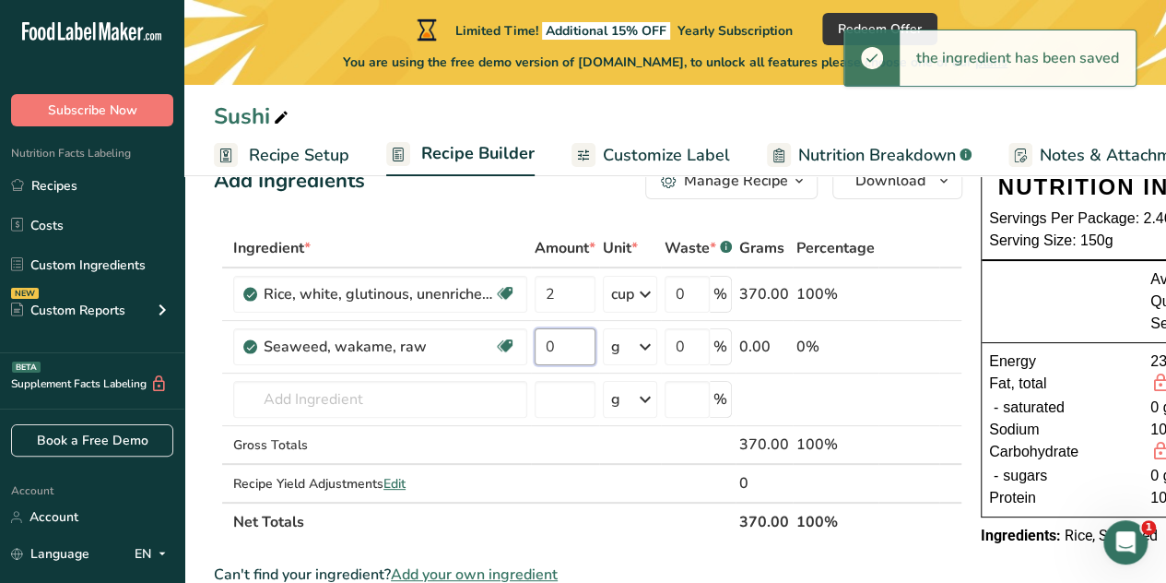
click at [559, 360] on input "0" at bounding box center [565, 346] width 61 height 37
click at [629, 348] on div "Ingredient * Amount * Unit * Waste * .a-a{fill:#347362;}.b-a{fill:#fff;} Grams …" at bounding box center [588, 385] width 749 height 313
click at [627, 348] on div "g" at bounding box center [630, 346] width 54 height 37
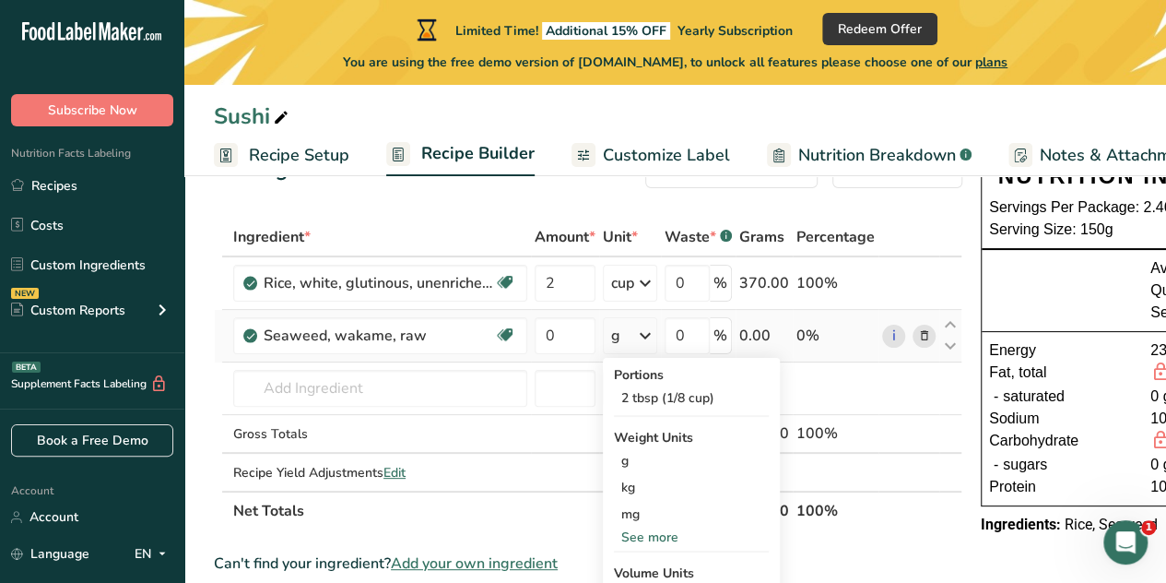
scroll to position [65, 0]
click at [643, 331] on icon at bounding box center [645, 336] width 22 height 33
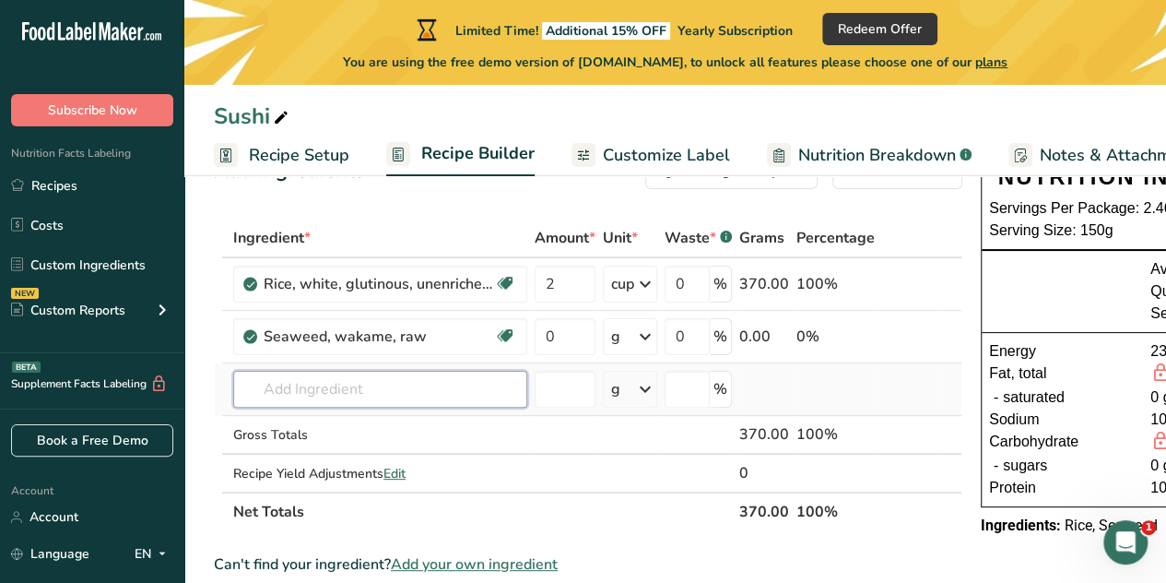
click at [467, 389] on input "text" at bounding box center [380, 389] width 294 height 37
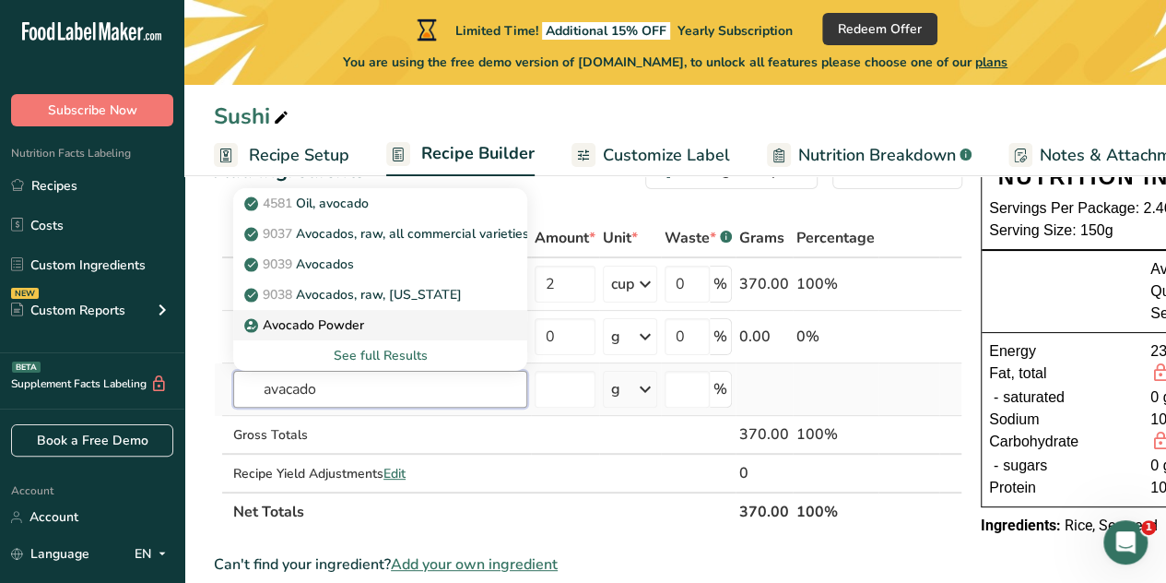
scroll to position [18, 0]
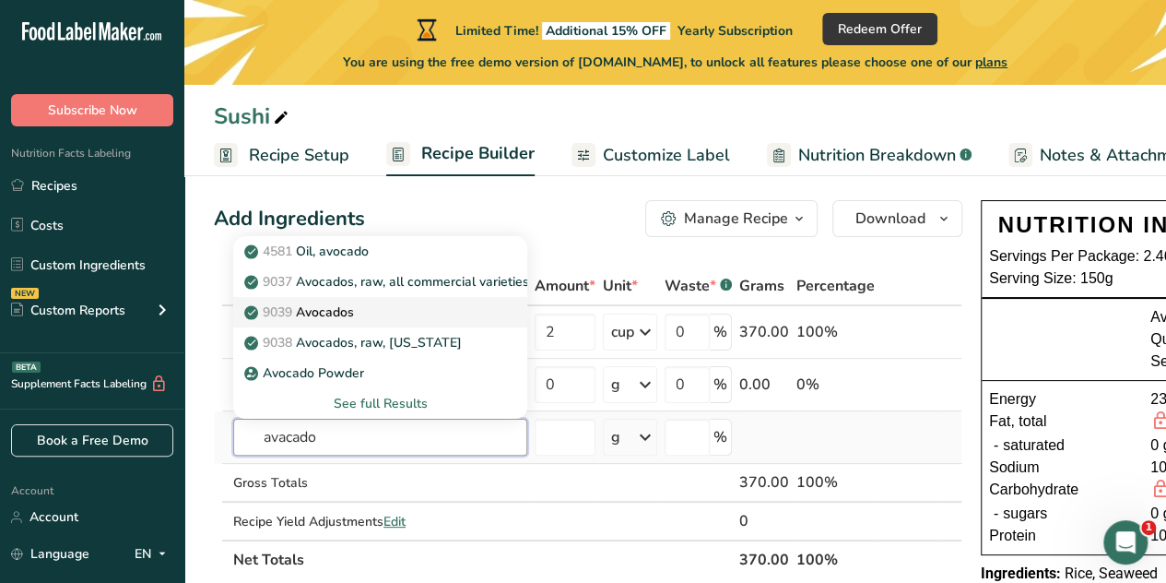
type input "avacado"
click at [479, 318] on div "9039 Avocados" at bounding box center [365, 311] width 235 height 19
type input "Avocados"
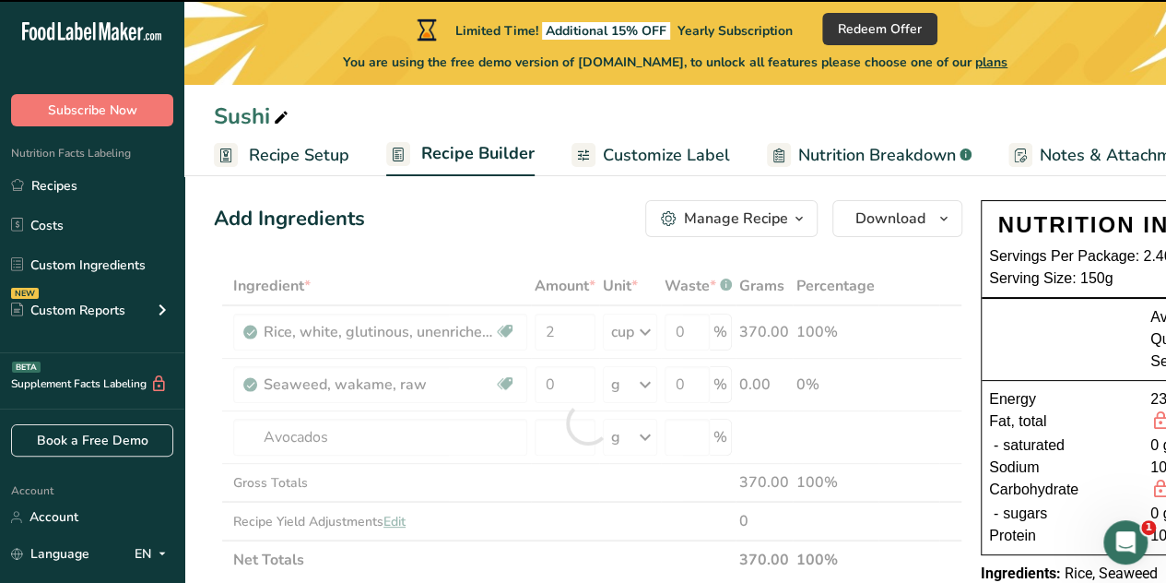
type input "0"
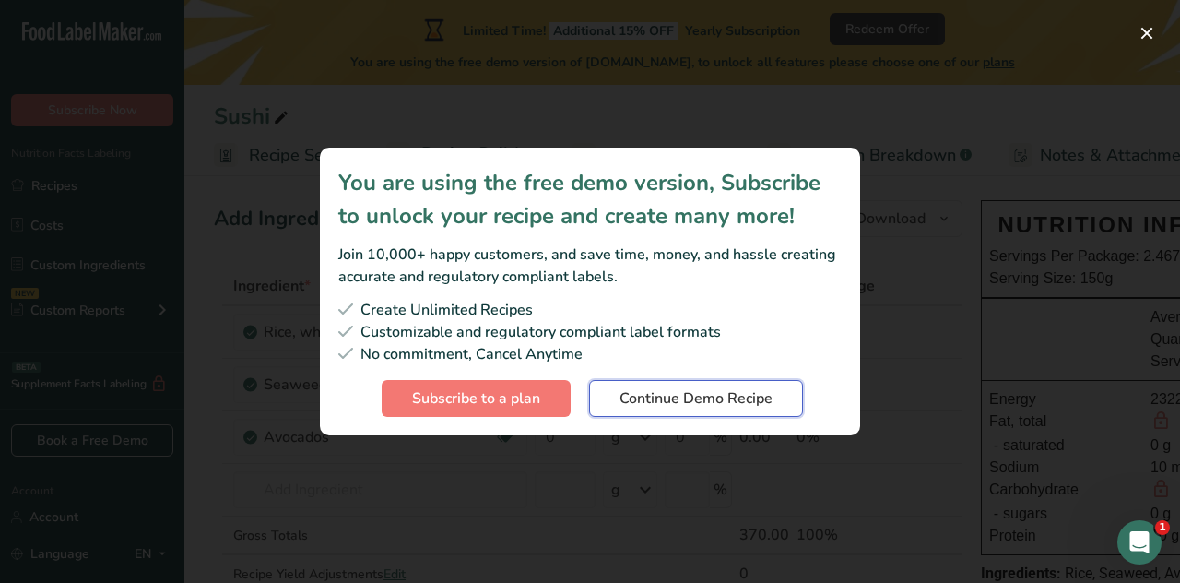
click at [760, 408] on span "Continue Demo Recipe" at bounding box center [696, 398] width 153 height 22
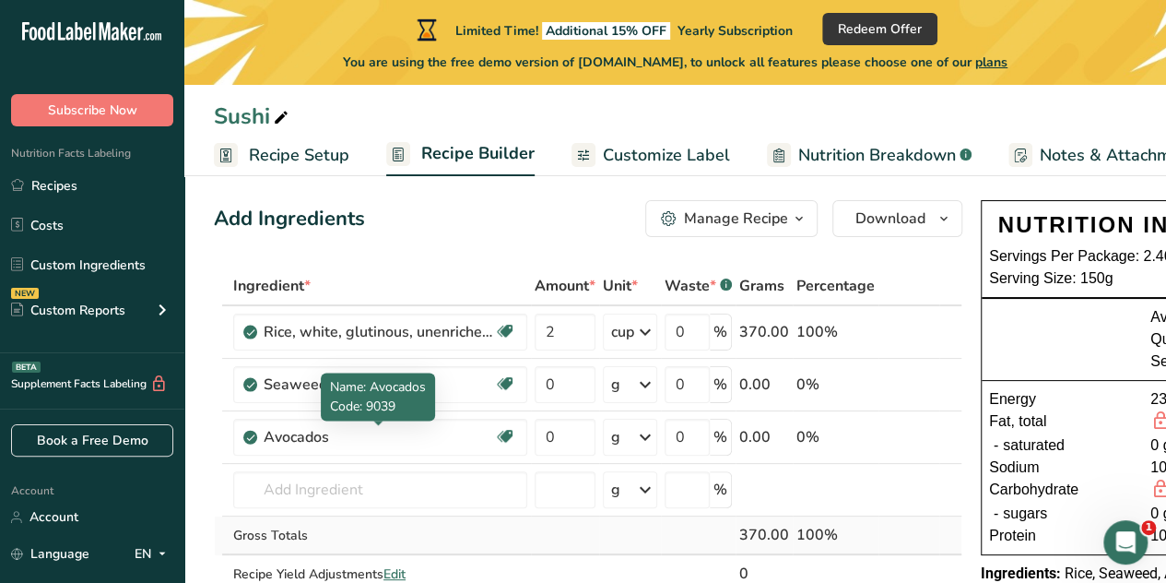
click at [424, 517] on td "Gross Totals" at bounding box center [380, 535] width 301 height 39
click at [426, 512] on td "4581 Oil, avocado 9037 Avocados, raw, all commercial varieties 9039 Avocados 90…" at bounding box center [380, 490] width 301 height 53
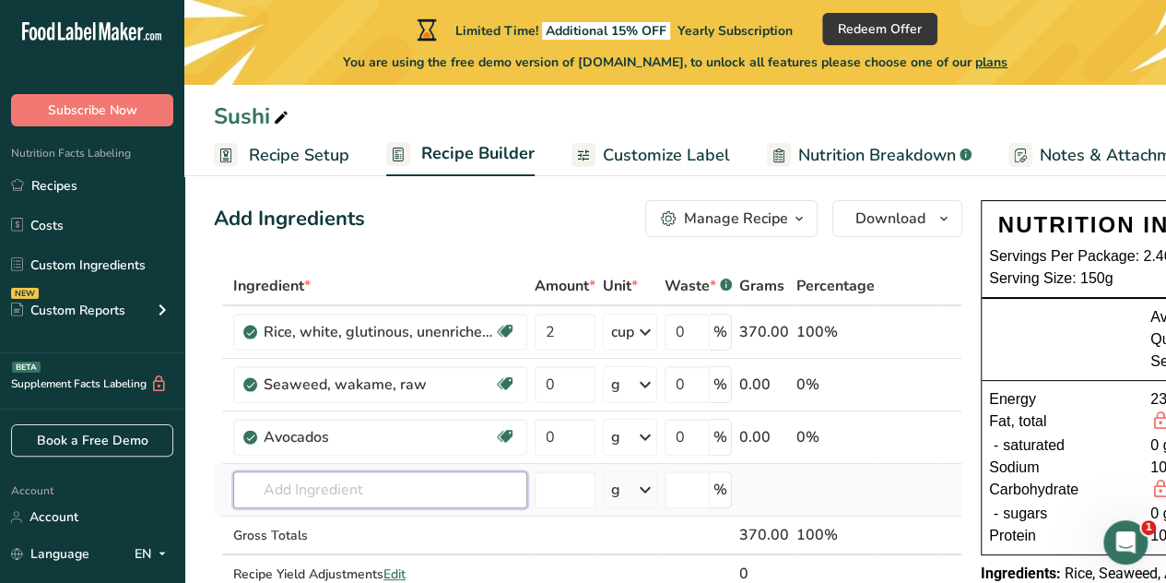
click at [419, 502] on input "text" at bounding box center [380, 489] width 294 height 37
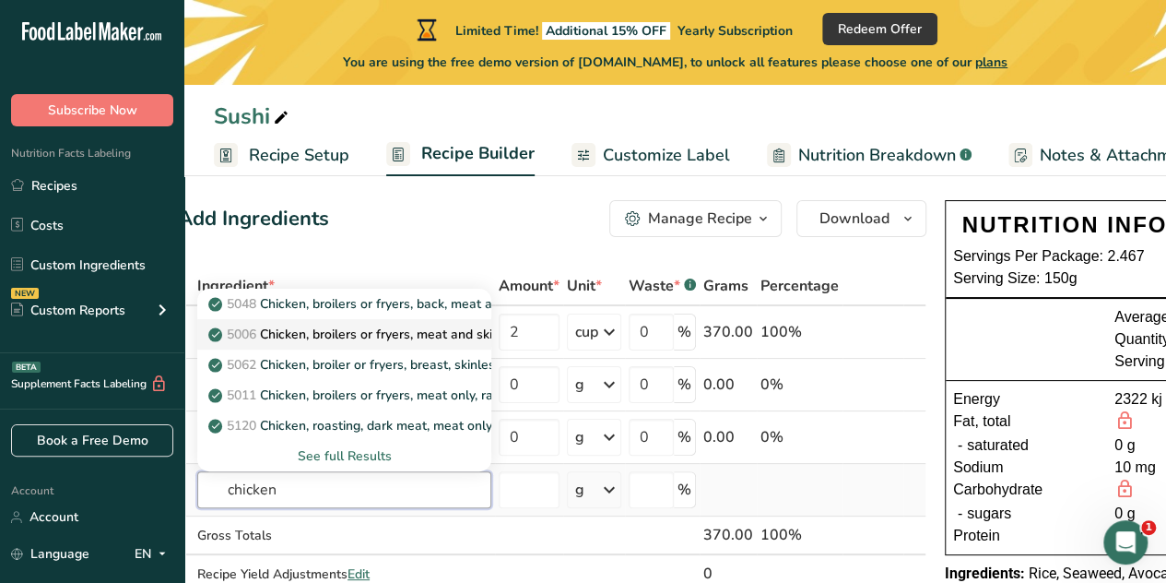
scroll to position [0, 39]
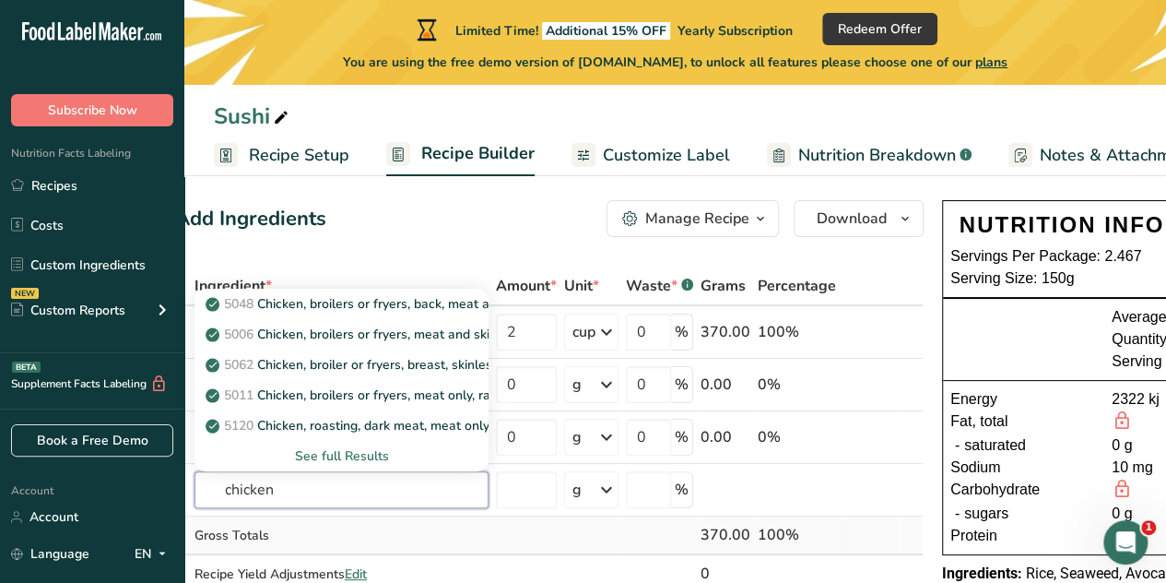
type input "chicken"
